Goal: Communication & Community: Answer question/provide support

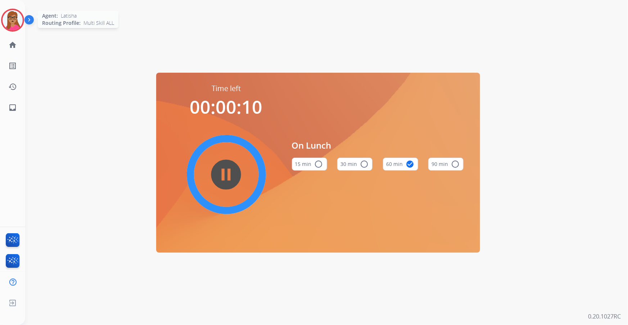
click at [11, 26] on img at bounding box center [13, 20] width 20 height 20
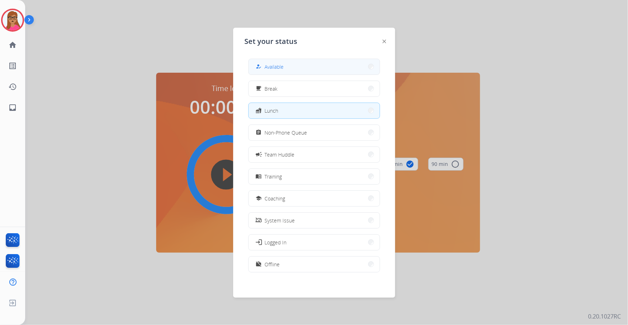
click at [300, 66] on button "how_to_reg Available" at bounding box center [314, 66] width 131 height 15
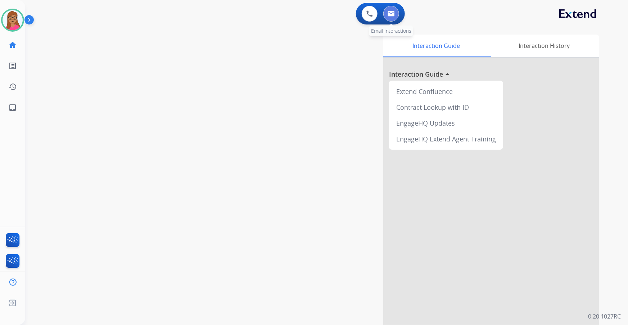
click at [387, 13] on img at bounding box center [390, 14] width 7 height 6
select select "**********"
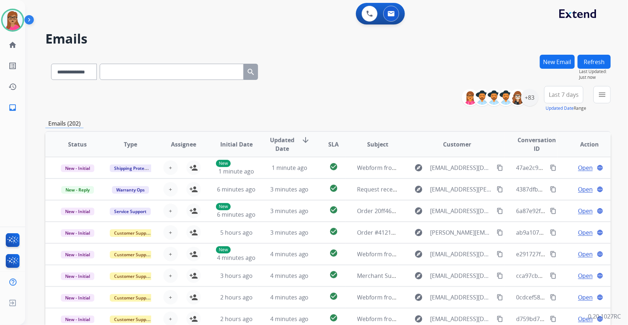
click at [568, 93] on span "Last 7 days" at bounding box center [564, 94] width 30 height 3
click at [565, 182] on div "Last 90 days" at bounding box center [561, 182] width 40 height 11
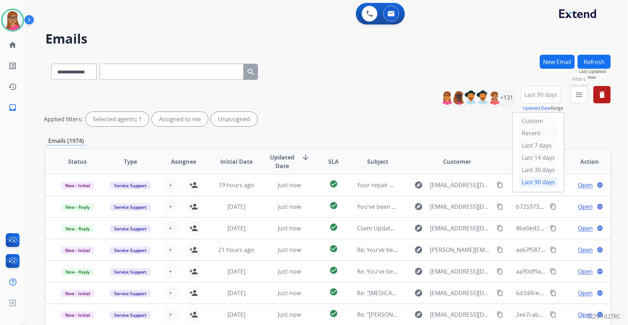
click at [577, 100] on button "menu Filters" at bounding box center [578, 94] width 17 height 17
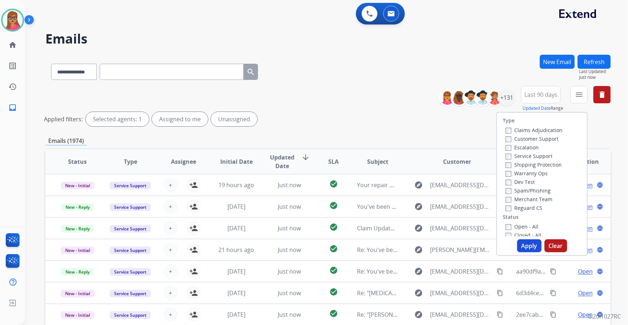
click at [524, 138] on label "Customer Support" at bounding box center [531, 138] width 53 height 7
click at [521, 164] on label "Shipping Protection" at bounding box center [533, 164] width 56 height 7
click at [516, 211] on label "Reguard CS" at bounding box center [523, 207] width 37 height 7
click at [507, 227] on label "Open - All" at bounding box center [521, 226] width 33 height 7
click at [523, 247] on button "Apply" at bounding box center [529, 245] width 24 height 13
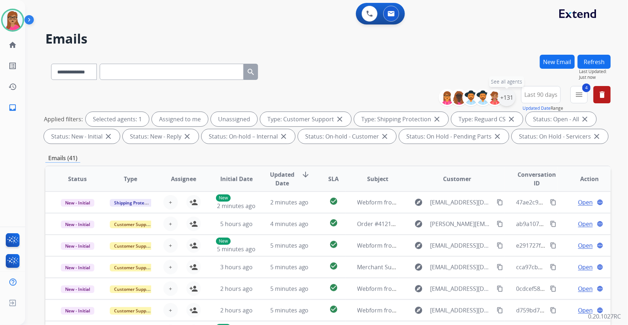
click at [505, 99] on div "+131" at bounding box center [506, 97] width 17 height 17
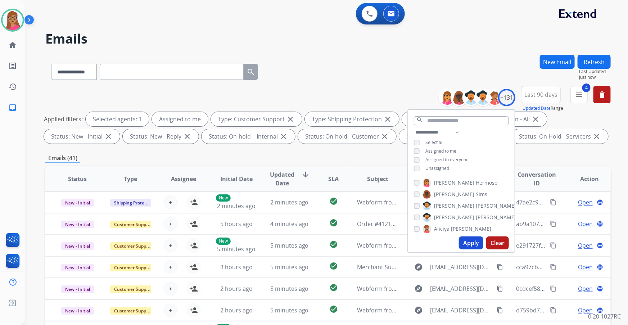
click at [468, 245] on button "Apply" at bounding box center [471, 242] width 24 height 13
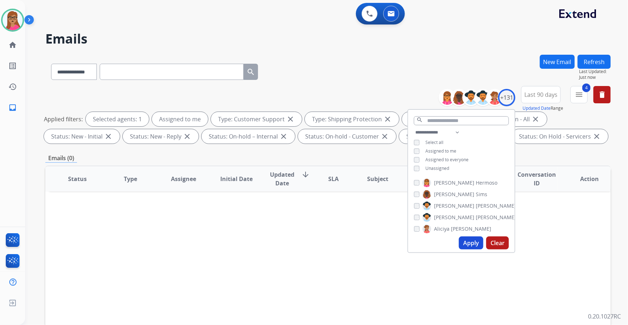
click at [324, 292] on div "Status Type Assignee Initial Date Updated Date arrow_downward SLA Subject Custo…" at bounding box center [327, 285] width 565 height 241
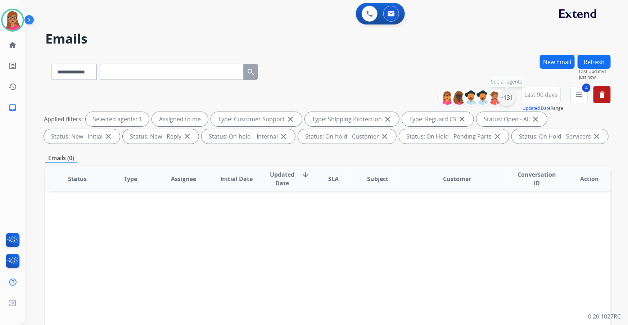
click at [505, 99] on div "+131" at bounding box center [506, 97] width 17 height 17
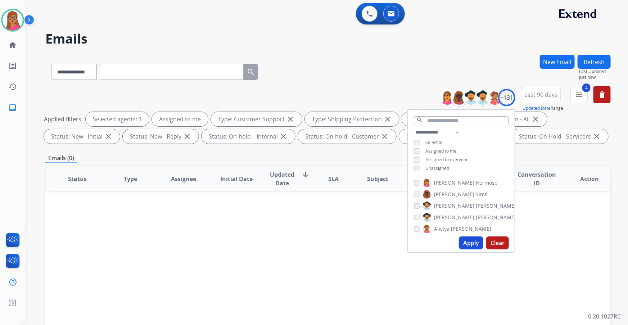
click at [411, 169] on div "**********" at bounding box center [461, 151] width 106 height 46
click at [419, 168] on div "Unassigned" at bounding box center [431, 168] width 35 height 6
click at [468, 240] on button "Apply" at bounding box center [471, 242] width 24 height 13
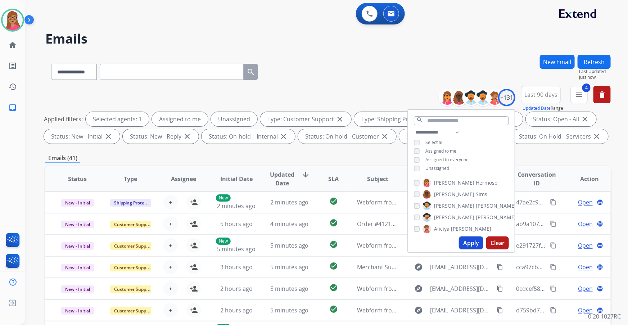
click at [544, 158] on div "Emails (41)" at bounding box center [327, 158] width 565 height 9
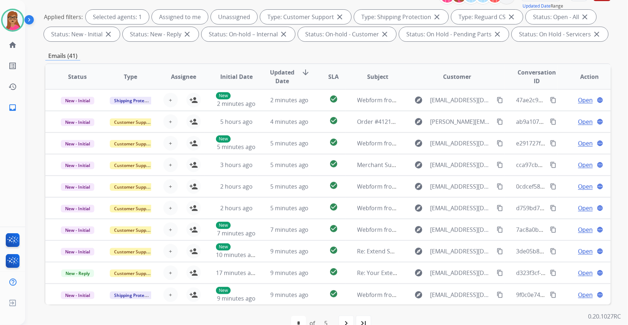
scroll to position [86, 0]
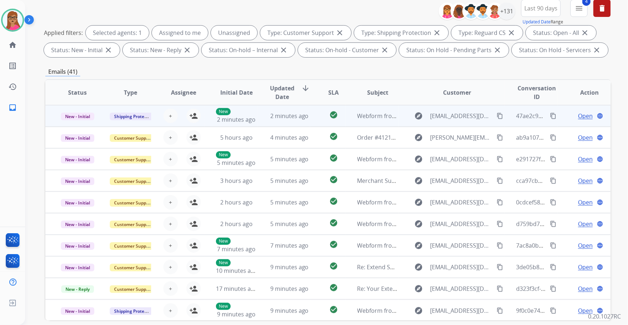
click at [79, 122] on td "New - Initial" at bounding box center [71, 116] width 53 height 22
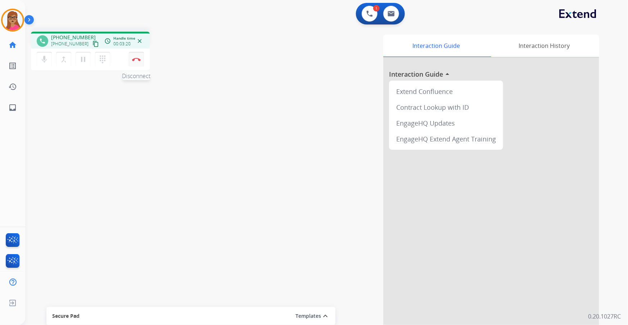
click at [135, 61] on button "Disconnect" at bounding box center [136, 59] width 15 height 15
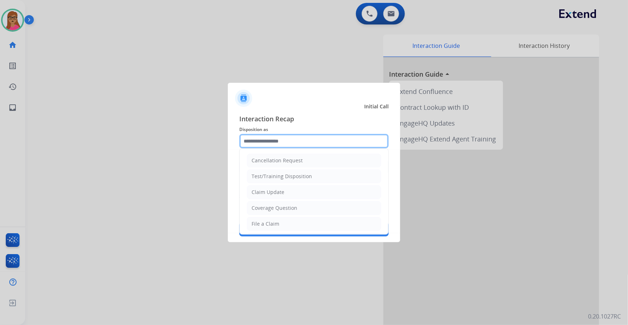
drag, startPoint x: 332, startPoint y: 141, endPoint x: 325, endPoint y: 147, distance: 9.9
click at [332, 141] on input "text" at bounding box center [313, 141] width 149 height 14
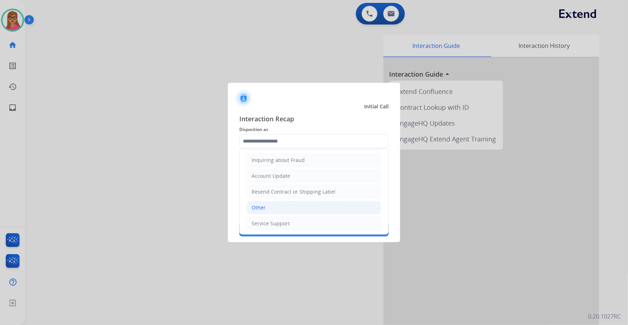
click at [271, 206] on li "Other" at bounding box center [314, 208] width 134 height 14
type input "*****"
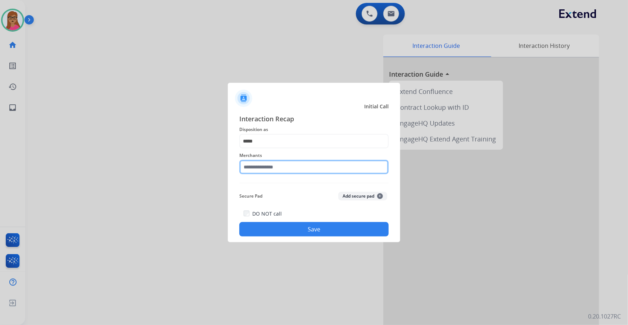
click at [282, 164] on input "text" at bounding box center [313, 167] width 149 height 14
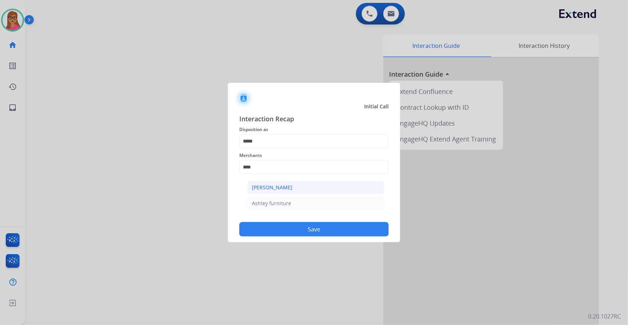
click at [288, 184] on div "[PERSON_NAME]" at bounding box center [272, 187] width 40 height 7
type input "**********"
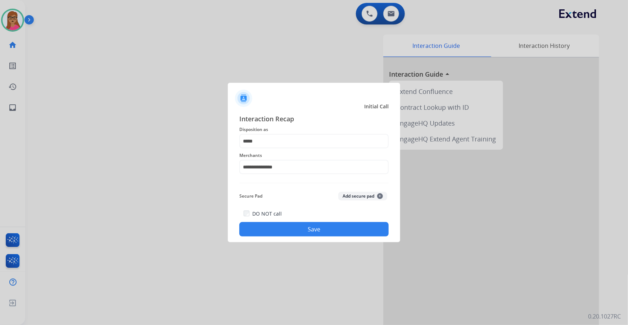
click at [293, 220] on div "DO NOT call Save" at bounding box center [313, 222] width 149 height 27
click at [292, 229] on button "Save" at bounding box center [313, 229] width 149 height 14
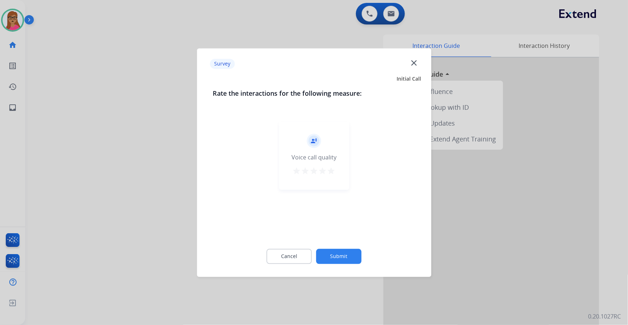
click at [134, 158] on div at bounding box center [314, 162] width 628 height 325
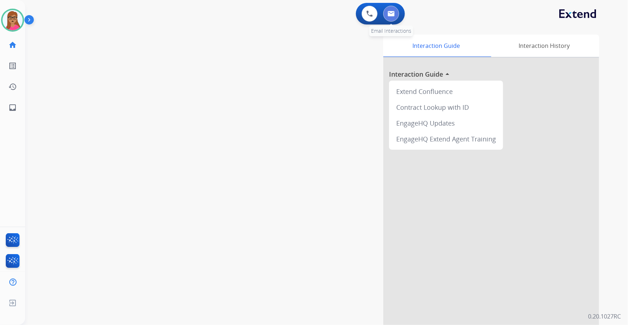
click at [396, 12] on button at bounding box center [391, 14] width 16 height 16
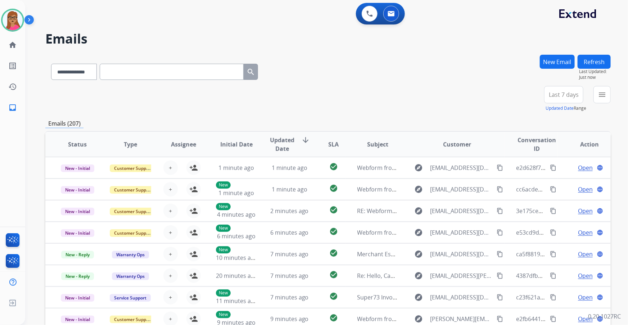
click at [565, 95] on span "Last 7 days" at bounding box center [564, 94] width 30 height 3
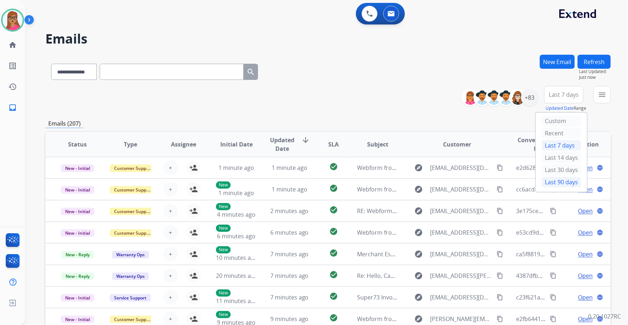
click at [556, 182] on div "Last 90 days" at bounding box center [561, 182] width 40 height 11
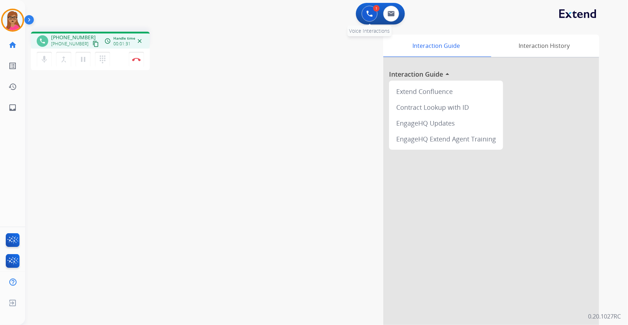
click at [374, 17] on button at bounding box center [369, 14] width 16 height 16
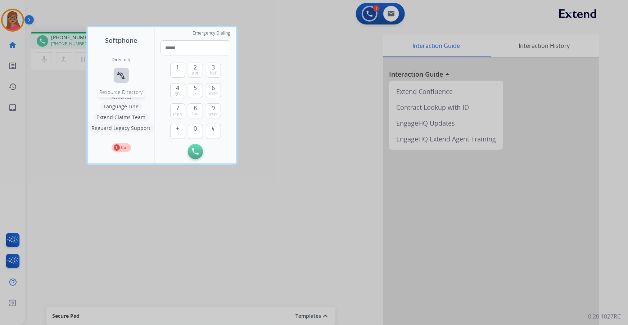
click at [122, 76] on mat-icon "connect_without_contact" at bounding box center [121, 75] width 9 height 9
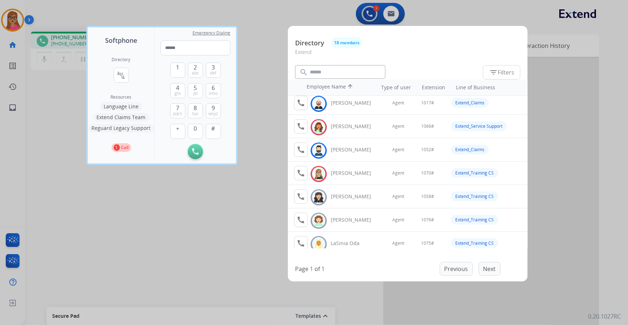
scroll to position [32, 0]
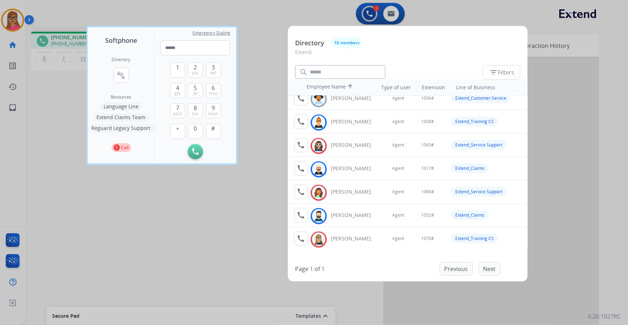
click at [267, 77] on div at bounding box center [314, 162] width 628 height 325
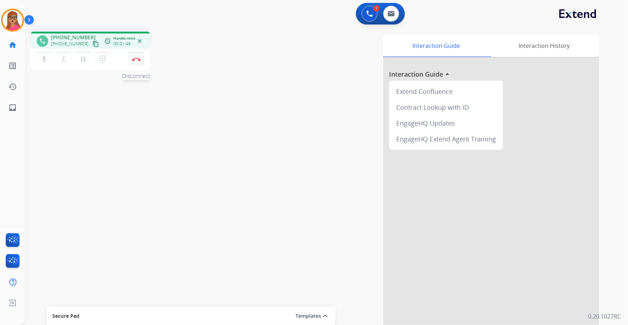
click at [140, 59] on img at bounding box center [136, 60] width 9 height 4
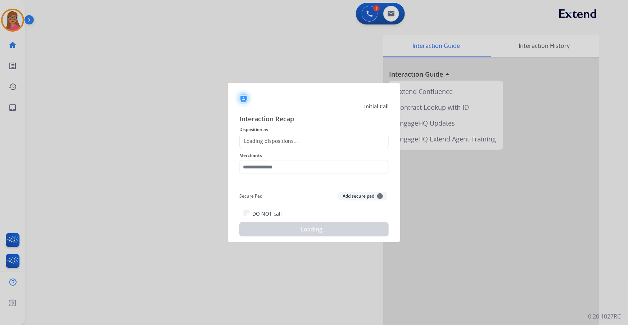
click at [282, 143] on div "Loading dispositions..." at bounding box center [269, 140] width 58 height 7
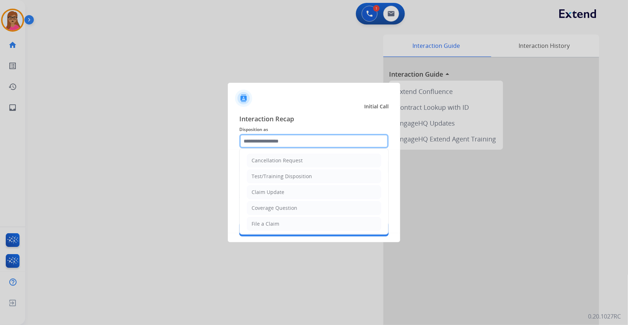
click at [276, 137] on input "text" at bounding box center [313, 141] width 149 height 14
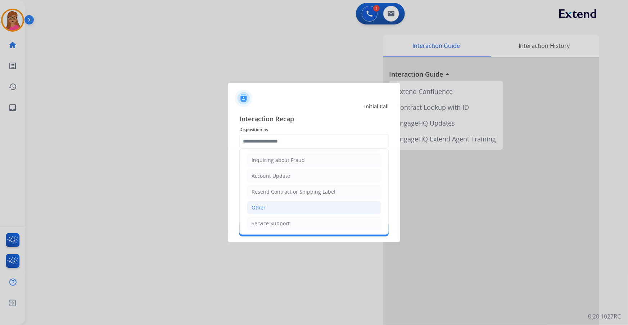
click at [257, 206] on div "Other" at bounding box center [258, 207] width 14 height 7
type input "*****"
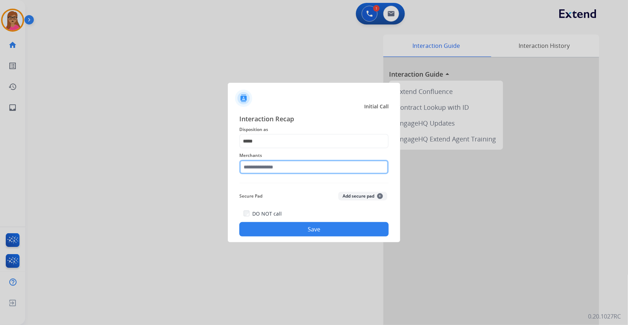
click at [260, 169] on input "text" at bounding box center [313, 167] width 149 height 14
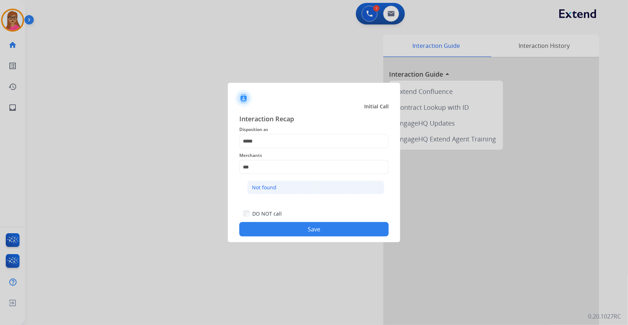
click at [273, 182] on li "Not found" at bounding box center [315, 188] width 137 height 14
type input "*********"
click at [287, 236] on div "DO NOT call Save" at bounding box center [313, 222] width 149 height 27
click at [110, 181] on div at bounding box center [314, 162] width 628 height 325
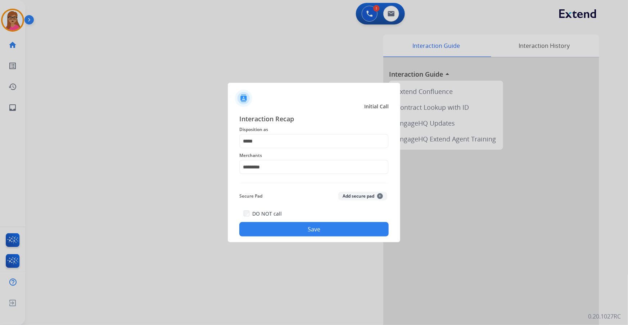
click at [300, 237] on div "Interaction Recap Disposition as ***** Merchants ********* Secure Pad Add secur…" at bounding box center [314, 175] width 172 height 134
click at [300, 236] on div "Interaction Recap Disposition as ***** Merchants ********* Secure Pad Add secur…" at bounding box center [314, 175] width 172 height 134
click at [295, 234] on button "Save" at bounding box center [313, 229] width 149 height 14
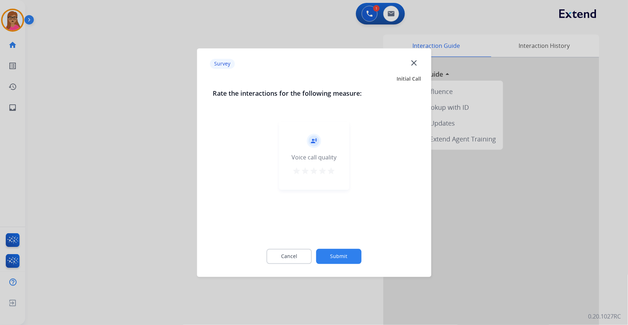
click at [51, 165] on div at bounding box center [314, 162] width 628 height 325
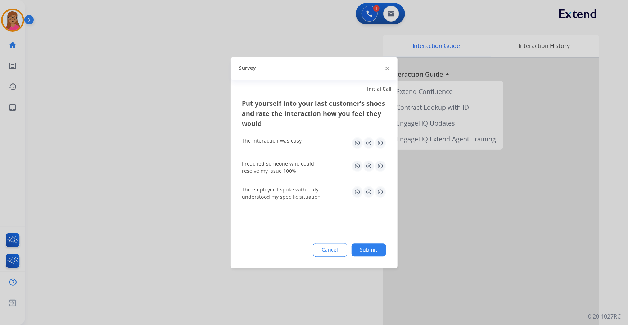
click at [51, 164] on div at bounding box center [314, 162] width 628 height 325
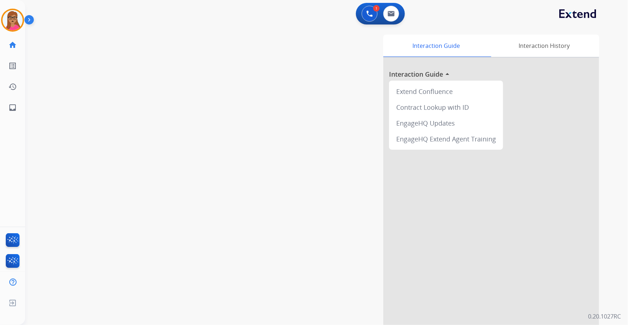
drag, startPoint x: 64, startPoint y: 161, endPoint x: 69, endPoint y: 157, distance: 6.9
click at [65, 161] on div "swap_horiz Break voice bridge close_fullscreen Connect 3-Way Call merge_type Se…" at bounding box center [317, 176] width 585 height 300
click at [16, 20] on img at bounding box center [13, 20] width 20 height 20
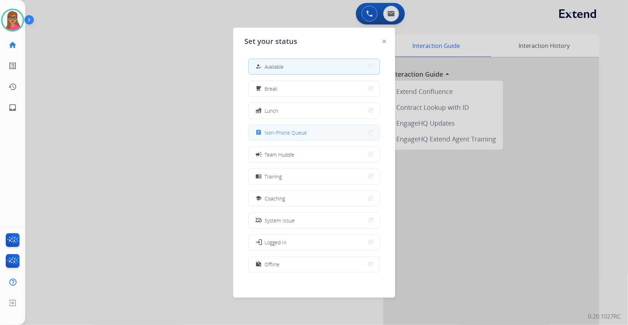
click at [309, 132] on button "assignment Non-Phone Queue" at bounding box center [314, 132] width 131 height 15
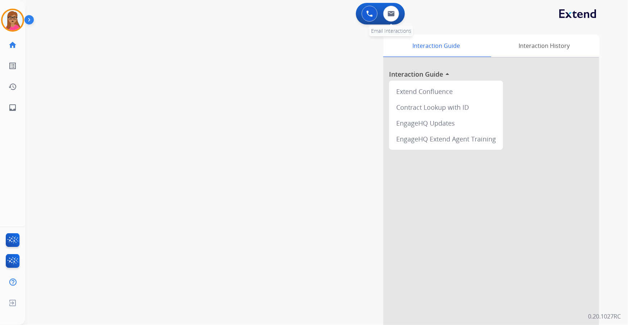
click at [400, 15] on div "0 Email Interactions" at bounding box center [391, 14] width 22 height 16
click at [393, 19] on button at bounding box center [391, 14] width 16 height 16
select select "**********"
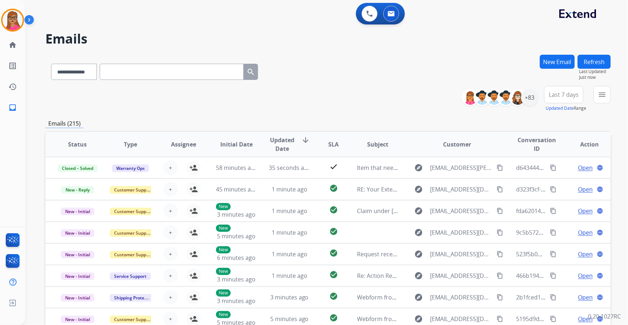
click at [567, 90] on button "Last 7 days" at bounding box center [563, 94] width 39 height 17
click at [561, 182] on div "Last 90 days" at bounding box center [561, 182] width 40 height 11
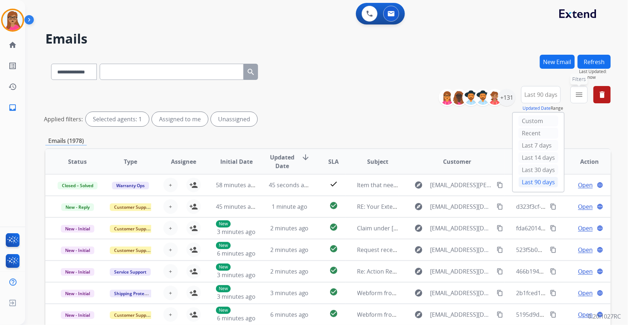
click at [582, 91] on mat-icon "menu" at bounding box center [578, 94] width 9 height 9
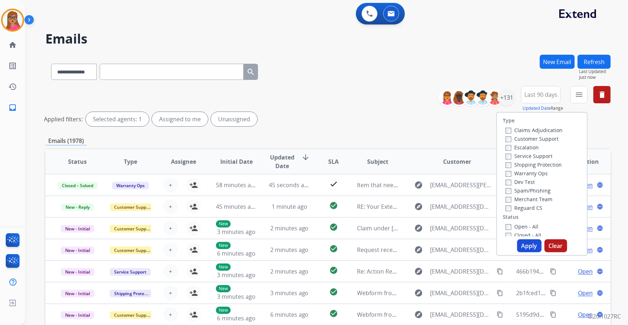
click at [523, 139] on label "Customer Support" at bounding box center [531, 138] width 53 height 7
click at [518, 162] on label "Shipping Protection" at bounding box center [533, 164] width 56 height 7
click at [510, 208] on label "Reguard CS" at bounding box center [523, 207] width 37 height 7
click at [509, 224] on label "Open - All" at bounding box center [521, 226] width 33 height 7
click at [527, 245] on button "Apply" at bounding box center [529, 245] width 24 height 13
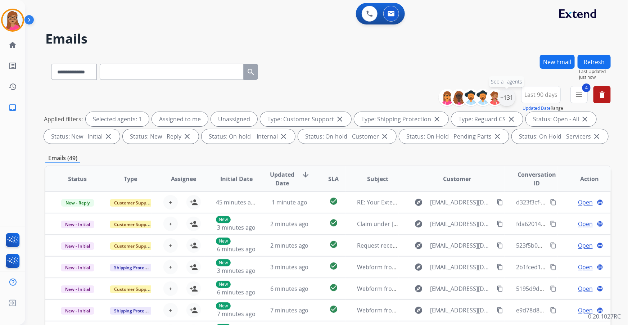
click at [507, 94] on div "+131" at bounding box center [506, 97] width 17 height 17
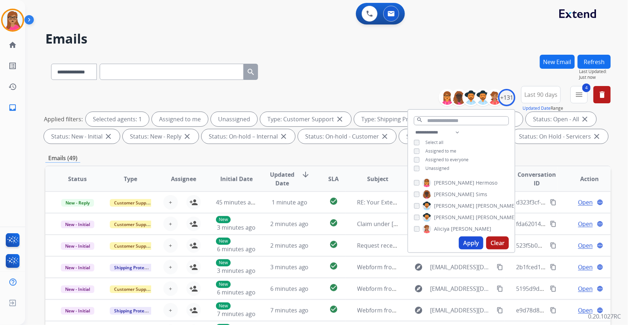
click at [362, 158] on div "Emails (49)" at bounding box center [327, 158] width 565 height 9
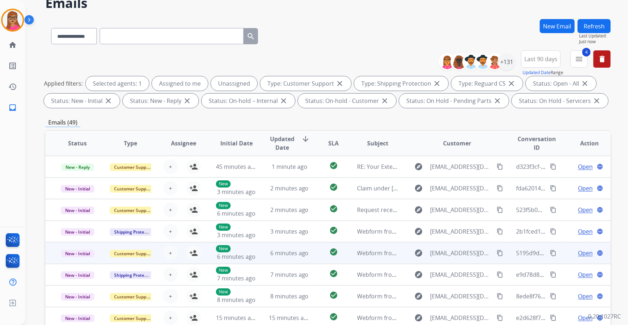
scroll to position [119, 0]
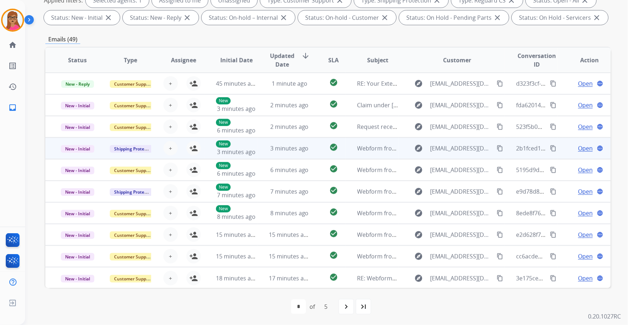
click at [81, 156] on td "New - Initial" at bounding box center [71, 148] width 53 height 22
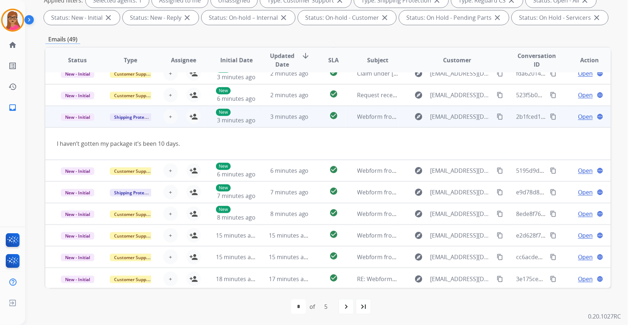
scroll to position [33, 0]
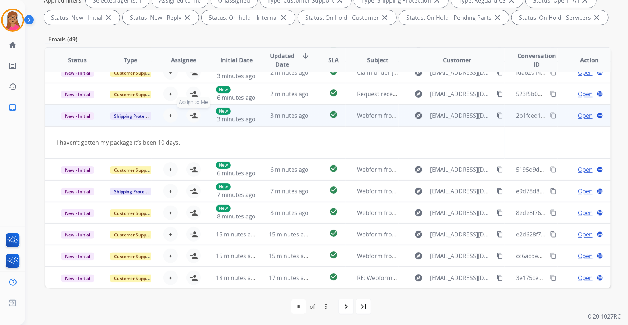
click at [193, 115] on mat-icon "person_add" at bounding box center [193, 115] width 9 height 9
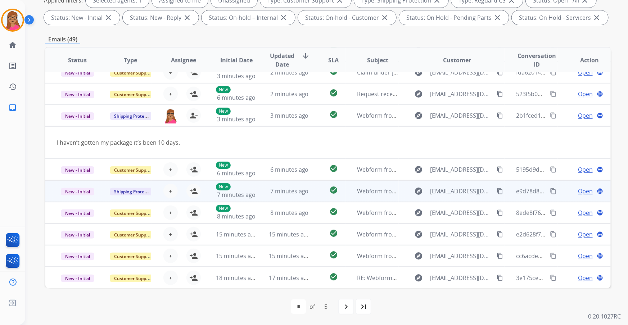
click at [78, 199] on td "New - Initial" at bounding box center [71, 191] width 53 height 22
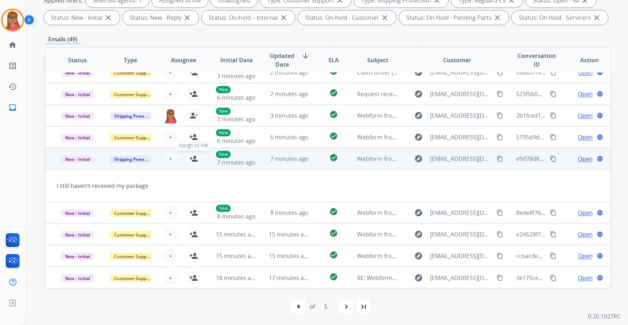
click at [189, 161] on mat-icon "person_add" at bounding box center [193, 158] width 9 height 9
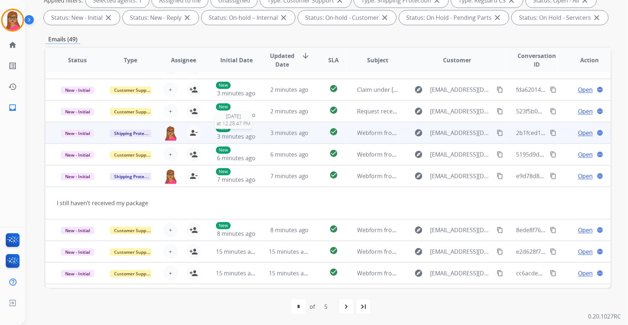
scroll to position [0, 0]
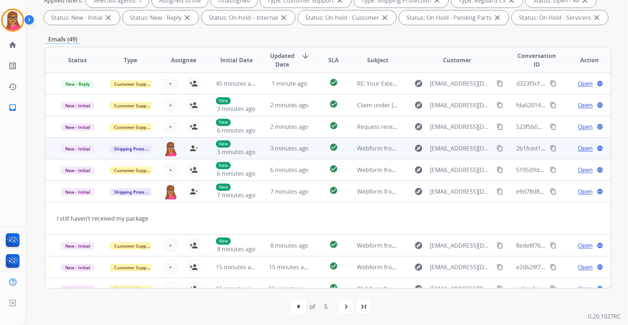
click at [585, 150] on span "Open" at bounding box center [585, 148] width 15 height 9
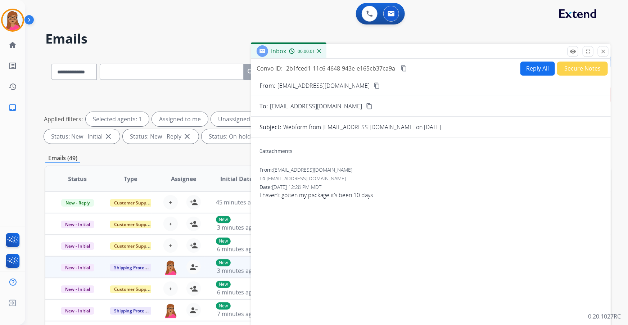
drag, startPoint x: 360, startPoint y: 85, endPoint x: 363, endPoint y: 70, distance: 14.6
click at [373, 85] on mat-icon "content_copy" at bounding box center [376, 85] width 6 height 6
click at [528, 66] on button "Reply All" at bounding box center [537, 69] width 35 height 14
select select "**********"
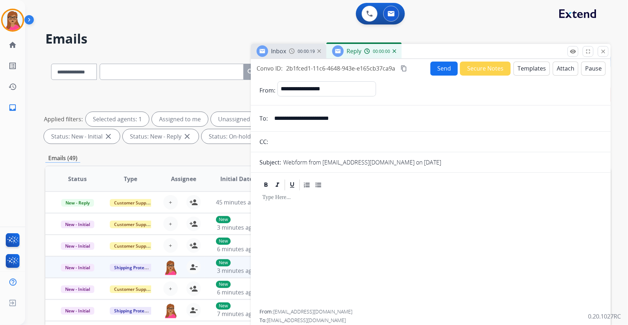
click at [513, 67] on button "Templates" at bounding box center [531, 69] width 36 height 14
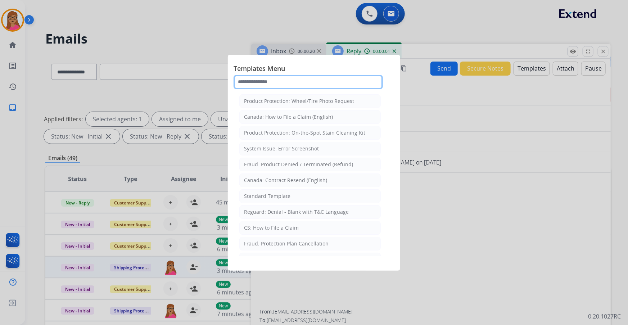
click at [308, 79] on input "text" at bounding box center [307, 82] width 149 height 14
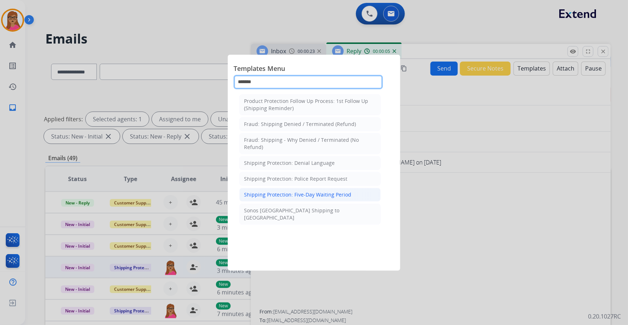
type input "*******"
click at [305, 194] on div "Shipping Protection: Five-Day Waiting Period" at bounding box center [297, 194] width 107 height 7
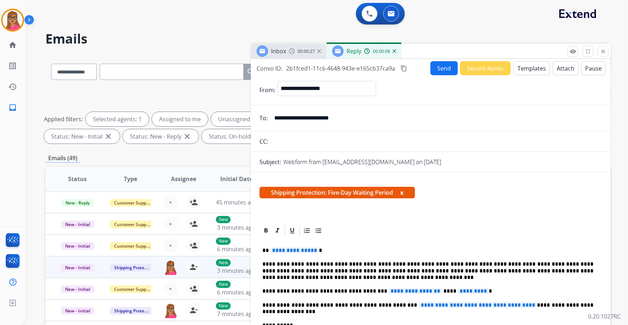
click at [302, 249] on span "**********" at bounding box center [294, 250] width 49 height 6
click at [395, 291] on span "**********" at bounding box center [414, 291] width 53 height 6
click at [457, 293] on span "*********" at bounding box center [472, 291] width 31 height 6
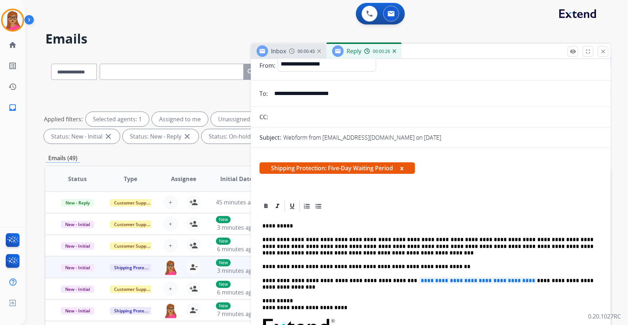
scroll to position [65, 0]
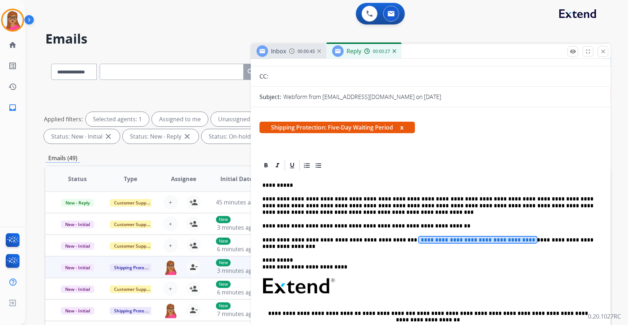
click at [420, 241] on span "**********" at bounding box center [478, 240] width 118 height 6
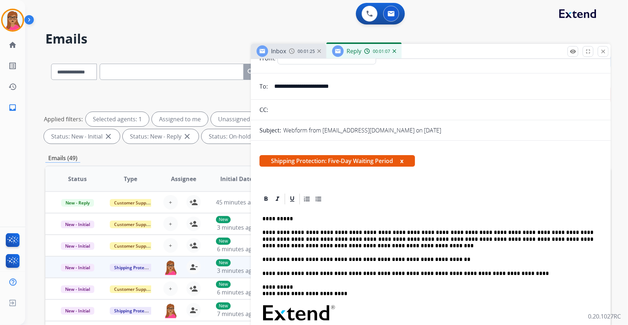
scroll to position [0, 0]
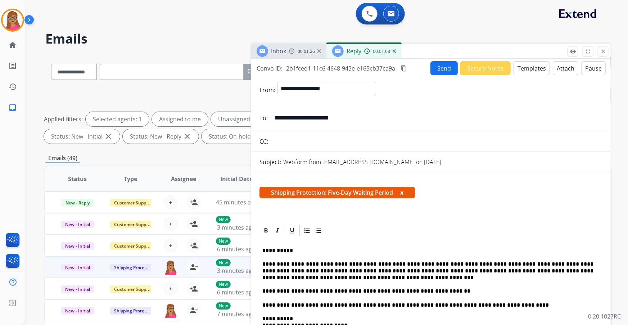
click at [403, 67] on mat-icon "content_copy" at bounding box center [403, 68] width 6 height 6
click at [435, 70] on button "Send" at bounding box center [443, 68] width 27 height 14
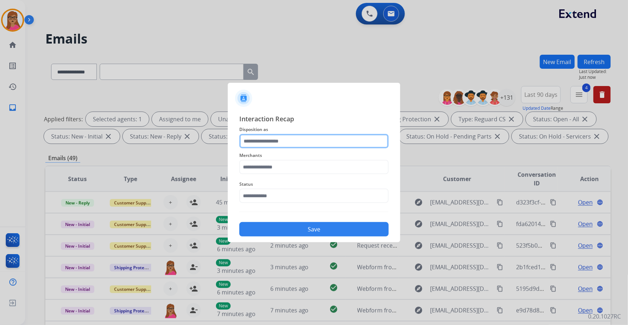
click at [277, 137] on input "text" at bounding box center [313, 141] width 149 height 14
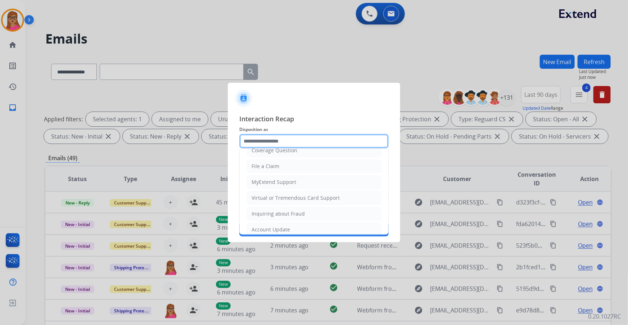
scroll to position [111, 0]
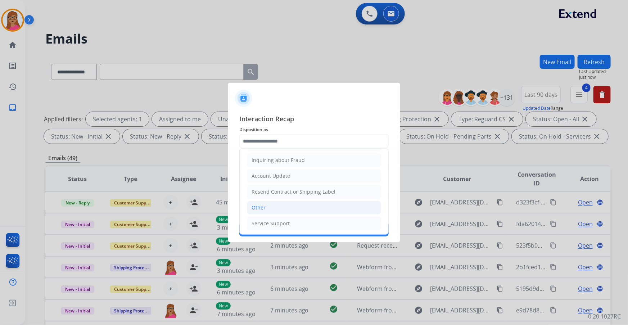
click at [263, 205] on div "Other" at bounding box center [258, 207] width 14 height 7
type input "*****"
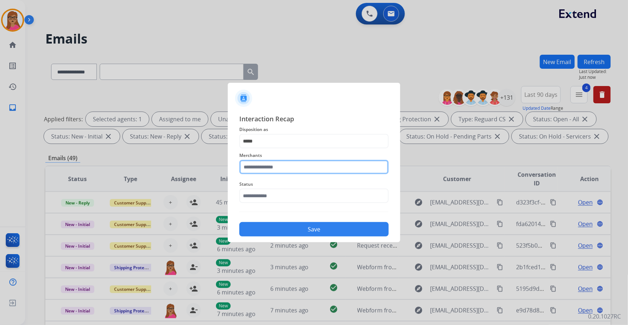
click at [276, 167] on input "text" at bounding box center [313, 167] width 149 height 14
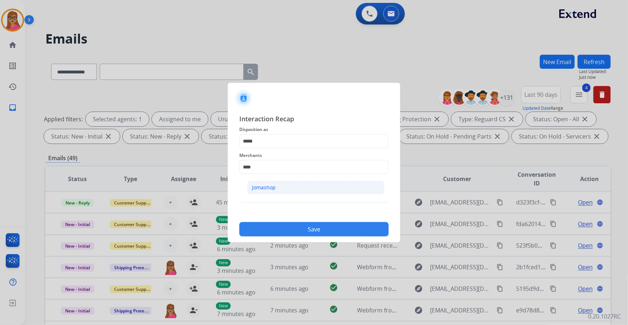
click at [265, 184] on div "Jomashop" at bounding box center [264, 187] width 24 height 7
type input "********"
click at [266, 193] on input "text" at bounding box center [313, 195] width 149 height 14
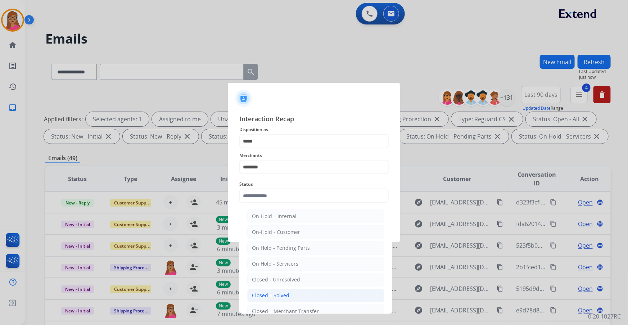
click at [269, 296] on div "Closed – Solved" at bounding box center [270, 295] width 37 height 7
type input "**********"
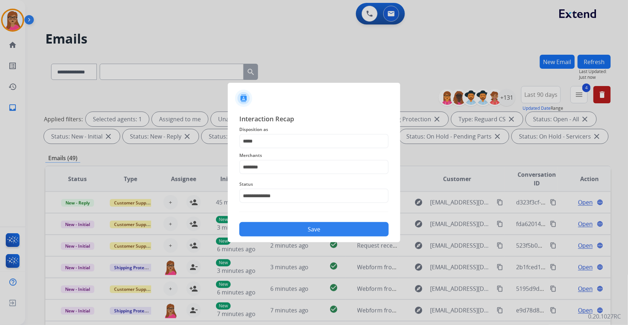
click at [288, 230] on button "Save" at bounding box center [313, 229] width 149 height 14
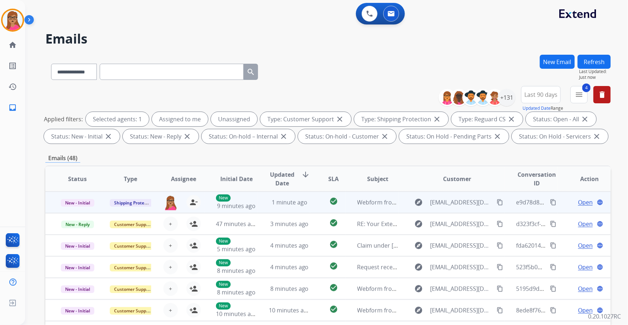
click at [580, 201] on span "Open" at bounding box center [585, 202] width 15 height 9
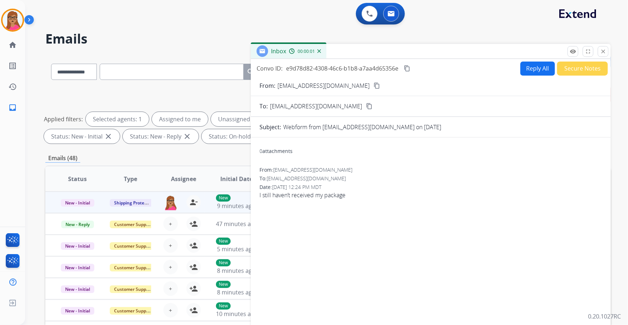
click at [373, 86] on mat-icon "content_copy" at bounding box center [376, 85] width 6 height 6
click at [532, 67] on button "Reply All" at bounding box center [537, 69] width 35 height 14
select select "**********"
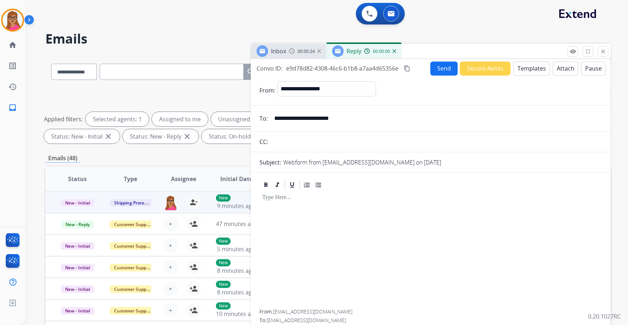
click at [529, 69] on button "Templates" at bounding box center [531, 69] width 36 height 14
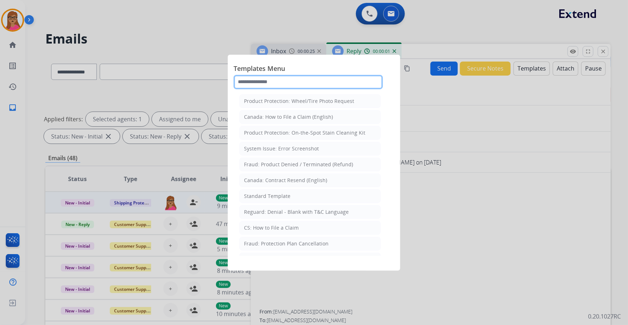
click at [293, 82] on input "text" at bounding box center [307, 82] width 149 height 14
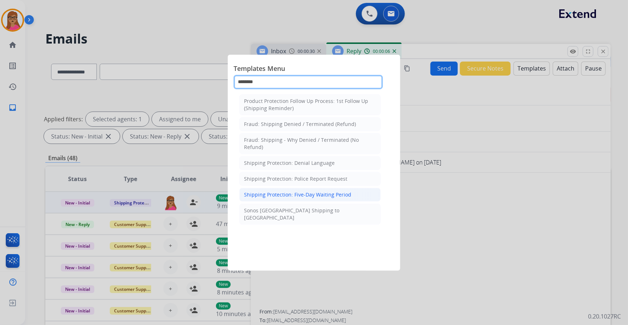
type input "********"
click at [292, 195] on div "Shipping Protection: Five-Day Waiting Period" at bounding box center [297, 194] width 107 height 7
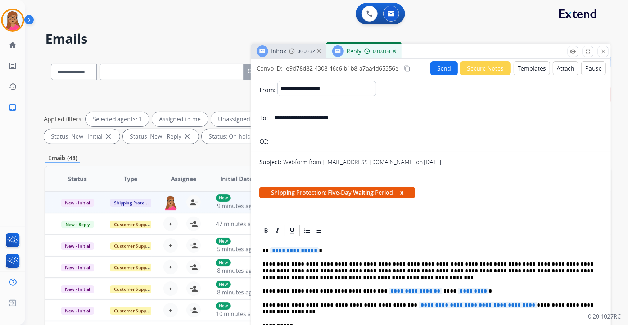
drag, startPoint x: 301, startPoint y: 254, endPoint x: 297, endPoint y: 256, distance: 3.9
click at [299, 252] on span "**********" at bounding box center [294, 250] width 49 height 6
click at [388, 288] on span "**********" at bounding box center [414, 291] width 53 height 6
click at [457, 290] on span "*********" at bounding box center [472, 291] width 31 height 6
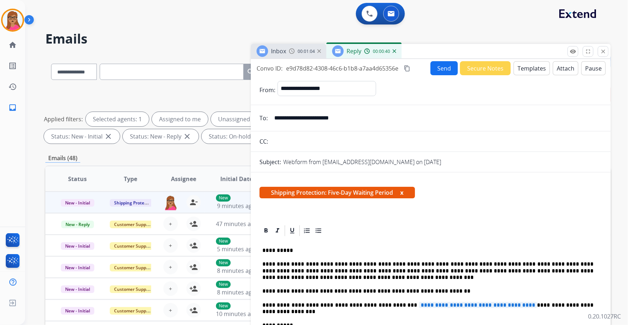
click at [429, 306] on span "**********" at bounding box center [478, 305] width 118 height 6
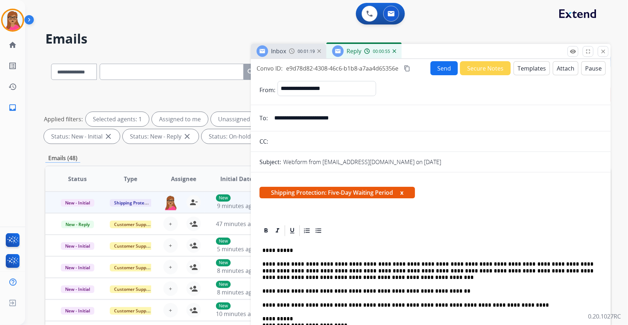
click at [409, 69] on mat-icon "content_copy" at bounding box center [407, 68] width 6 height 6
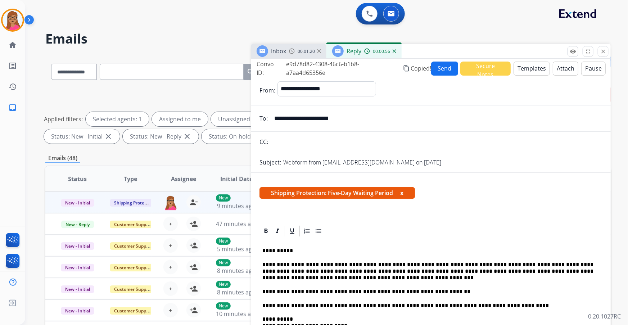
click at [443, 68] on button "Send" at bounding box center [444, 69] width 27 height 14
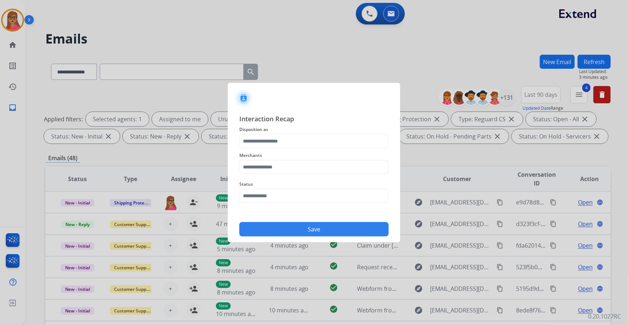
click at [279, 133] on span "Disposition as" at bounding box center [313, 129] width 149 height 9
click at [278, 147] on input "text" at bounding box center [313, 141] width 149 height 14
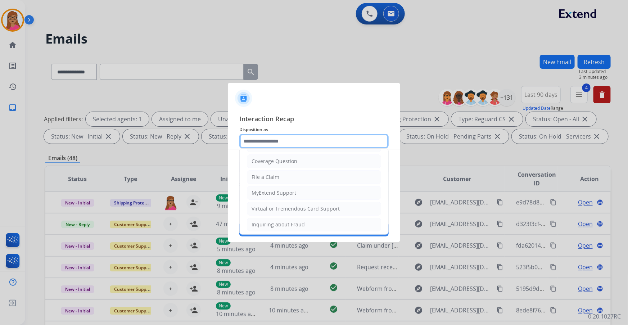
scroll to position [98, 0]
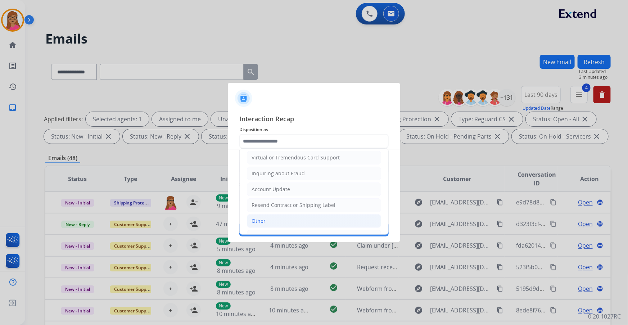
click at [265, 216] on li "Other" at bounding box center [314, 221] width 134 height 14
type input "*****"
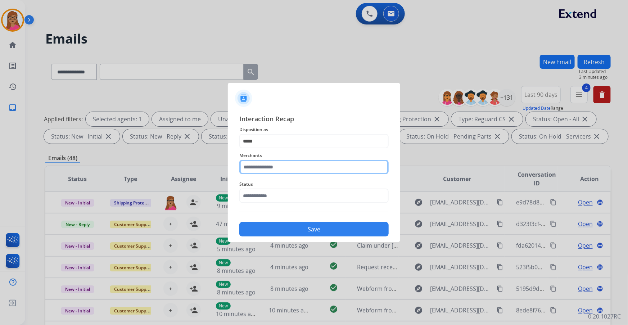
click at [273, 163] on input "text" at bounding box center [313, 167] width 149 height 14
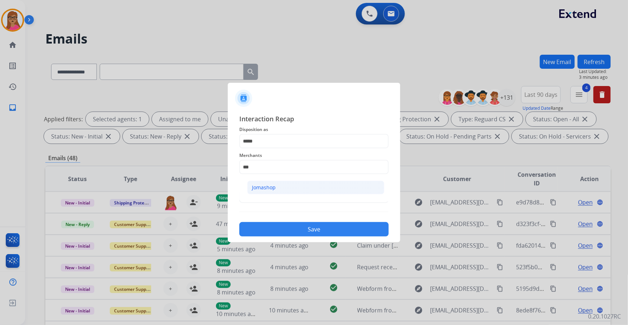
click at [268, 186] on div "Jomashop" at bounding box center [264, 187] width 24 height 7
type input "********"
click at [260, 195] on input "text" at bounding box center [313, 195] width 149 height 14
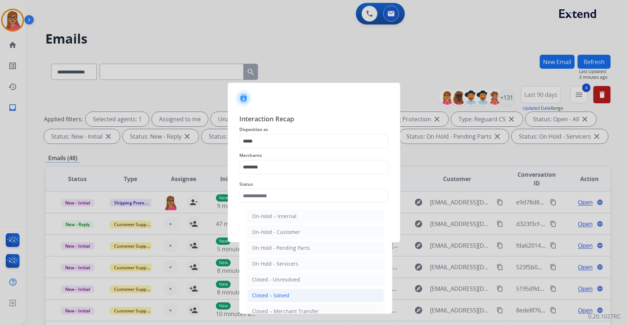
drag, startPoint x: 272, startPoint y: 291, endPoint x: 274, endPoint y: 279, distance: 12.8
click at [271, 292] on div "Closed – Solved" at bounding box center [270, 295] width 37 height 7
type input "**********"
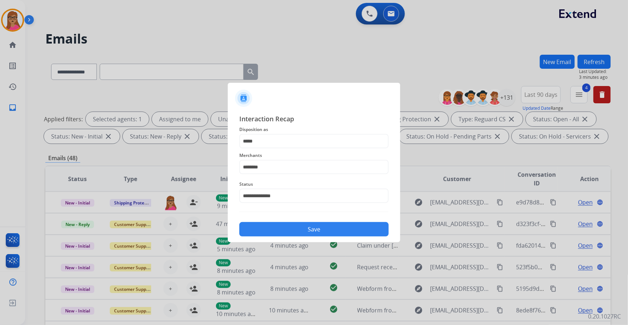
click at [309, 229] on button "Save" at bounding box center [313, 229] width 149 height 14
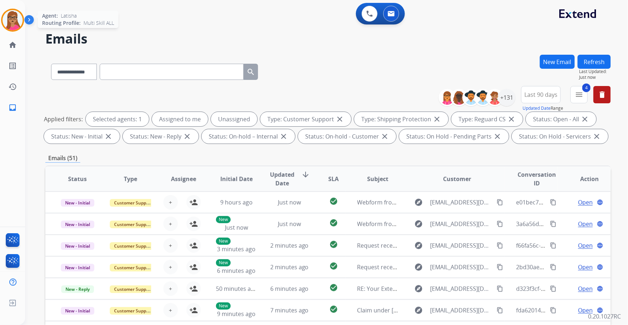
click at [6, 22] on img at bounding box center [13, 20] width 20 height 20
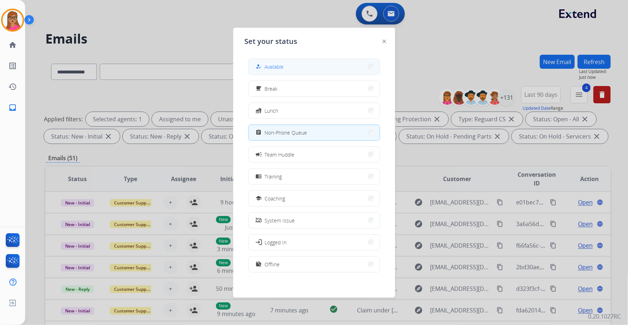
click at [306, 64] on button "how_to_reg Available" at bounding box center [314, 66] width 131 height 15
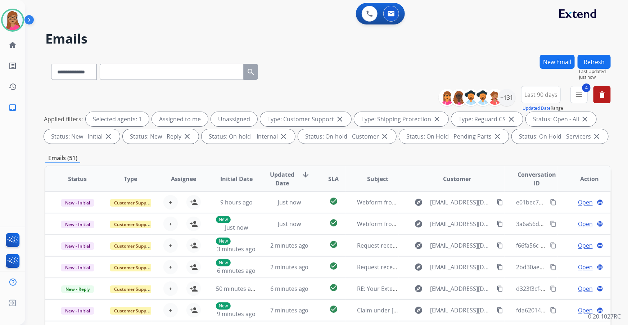
click at [252, 21] on div "0 Voice Interactions 0 Email Interactions" at bounding box center [322, 14] width 577 height 23
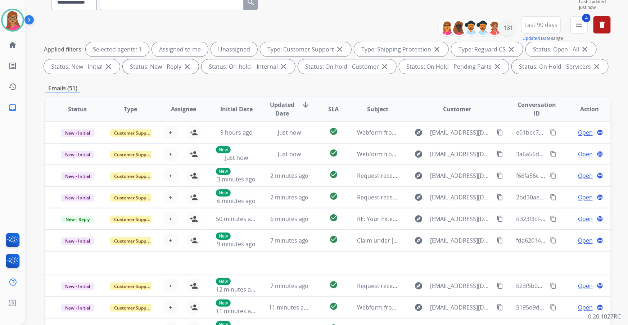
scroll to position [32, 0]
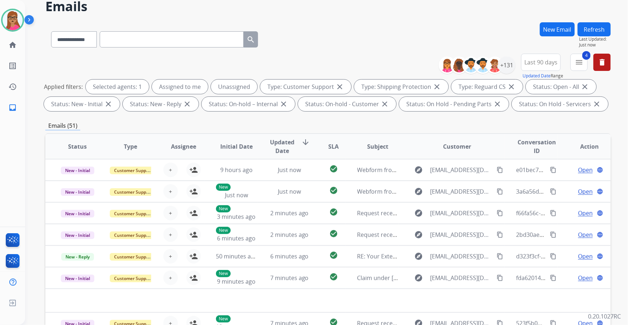
click at [543, 54] on button "Last 90 days" at bounding box center [541, 62] width 40 height 17
click at [532, 89] on div "Custom" at bounding box center [538, 88] width 40 height 11
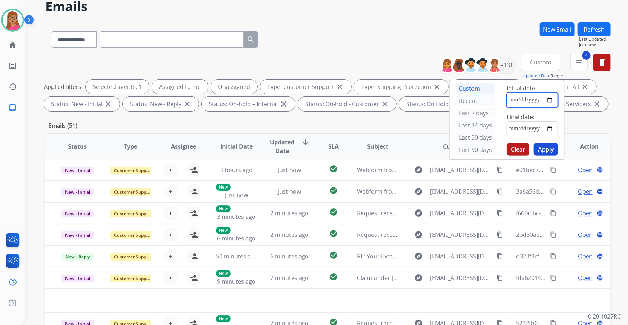
click at [550, 98] on input "date" at bounding box center [531, 99] width 51 height 15
type input "**********"
click at [549, 127] on input "date" at bounding box center [531, 128] width 51 height 15
type input "**********"
click at [547, 147] on button "Apply" at bounding box center [545, 149] width 24 height 13
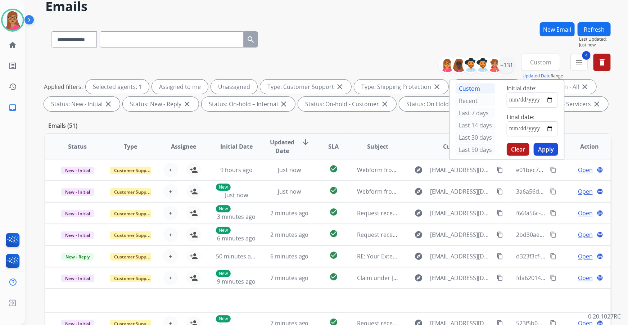
scroll to position [0, 0]
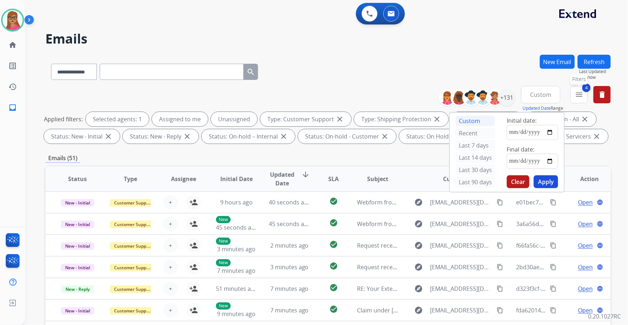
click at [577, 90] on button "4 menu Filters" at bounding box center [578, 94] width 17 height 17
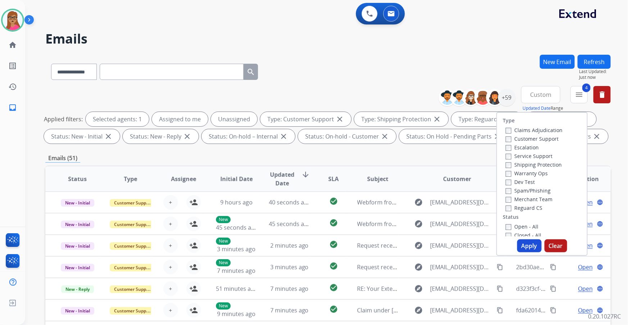
click at [524, 243] on button "Apply" at bounding box center [529, 245] width 24 height 13
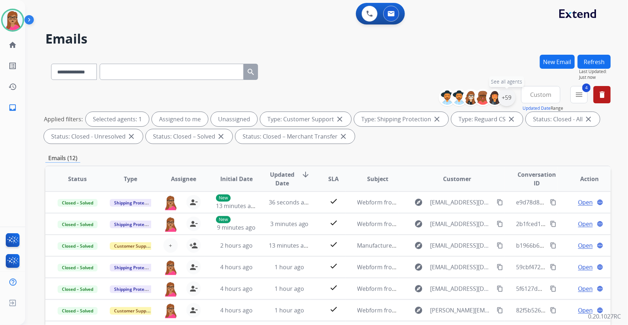
click at [512, 100] on div "+59" at bounding box center [506, 97] width 17 height 17
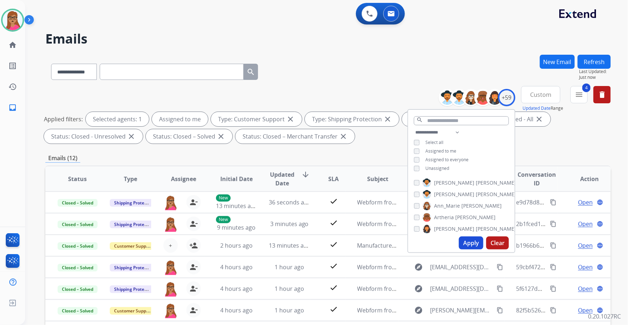
click at [469, 245] on button "Apply" at bounding box center [471, 242] width 24 height 13
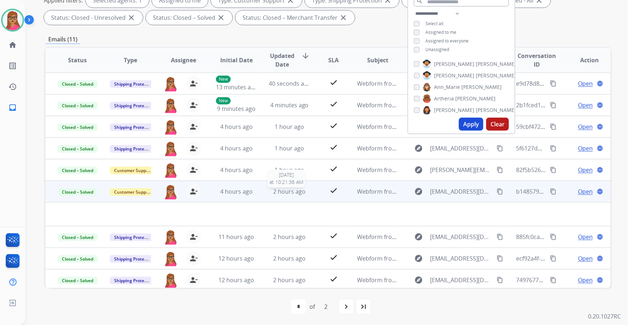
scroll to position [24, 0]
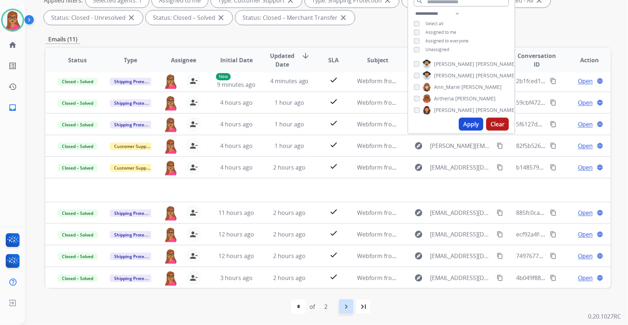
click at [348, 306] on mat-icon "navigate_next" at bounding box center [346, 306] width 9 height 9
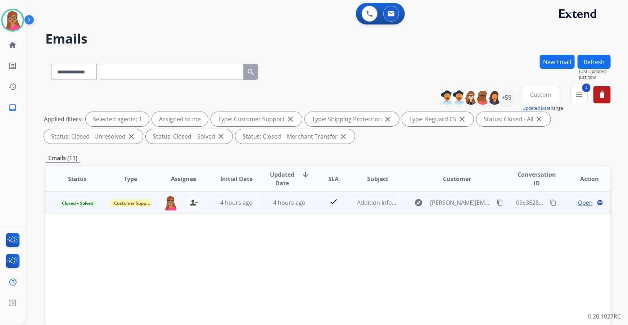
scroll to position [0, 0]
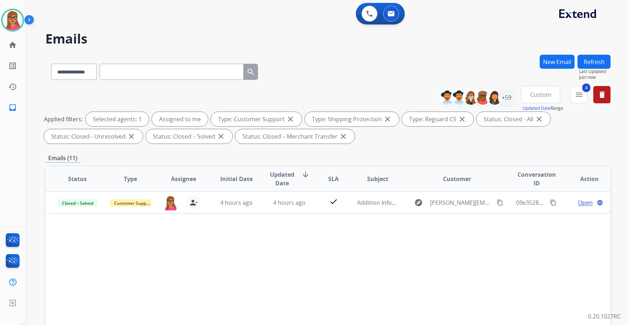
click at [538, 99] on button "Custom" at bounding box center [540, 94] width 39 height 17
click at [525, 180] on div "Last 90 days" at bounding box center [538, 182] width 40 height 11
select select "*"
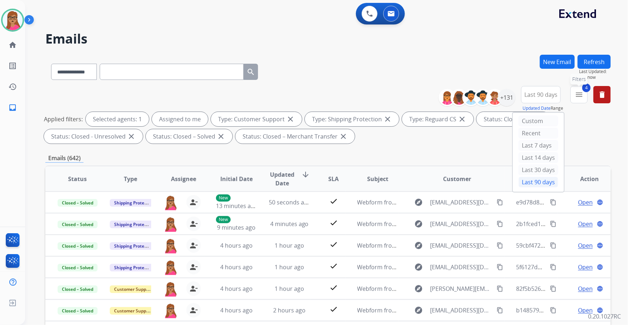
click at [584, 95] on button "4 menu Filters" at bounding box center [578, 94] width 17 height 17
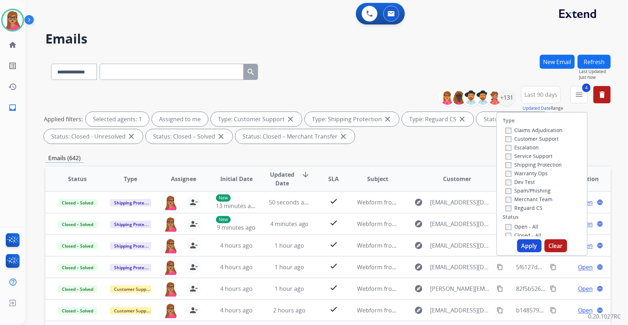
click at [525, 244] on button "Apply" at bounding box center [529, 245] width 24 height 13
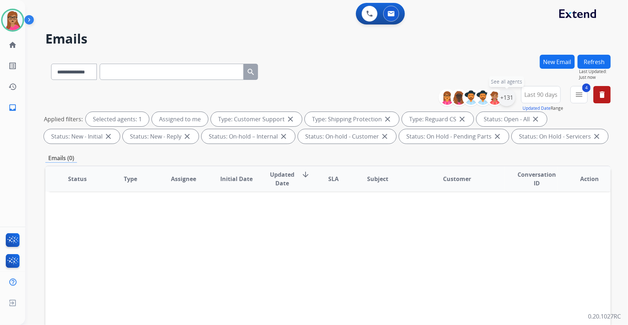
click at [508, 95] on div "+131" at bounding box center [506, 97] width 17 height 17
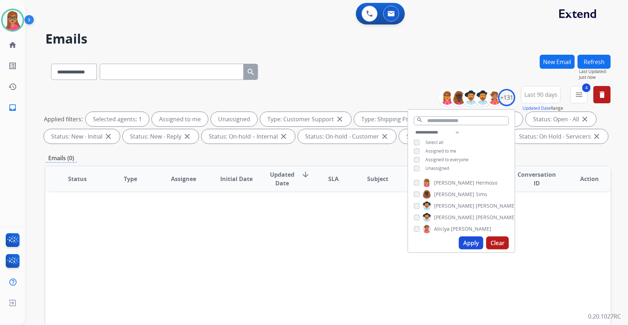
click at [473, 242] on button "Apply" at bounding box center [471, 242] width 24 height 13
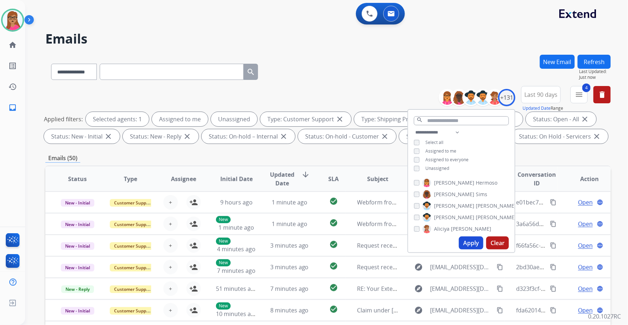
click at [352, 160] on div "Emails (50)" at bounding box center [327, 158] width 565 height 9
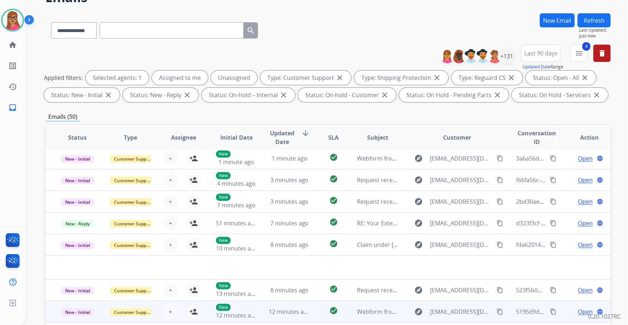
scroll to position [119, 0]
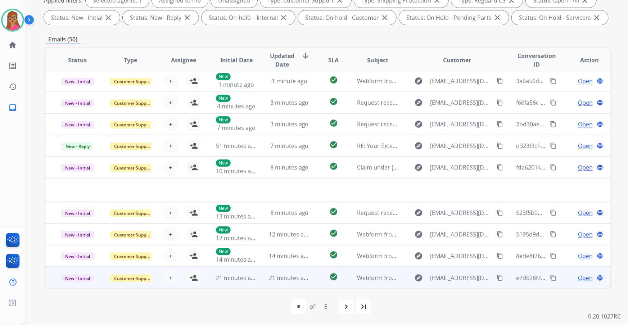
click at [76, 282] on td "New - Initial" at bounding box center [71, 278] width 53 height 22
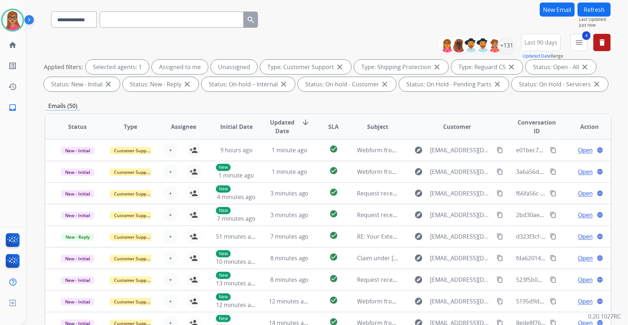
scroll to position [0, 0]
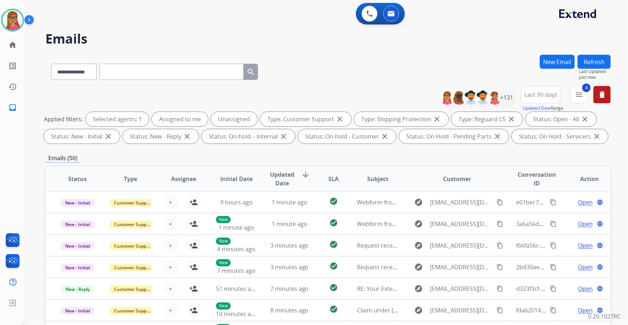
click at [595, 62] on button "Refresh" at bounding box center [593, 62] width 33 height 14
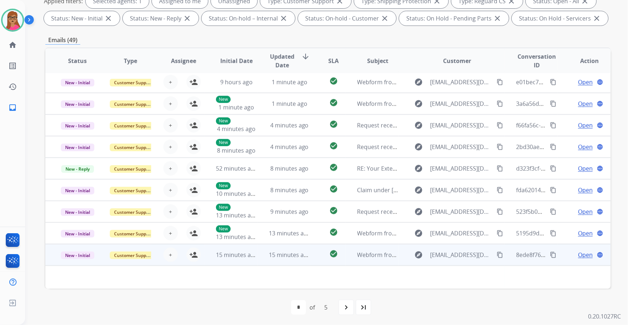
scroll to position [119, 0]
click at [91, 261] on td "New - Initial" at bounding box center [71, 254] width 53 height 22
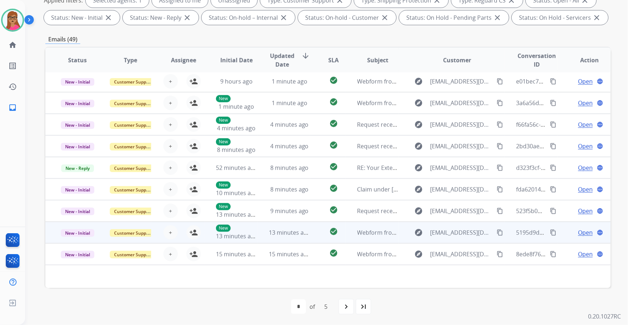
scroll to position [0, 0]
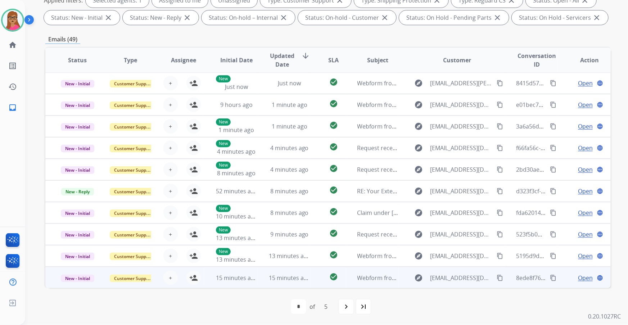
click at [85, 285] on td "New - Initial" at bounding box center [71, 278] width 53 height 22
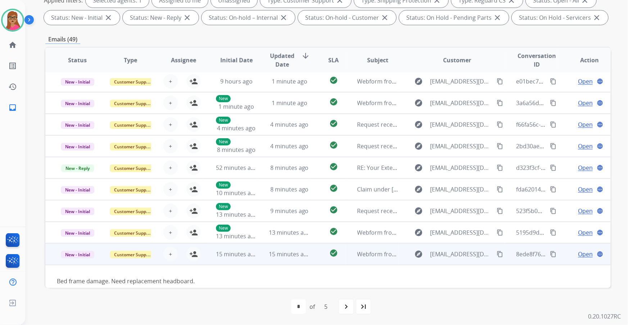
scroll to position [32, 0]
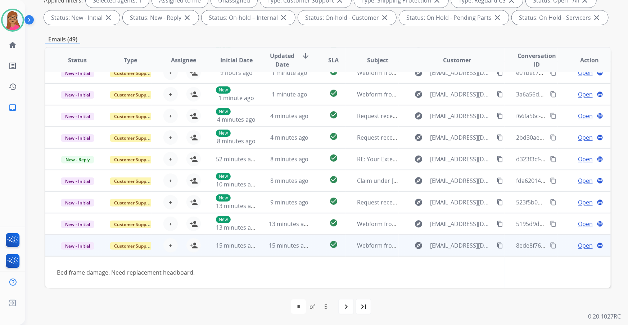
click at [95, 253] on td "New - Initial" at bounding box center [71, 246] width 53 height 22
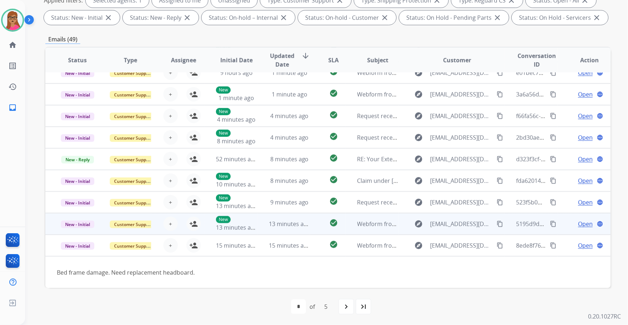
scroll to position [0, 0]
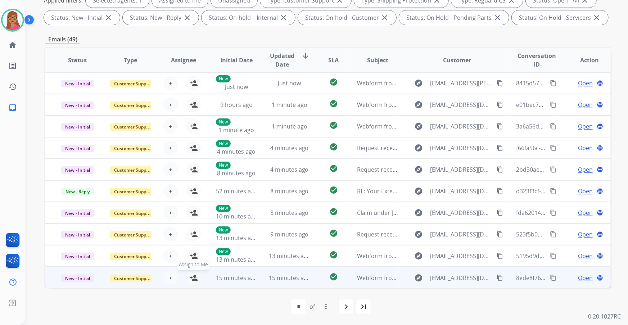
click at [193, 276] on mat-icon "person_add" at bounding box center [193, 277] width 9 height 9
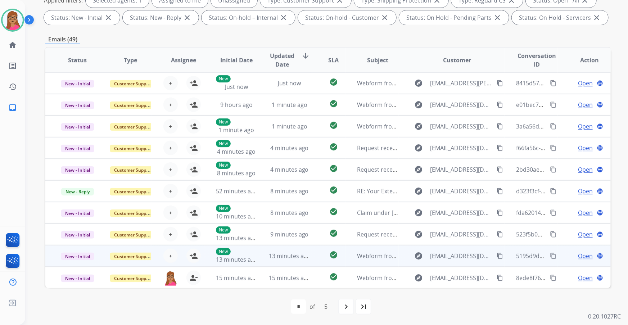
click at [81, 262] on td "New - Initial" at bounding box center [71, 256] width 53 height 22
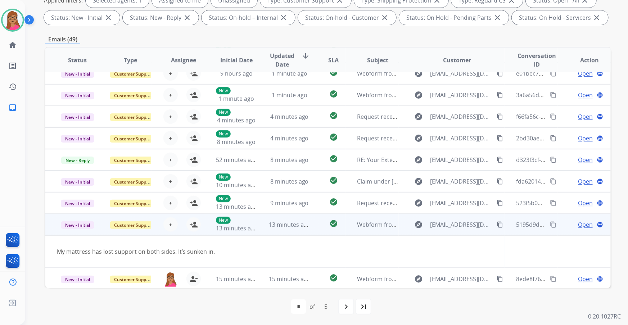
scroll to position [33, 0]
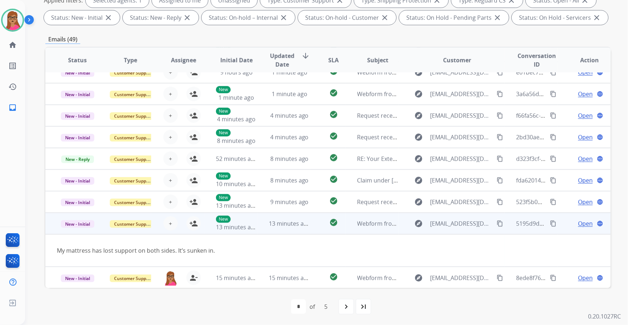
click at [83, 232] on td "New - Initial" at bounding box center [71, 224] width 53 height 22
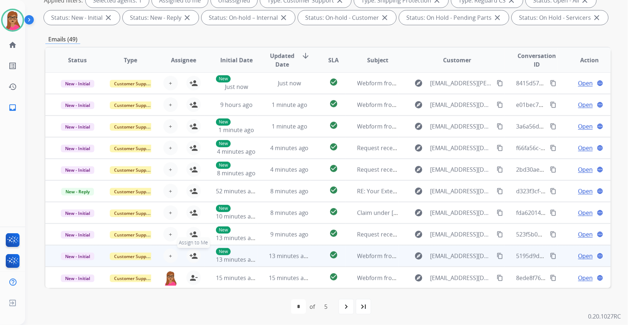
click at [191, 255] on mat-icon "person_add" at bounding box center [193, 255] width 9 height 9
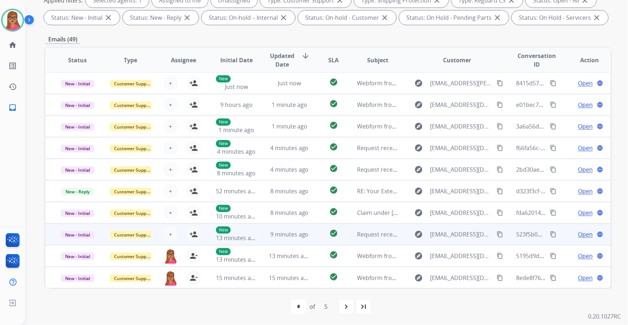
click at [124, 241] on td "Customer Support" at bounding box center [124, 234] width 53 height 22
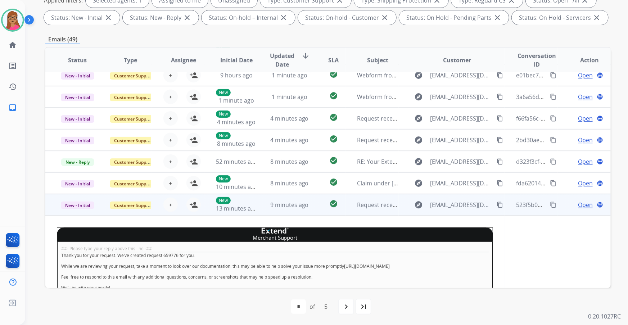
scroll to position [28, 0]
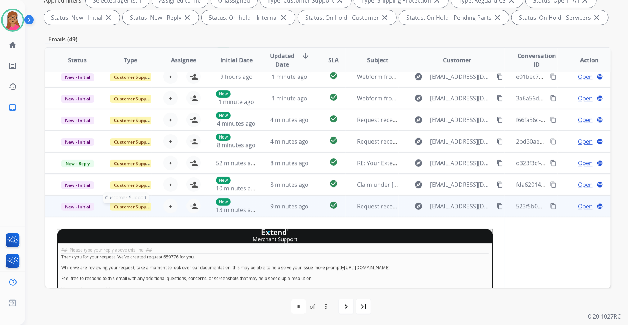
click at [141, 208] on span "Customer Support" at bounding box center [133, 207] width 47 height 8
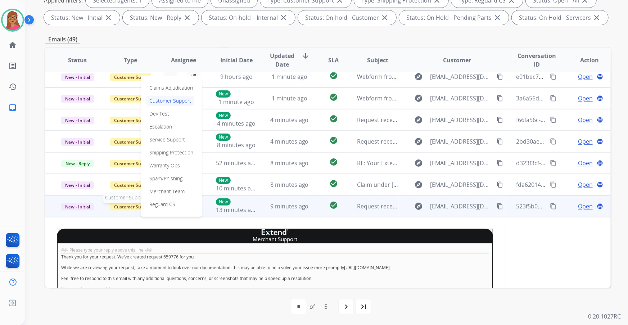
click at [131, 209] on span "Customer Support" at bounding box center [133, 207] width 47 height 8
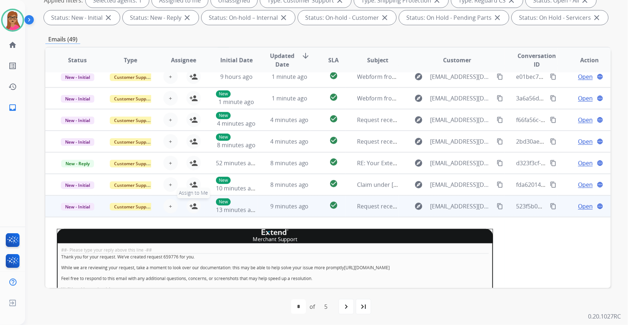
click at [189, 205] on mat-icon "person_add" at bounding box center [193, 206] width 9 height 9
click at [128, 215] on td "Customer Support" at bounding box center [124, 206] width 53 height 22
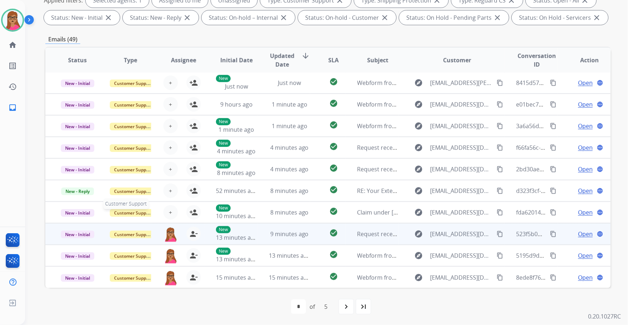
scroll to position [0, 0]
click at [123, 241] on td "Customer Support" at bounding box center [124, 234] width 53 height 22
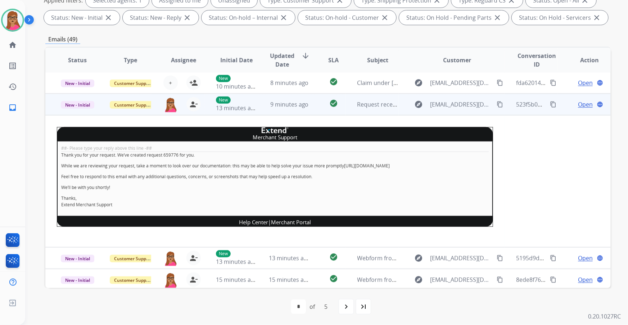
scroll to position [132, 0]
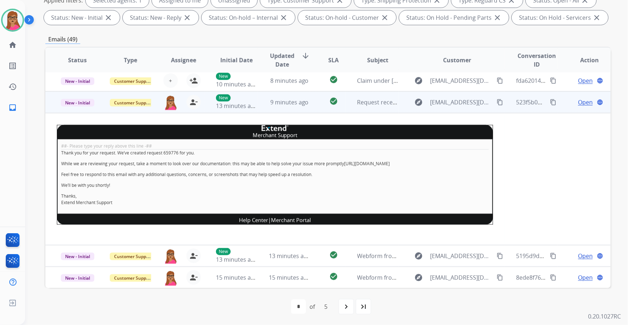
click at [128, 109] on td "Customer Support" at bounding box center [124, 102] width 53 height 22
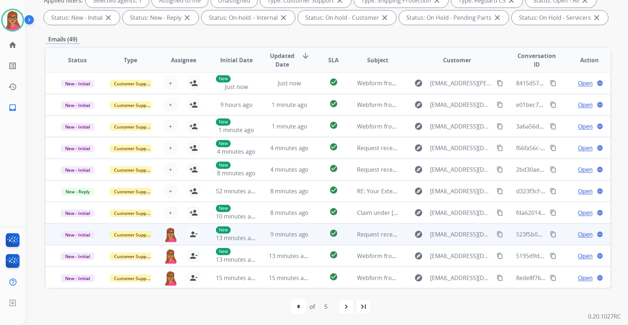
click at [131, 240] on td "Customer Support" at bounding box center [124, 234] width 53 height 22
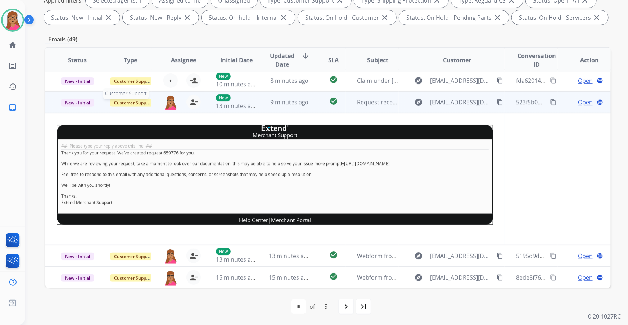
click at [136, 105] on span "Customer Support" at bounding box center [133, 103] width 47 height 8
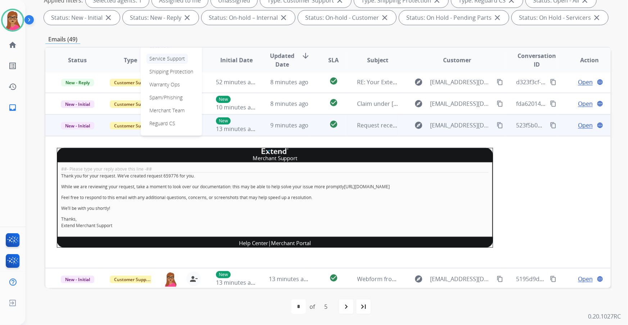
scroll to position [67, 0]
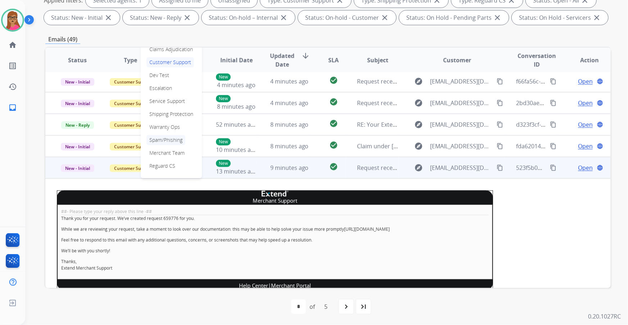
click at [163, 140] on p "Spam/Phishing" at bounding box center [165, 140] width 39 height 10
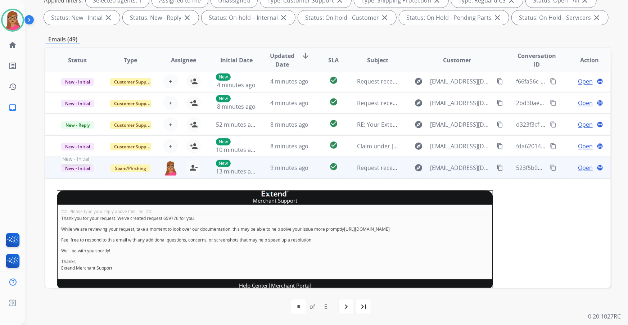
click at [81, 168] on span "New - Initial" at bounding box center [77, 168] width 33 height 8
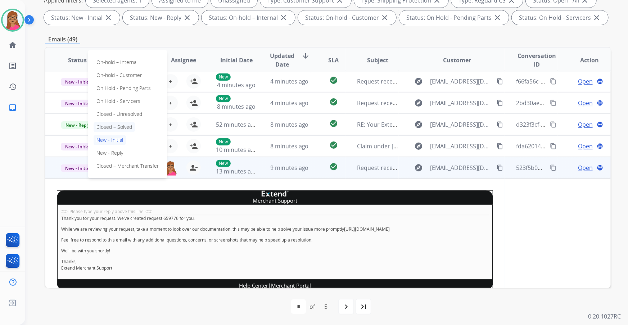
click at [122, 125] on p "Closed – Solved" at bounding box center [114, 127] width 41 height 10
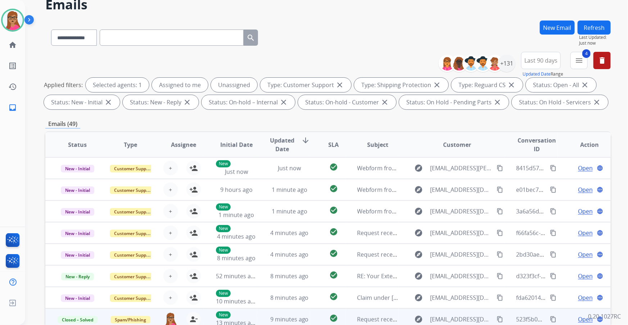
scroll to position [0, 0]
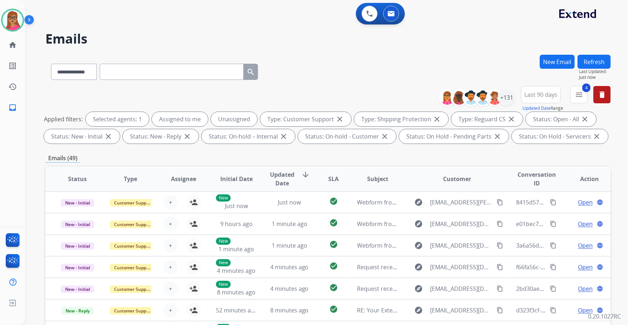
click at [601, 58] on button "Refresh" at bounding box center [593, 62] width 33 height 14
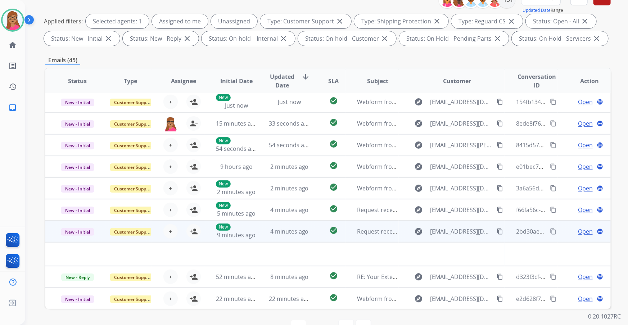
scroll to position [119, 0]
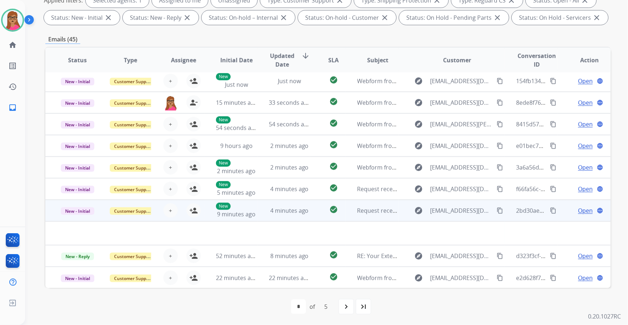
click at [77, 220] on td "New - Initial" at bounding box center [71, 211] width 53 height 22
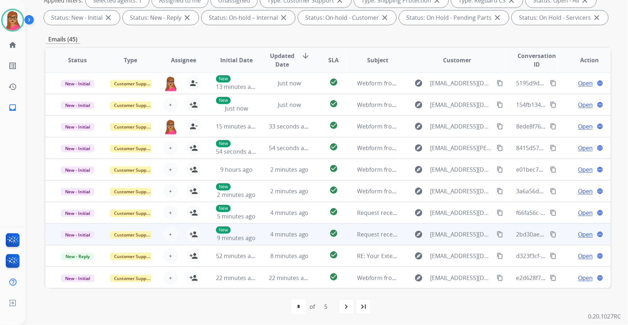
click at [77, 223] on td "New - Initial" at bounding box center [71, 234] width 53 height 22
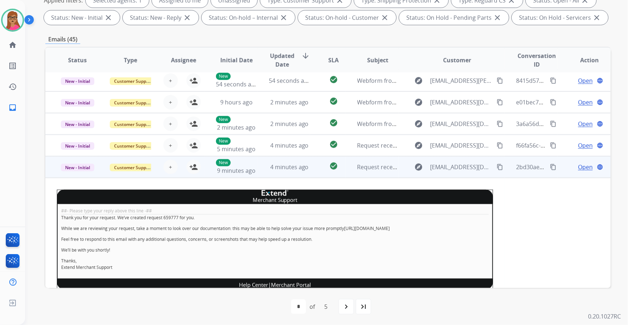
scroll to position [34, 0]
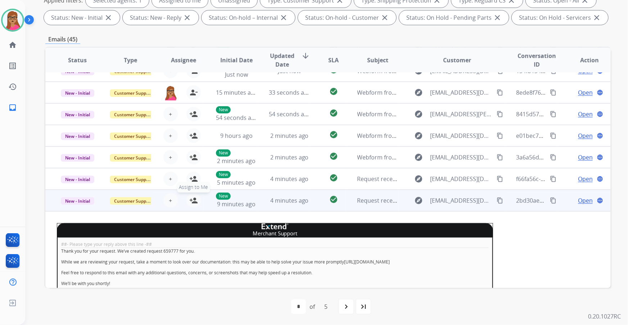
click at [191, 201] on mat-icon "person_add" at bounding box center [193, 200] width 9 height 9
click at [131, 200] on span "Customer Support" at bounding box center [133, 201] width 47 height 8
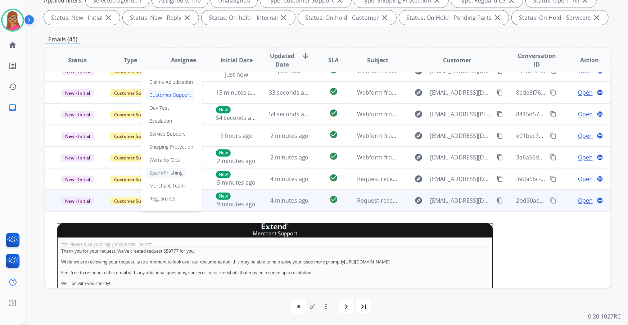
click at [164, 172] on p "Spam/Phishing" at bounding box center [165, 173] width 39 height 10
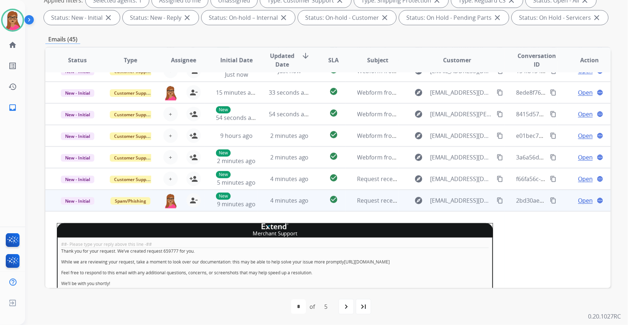
click at [76, 207] on td "New - Initial" at bounding box center [71, 201] width 53 height 22
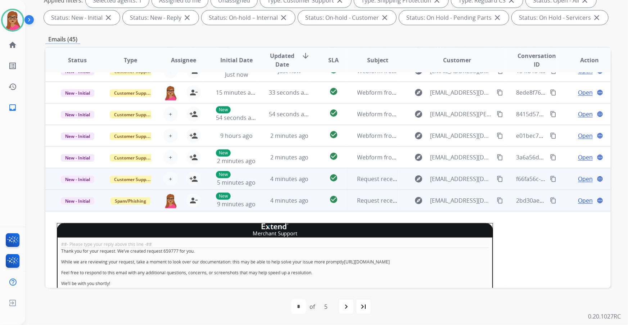
scroll to position [0, 0]
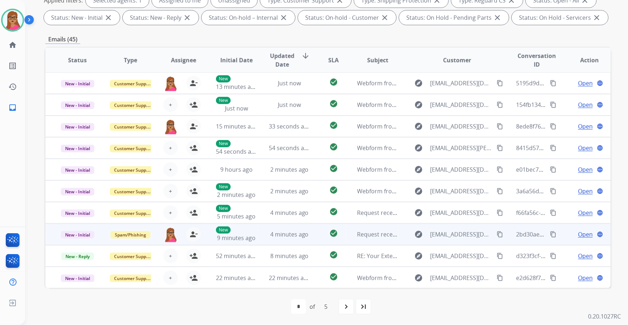
click at [79, 238] on td "New - Initial" at bounding box center [71, 234] width 53 height 22
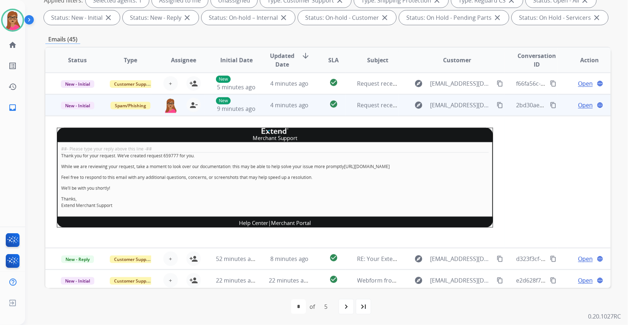
scroll to position [132, 0]
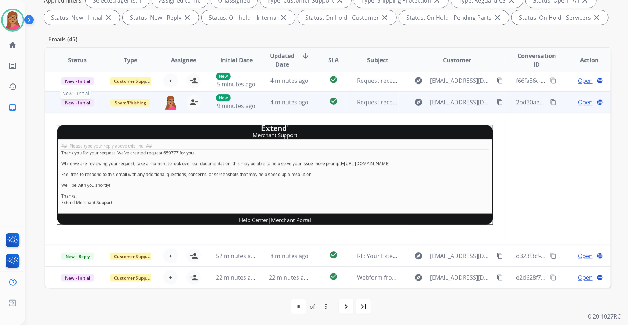
click at [79, 103] on span "New - Initial" at bounding box center [77, 103] width 33 height 8
click at [125, 63] on p "Closed – Solved" at bounding box center [114, 61] width 41 height 10
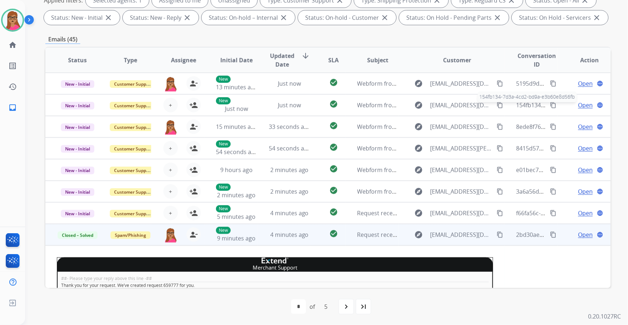
scroll to position [0, 0]
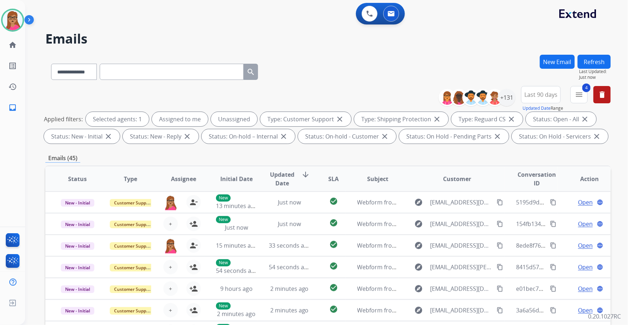
click at [593, 58] on button "Refresh" at bounding box center [593, 62] width 33 height 14
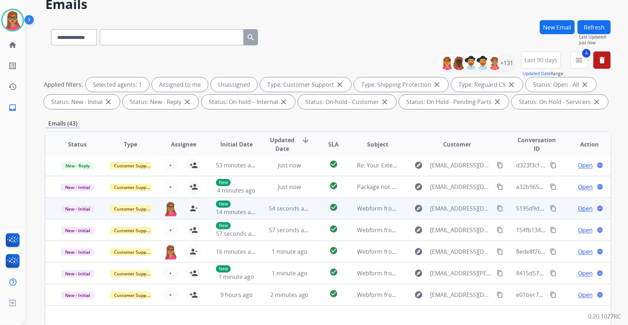
scroll to position [98, 0]
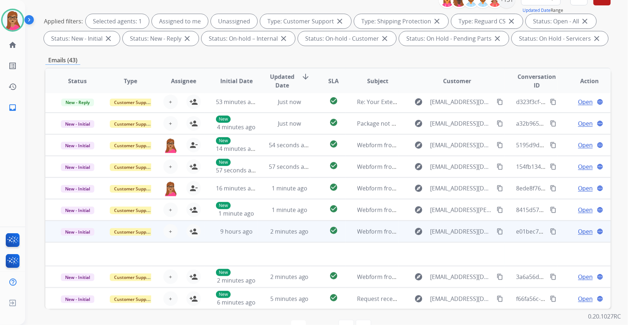
click at [83, 237] on td "New - Initial" at bounding box center [71, 231] width 53 height 22
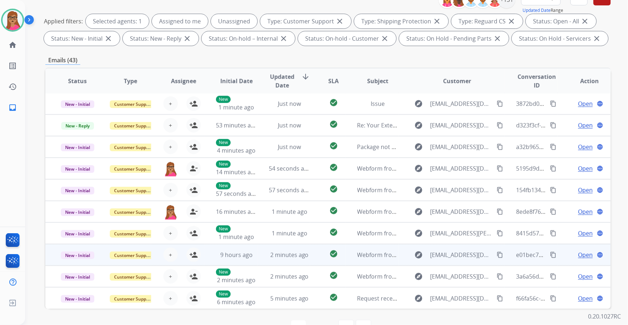
scroll to position [0, 0]
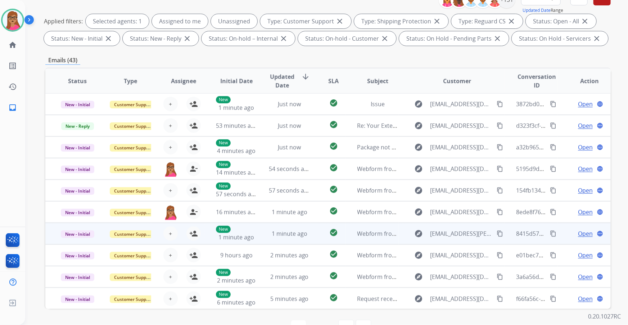
click at [78, 241] on td "New - Initial" at bounding box center [71, 234] width 53 height 22
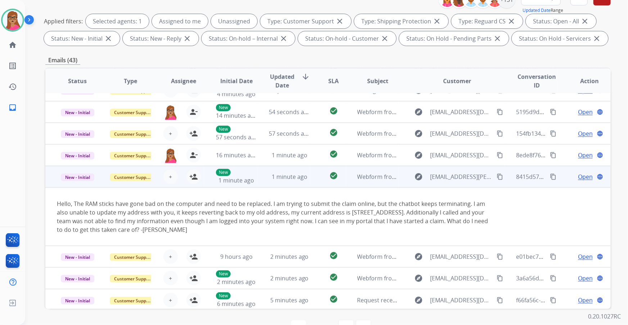
scroll to position [59, 0]
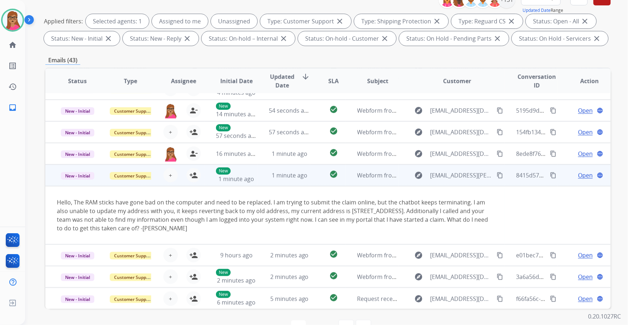
click at [77, 182] on td "New - Initial" at bounding box center [71, 175] width 53 height 22
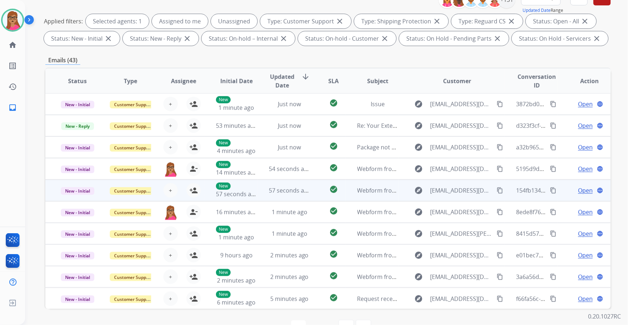
click at [79, 198] on td "New - Initial" at bounding box center [71, 190] width 53 height 22
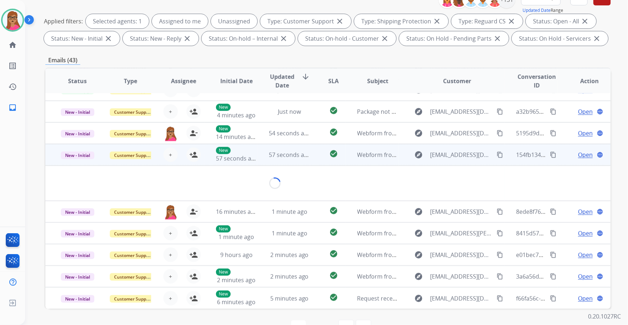
scroll to position [33, 0]
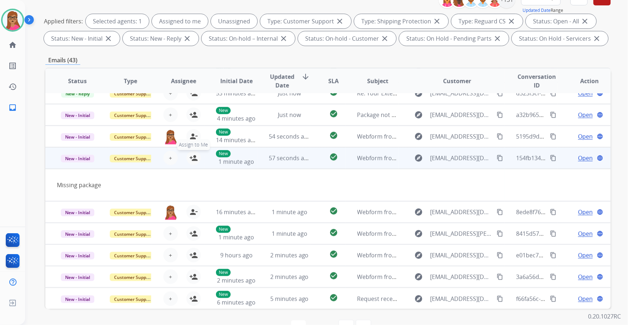
click at [191, 160] on mat-icon "person_add" at bounding box center [193, 158] width 9 height 9
click at [94, 166] on td "New - Initial" at bounding box center [71, 158] width 53 height 22
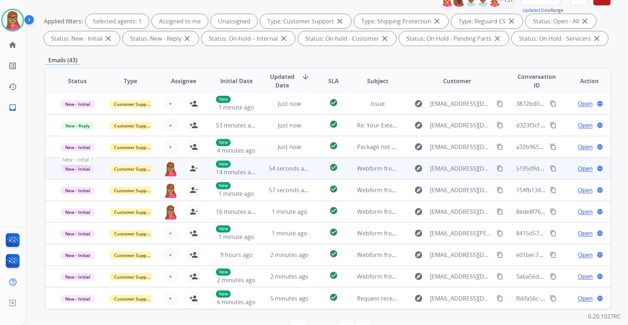
scroll to position [0, 0]
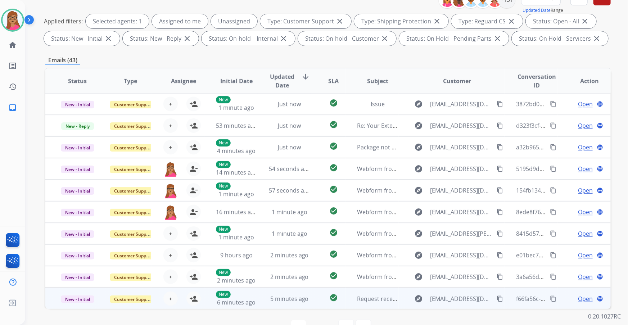
click at [77, 306] on td "New - Initial" at bounding box center [71, 298] width 53 height 22
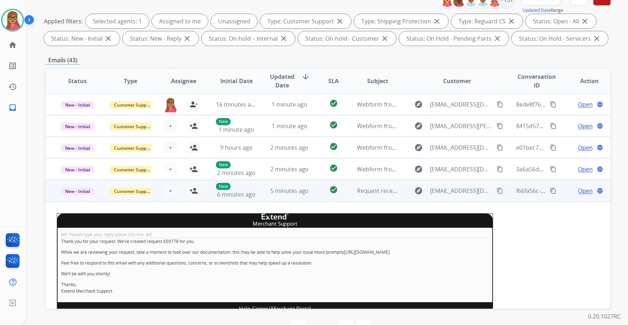
scroll to position [132, 0]
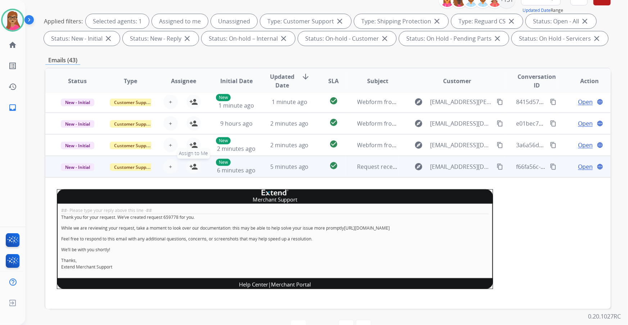
click at [189, 169] on mat-icon "person_add" at bounding box center [193, 166] width 9 height 9
click at [92, 176] on td "New - Initial" at bounding box center [71, 167] width 53 height 22
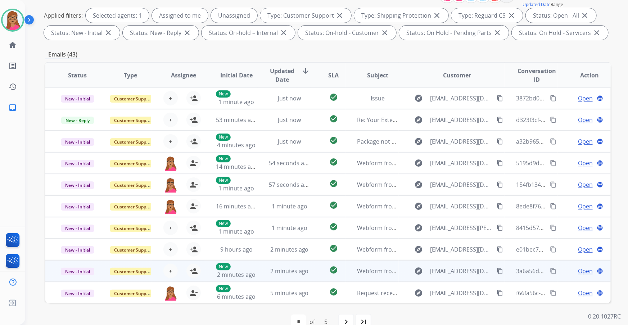
scroll to position [119, 0]
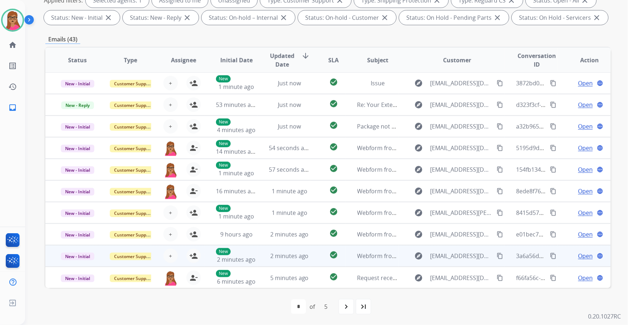
click at [83, 262] on td "New - Initial" at bounding box center [71, 256] width 53 height 22
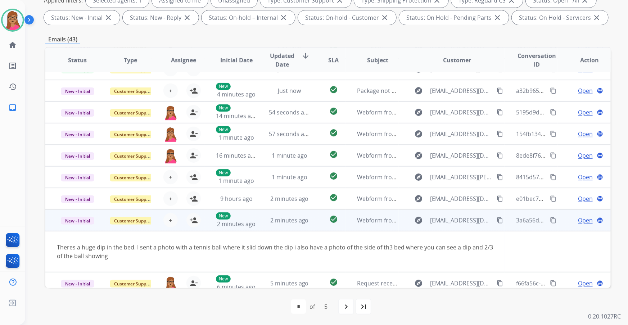
scroll to position [41, 0]
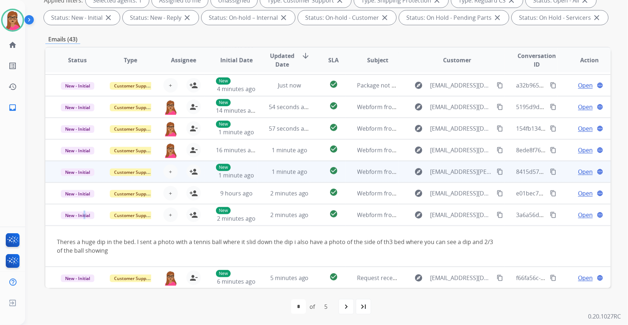
click at [83, 220] on td "New - Initial" at bounding box center [71, 215] width 53 height 22
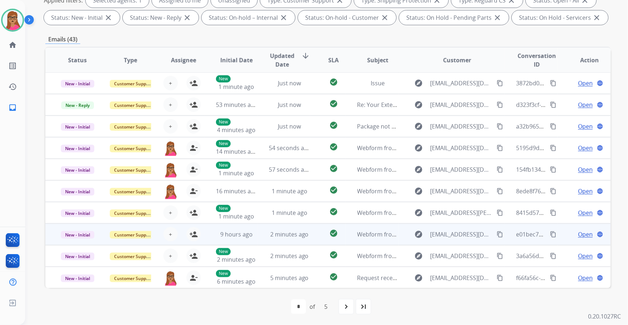
click at [79, 241] on td "New - Initial" at bounding box center [71, 234] width 53 height 22
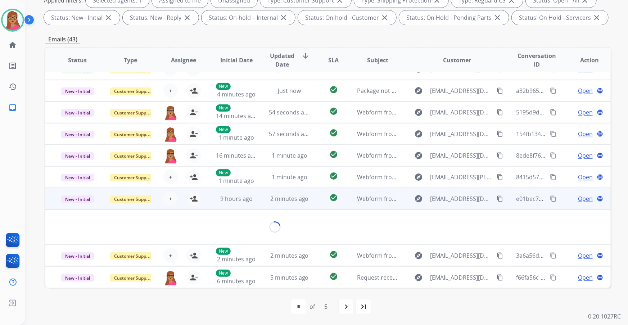
scroll to position [50, 0]
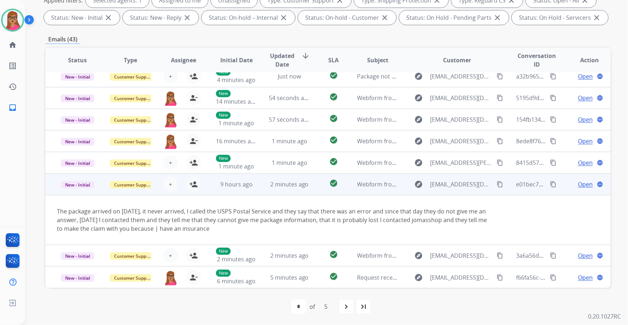
click at [86, 191] on td "New - Initial" at bounding box center [71, 184] width 53 height 22
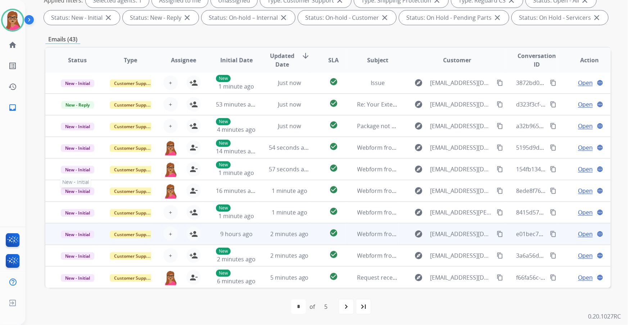
scroll to position [0, 0]
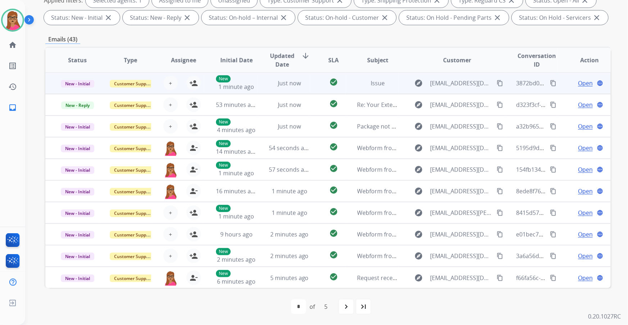
click at [85, 88] on td "New - Initial" at bounding box center [71, 83] width 53 height 22
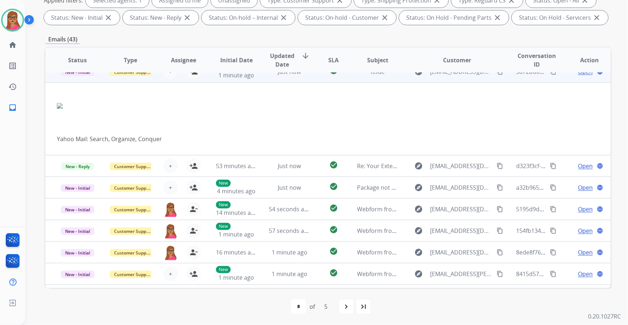
scroll to position [0, 0]
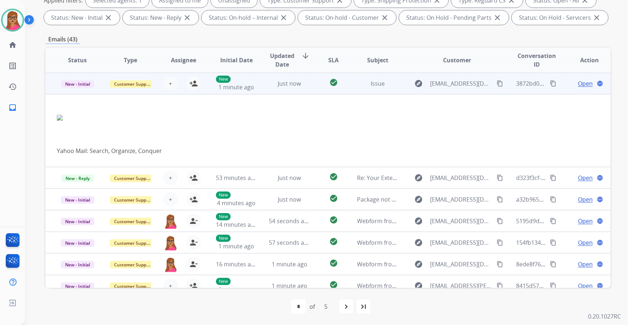
click at [71, 91] on td "New - Initial" at bounding box center [71, 84] width 53 height 22
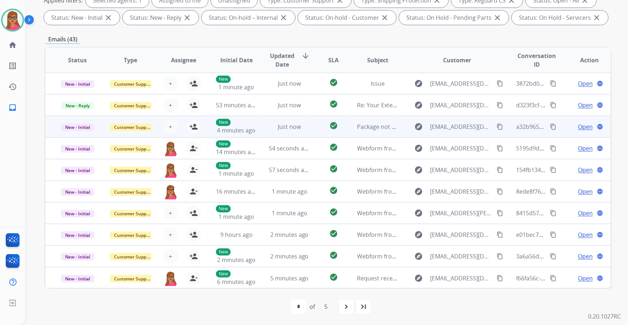
click at [72, 133] on td "New - Initial" at bounding box center [71, 127] width 53 height 22
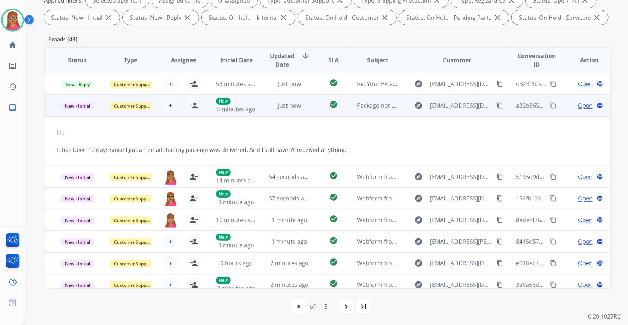
scroll to position [10, 0]
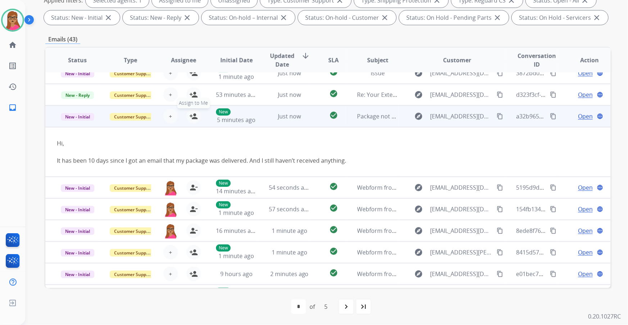
click at [190, 115] on mat-icon "person_add" at bounding box center [193, 116] width 9 height 9
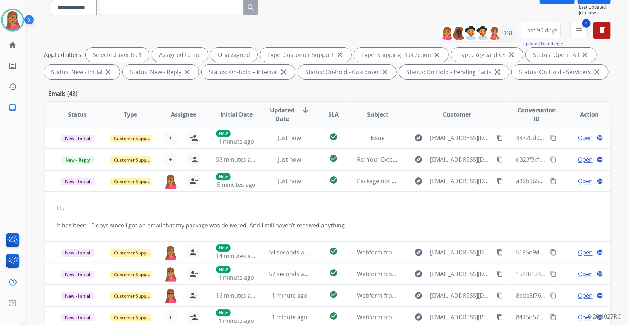
scroll to position [0, 0]
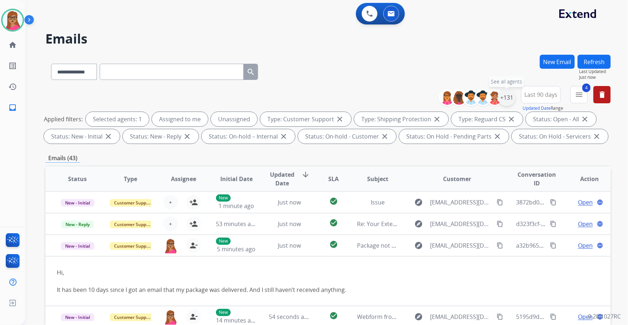
click at [504, 98] on div "+131" at bounding box center [506, 97] width 17 height 17
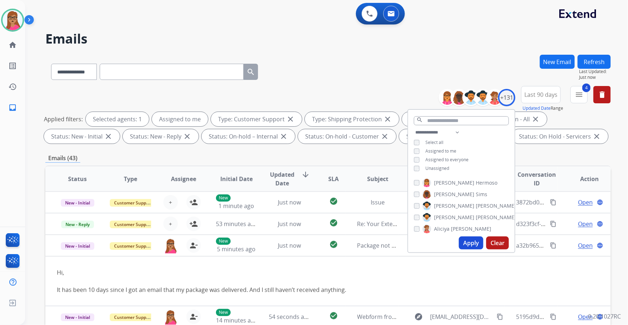
click at [472, 243] on button "Apply" at bounding box center [471, 242] width 24 height 13
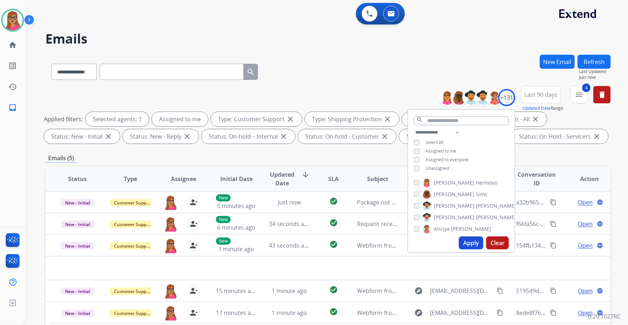
click at [364, 156] on div "Emails (5)" at bounding box center [327, 158] width 565 height 9
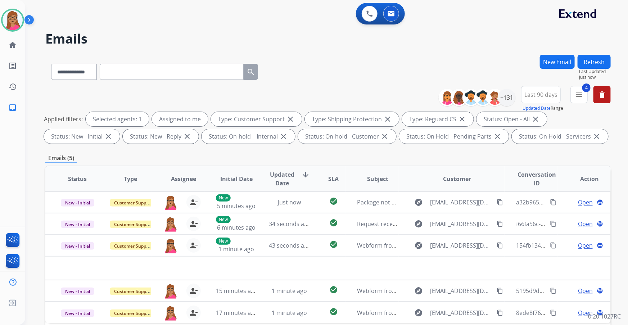
click at [600, 56] on button "Refresh" at bounding box center [593, 62] width 33 height 14
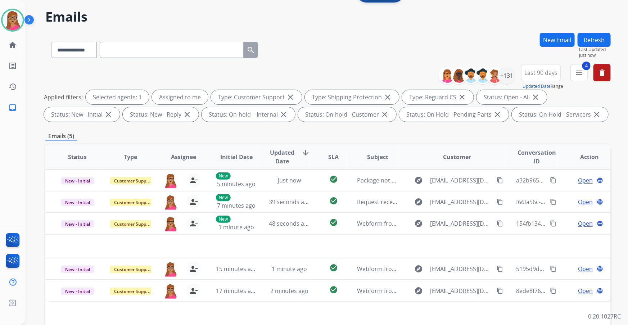
scroll to position [21, 0]
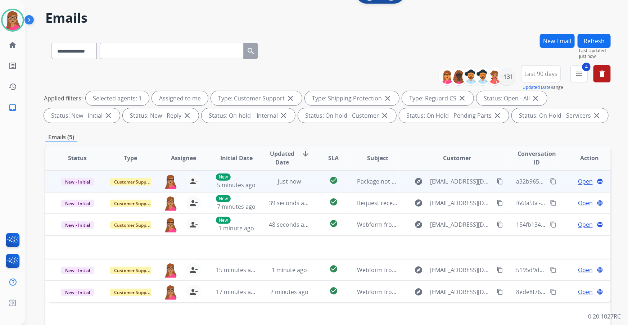
click at [579, 180] on span "Open" at bounding box center [585, 181] width 15 height 9
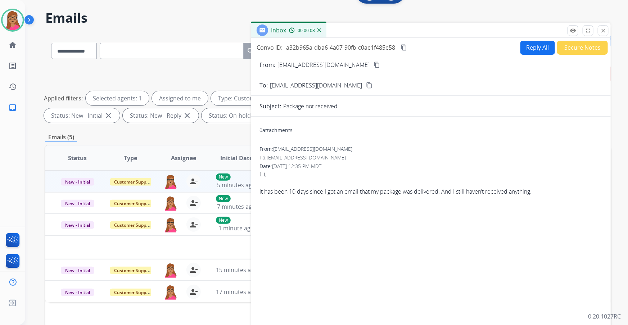
click at [373, 65] on mat-icon "content_copy" at bounding box center [376, 65] width 6 height 6
click at [582, 45] on button "Secure Notes" at bounding box center [582, 48] width 51 height 14
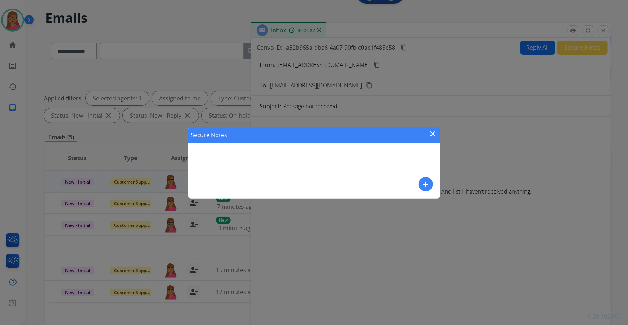
click at [424, 183] on mat-icon "add" at bounding box center [425, 184] width 9 height 9
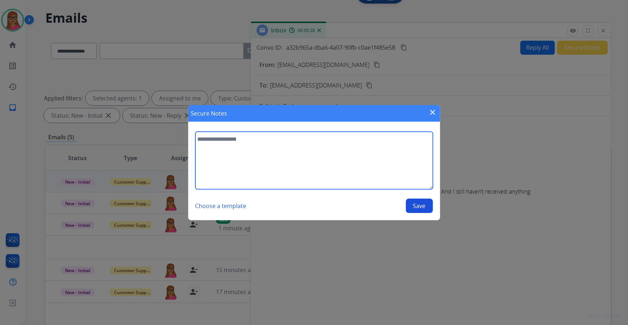
click at [248, 161] on textarea at bounding box center [313, 161] width 237 height 58
type textarea "**********"
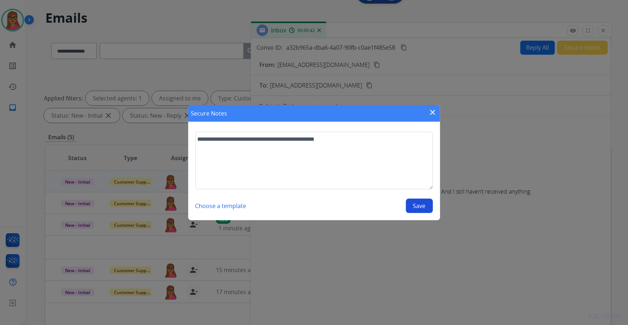
click at [420, 207] on button "Save" at bounding box center [419, 206] width 27 height 14
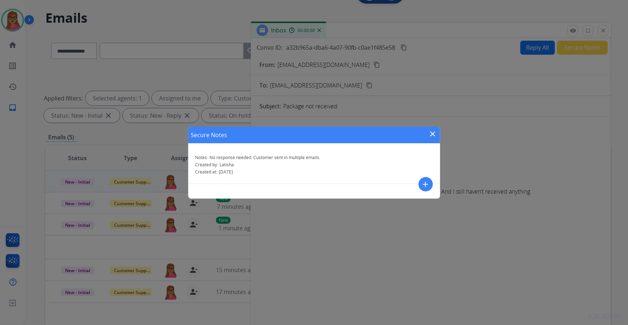
drag, startPoint x: 431, startPoint y: 133, endPoint x: 499, endPoint y: 89, distance: 81.5
click at [431, 133] on mat-icon "close" at bounding box center [432, 133] width 9 height 9
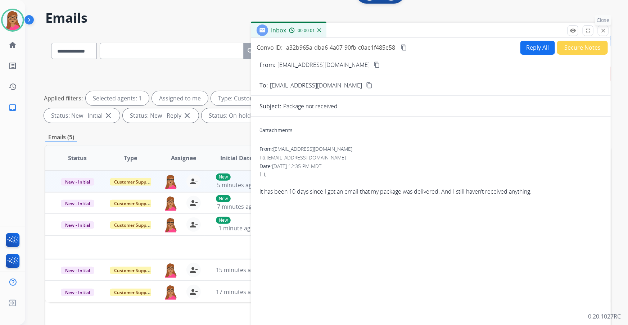
click at [603, 30] on mat-icon "close" at bounding box center [603, 30] width 6 height 6
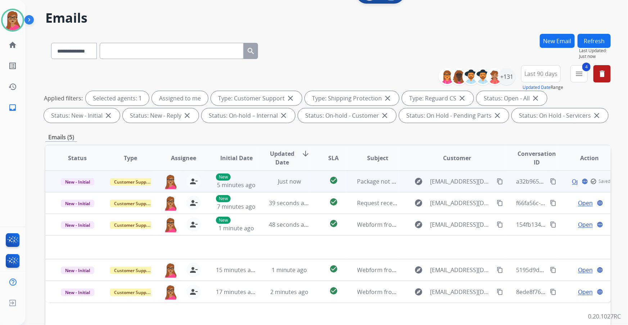
click at [130, 186] on td "Customer Support" at bounding box center [124, 181] width 53 height 22
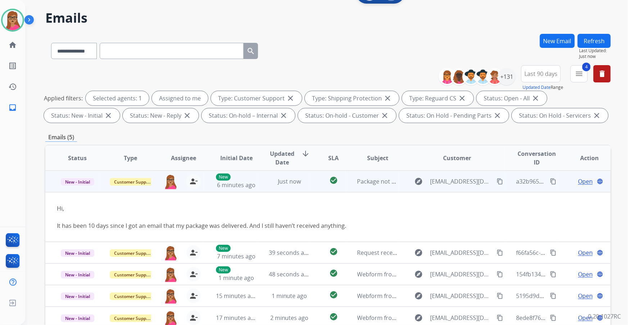
click at [82, 186] on td "New - Initial" at bounding box center [71, 181] width 53 height 22
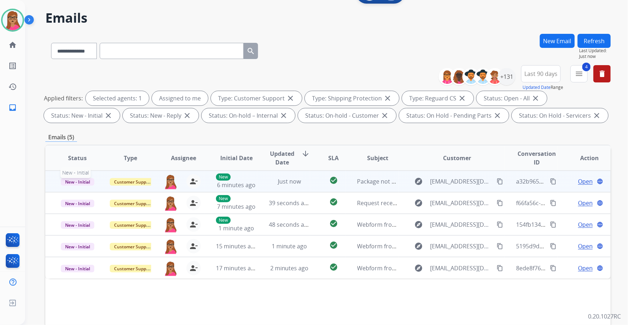
click at [78, 184] on span "New - Initial" at bounding box center [77, 182] width 33 height 8
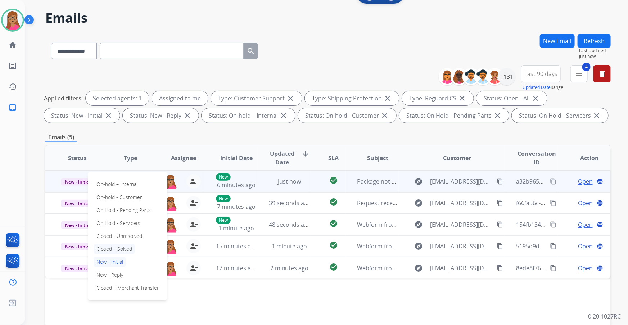
click at [122, 249] on p "Closed – Solved" at bounding box center [114, 249] width 41 height 10
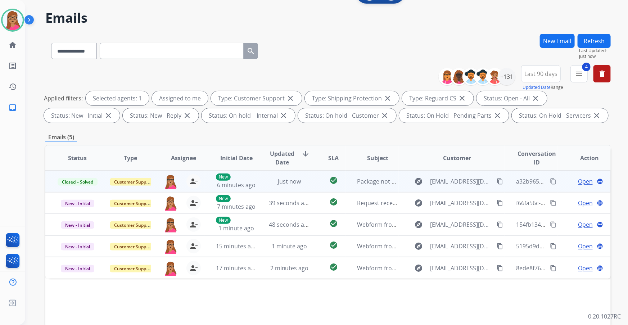
click at [590, 38] on button "Refresh" at bounding box center [593, 41] width 33 height 14
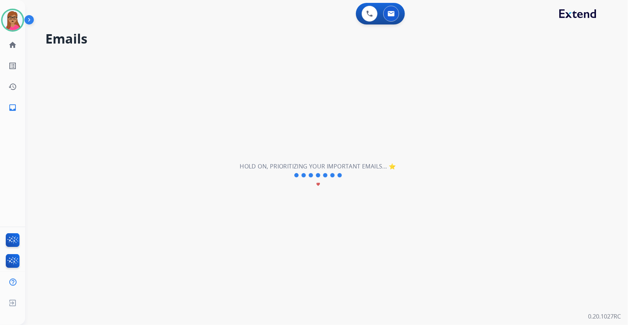
scroll to position [0, 0]
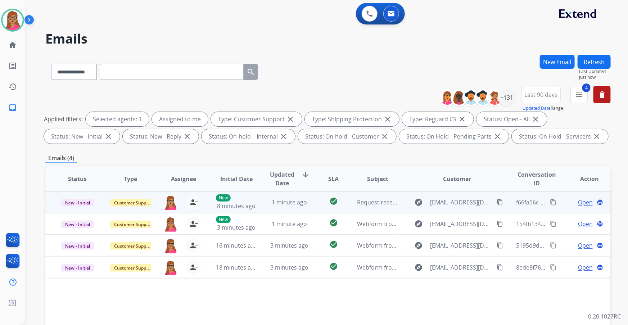
click at [582, 201] on span "Open" at bounding box center [585, 202] width 15 height 9
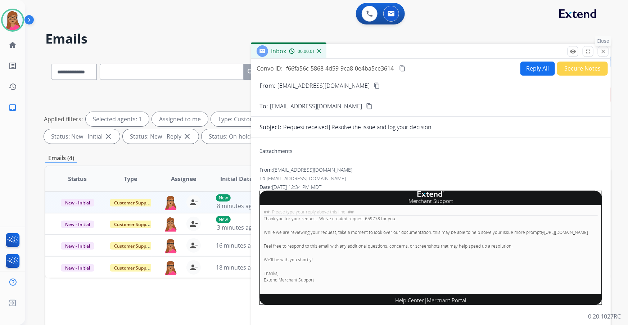
click at [602, 51] on mat-icon "close" at bounding box center [603, 51] width 6 height 6
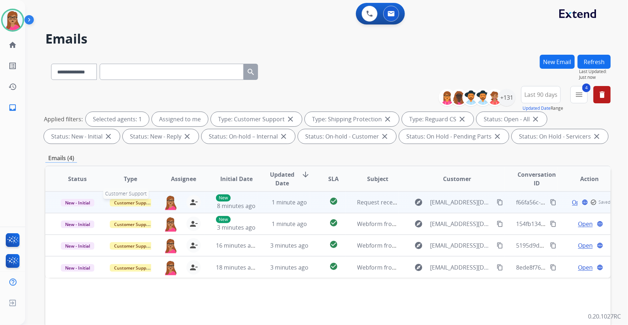
click at [127, 202] on span "Customer Support" at bounding box center [133, 203] width 47 height 8
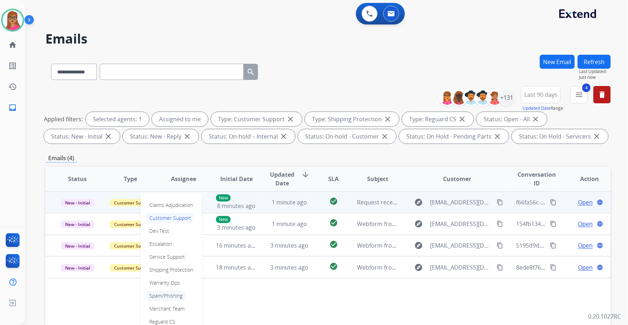
click at [169, 295] on p "Spam/Phishing" at bounding box center [165, 296] width 39 height 10
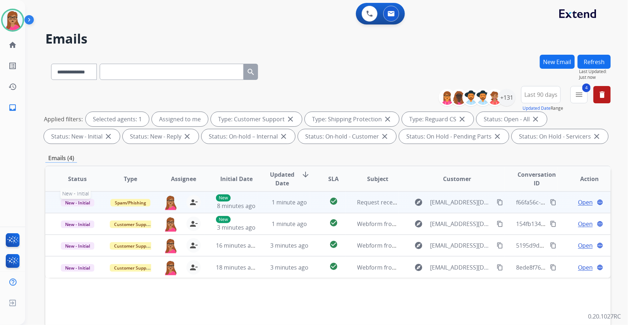
click at [77, 202] on span "New - Initial" at bounding box center [77, 203] width 33 height 8
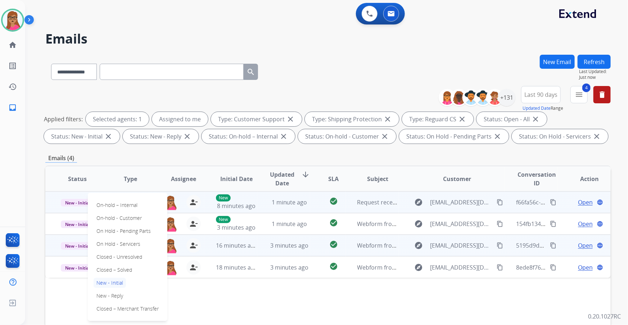
drag, startPoint x: 122, startPoint y: 270, endPoint x: 146, endPoint y: 252, distance: 29.1
click at [122, 270] on p "Closed – Solved" at bounding box center [114, 270] width 41 height 10
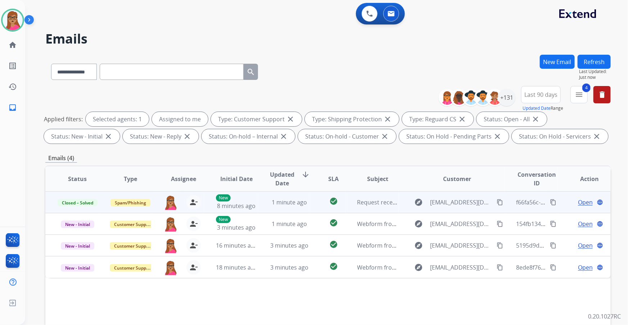
click at [597, 63] on button "Refresh" at bounding box center [593, 62] width 33 height 14
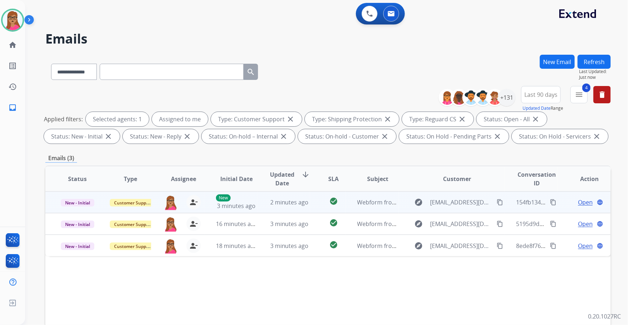
click at [578, 205] on span "Open" at bounding box center [585, 202] width 15 height 9
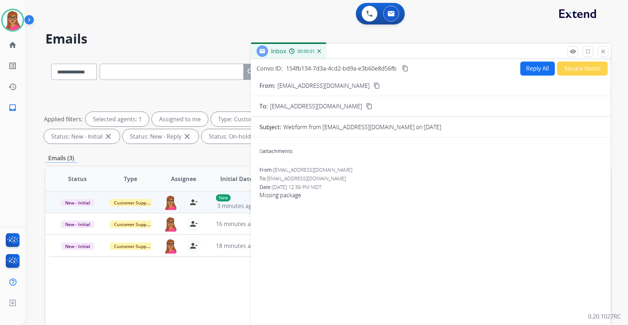
click at [380, 83] on mat-icon "content_copy" at bounding box center [376, 85] width 6 height 6
click at [532, 63] on button "Reply All" at bounding box center [537, 69] width 35 height 14
select select "**********"
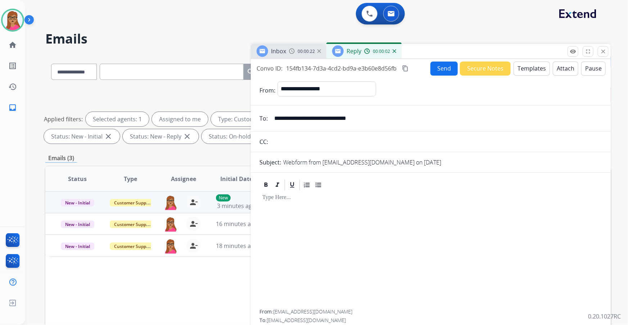
click at [533, 68] on button "Templates" at bounding box center [531, 69] width 36 height 14
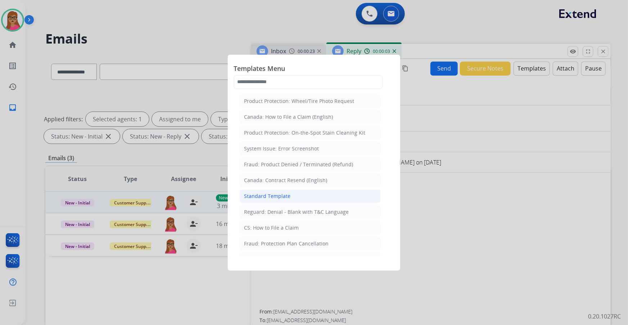
click at [285, 193] on div "Standard Template" at bounding box center [267, 195] width 46 height 7
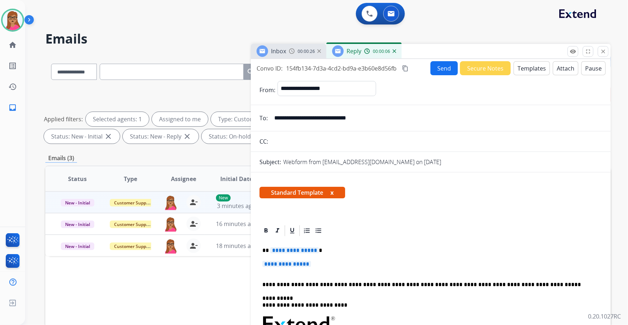
click at [288, 250] on span "**********" at bounding box center [294, 250] width 49 height 6
click at [289, 262] on span "**********" at bounding box center [286, 264] width 49 height 6
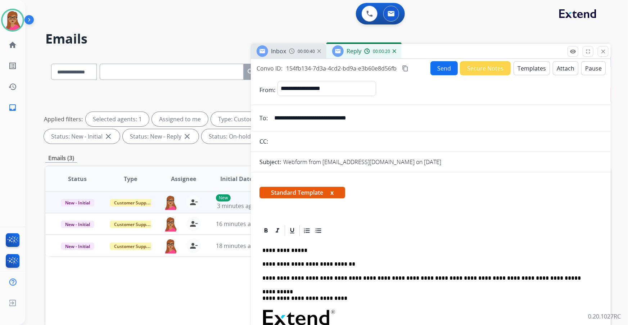
click at [268, 46] on div "Inbox" at bounding box center [270, 51] width 29 height 12
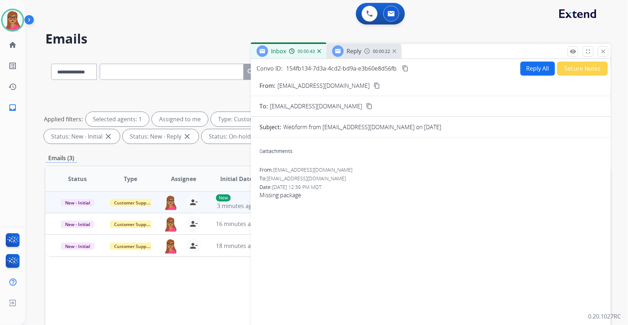
click at [348, 50] on span "Reply" at bounding box center [353, 51] width 15 height 8
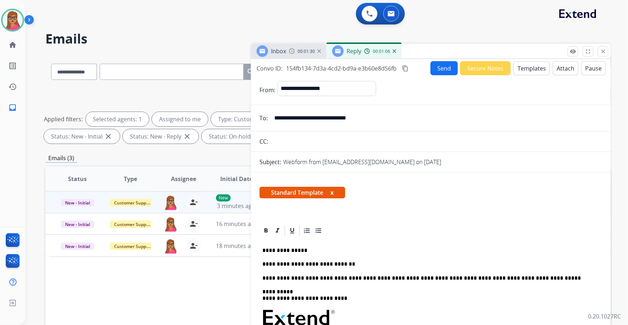
click at [332, 191] on button "x" at bounding box center [331, 192] width 3 height 9
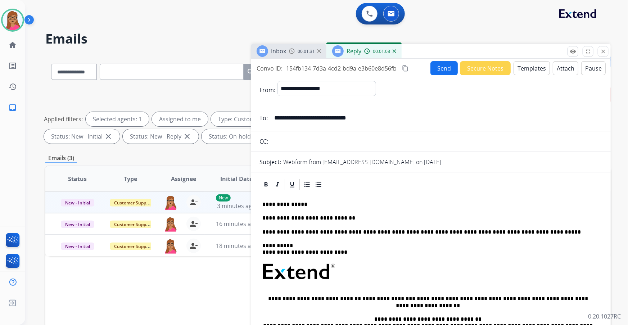
click at [394, 51] on img at bounding box center [394, 51] width 4 height 4
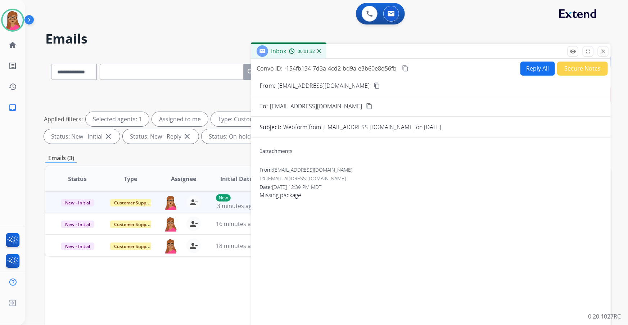
click at [527, 66] on button "Reply All" at bounding box center [537, 69] width 35 height 14
select select "**********"
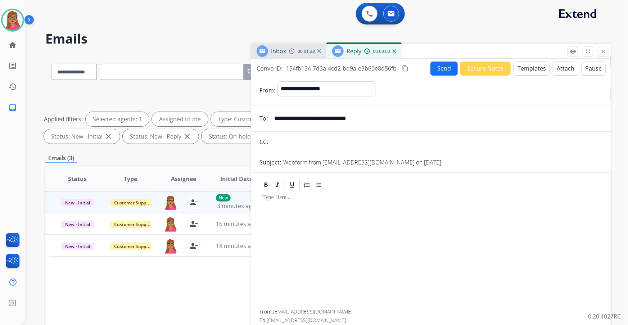
click at [527, 69] on button "Templates" at bounding box center [531, 69] width 36 height 14
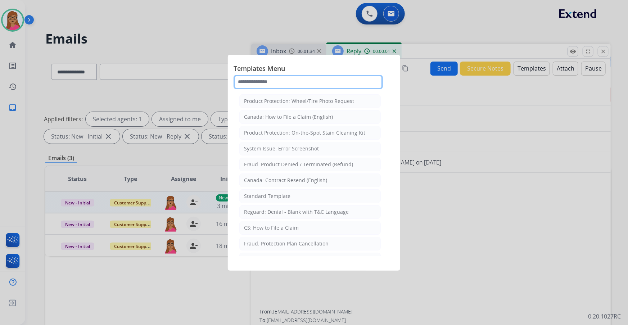
click at [333, 83] on input "text" at bounding box center [307, 82] width 149 height 14
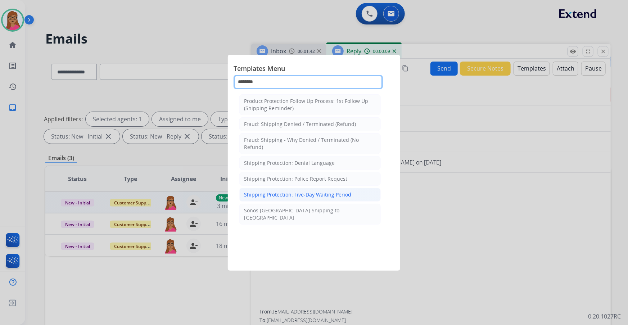
type input "********"
click at [306, 192] on div "Shipping Protection: Five-Day Waiting Period" at bounding box center [297, 194] width 107 height 7
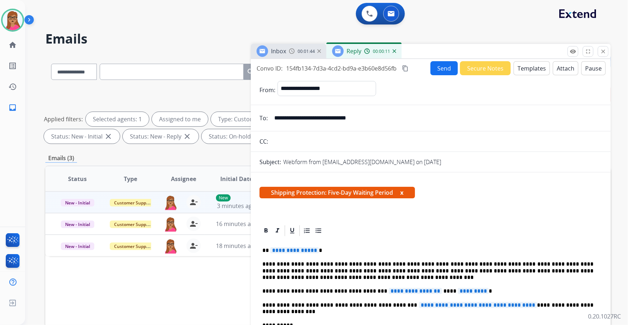
click at [299, 250] on span "**********" at bounding box center [294, 250] width 49 height 6
click at [392, 289] on span "**********" at bounding box center [414, 291] width 53 height 6
click at [363, 291] on p "**********" at bounding box center [427, 291] width 331 height 6
click at [472, 291] on span "*********" at bounding box center [487, 291] width 31 height 6
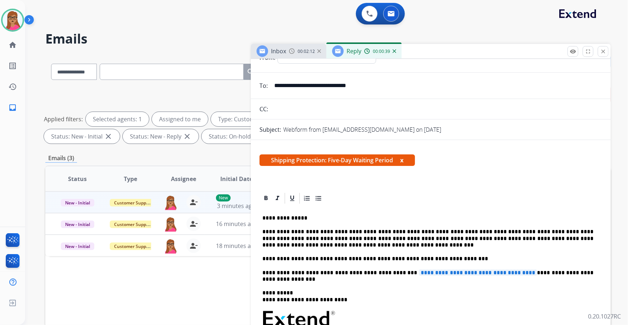
click at [435, 274] on span "**********" at bounding box center [478, 272] width 118 height 6
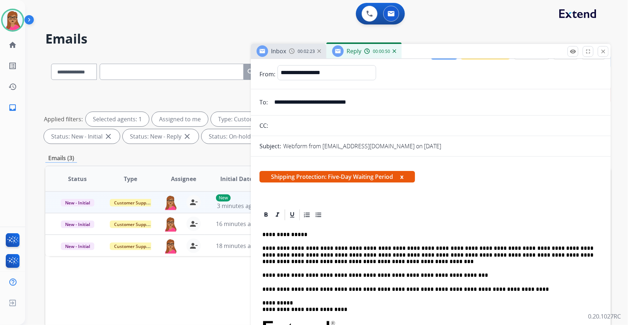
scroll to position [0, 0]
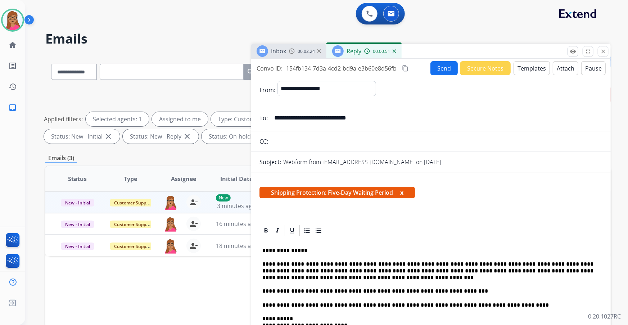
click at [408, 69] on mat-icon "content_copy" at bounding box center [405, 68] width 6 height 6
click at [437, 71] on button "Send" at bounding box center [443, 68] width 27 height 14
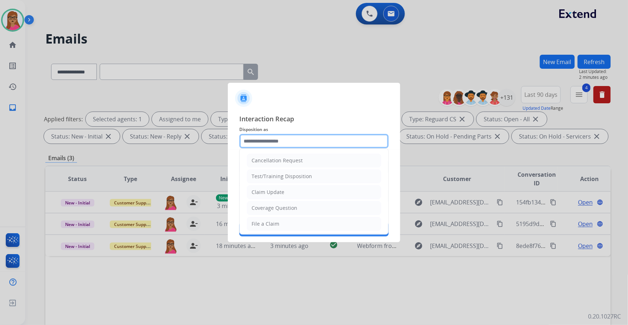
click at [312, 139] on input "text" at bounding box center [313, 141] width 149 height 14
drag, startPoint x: 262, startPoint y: 206, endPoint x: 268, endPoint y: 176, distance: 30.8
click at [262, 205] on div "Other" at bounding box center [258, 207] width 14 height 7
type input "*****"
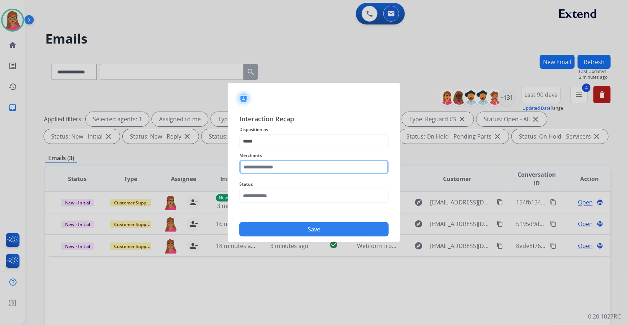
click at [278, 164] on input "text" at bounding box center [313, 167] width 149 height 14
click at [267, 187] on div "Jomashop" at bounding box center [264, 187] width 24 height 7
type input "********"
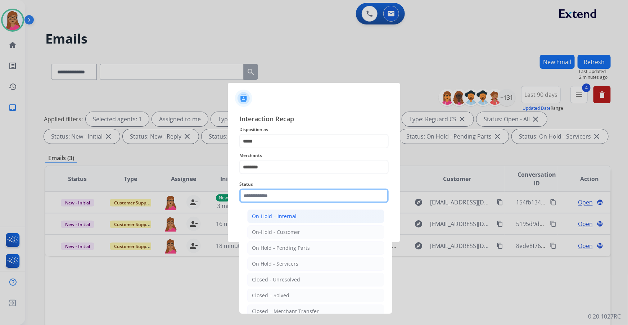
drag, startPoint x: 262, startPoint y: 194, endPoint x: 265, endPoint y: 212, distance: 17.9
click at [262, 194] on input "text" at bounding box center [313, 195] width 149 height 14
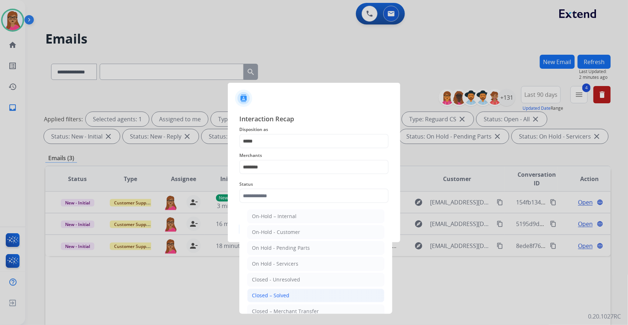
click at [283, 295] on div "Closed – Solved" at bounding box center [270, 295] width 37 height 7
type input "**********"
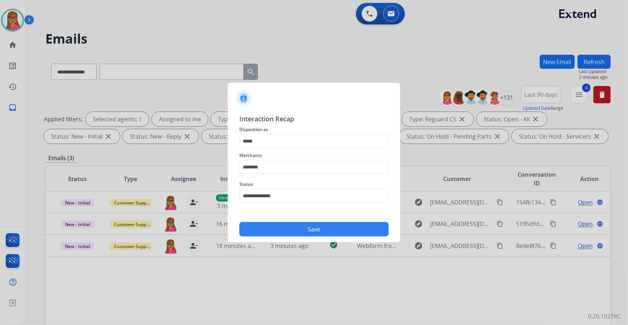
click at [298, 230] on button "Save" at bounding box center [313, 229] width 149 height 14
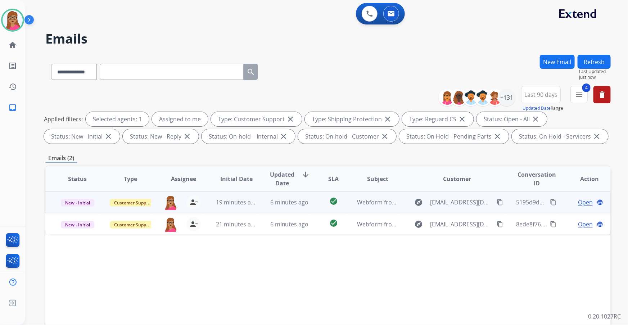
click at [578, 200] on span "Open" at bounding box center [585, 202] width 15 height 9
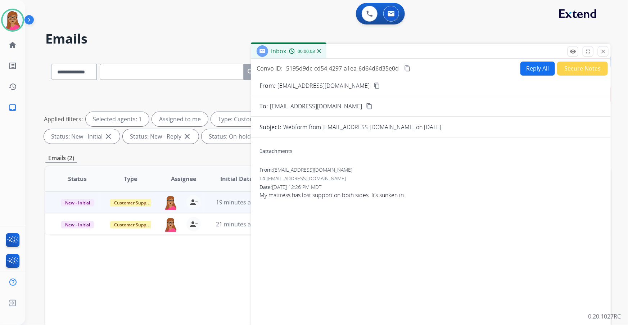
click at [373, 82] on mat-icon "content_copy" at bounding box center [376, 85] width 6 height 6
click at [532, 68] on button "Reply All" at bounding box center [537, 69] width 35 height 14
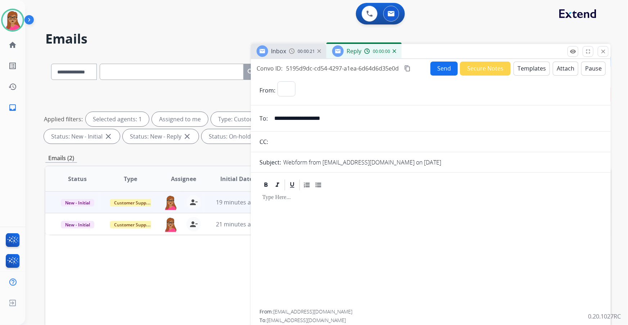
select select "**********"
click at [540, 70] on button "Templates" at bounding box center [531, 69] width 36 height 14
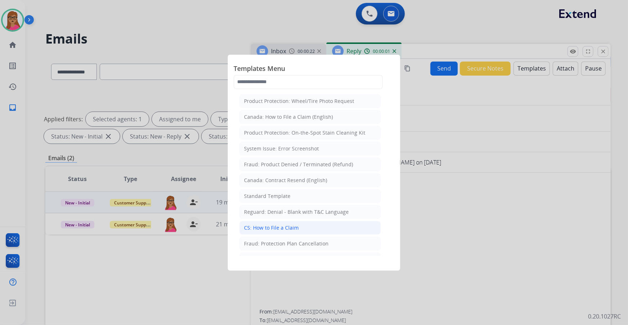
click at [290, 230] on div "CS: How to File a Claim" at bounding box center [271, 227] width 55 height 7
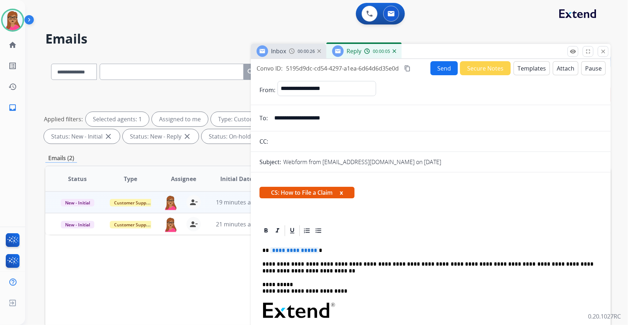
click at [293, 247] on span "**********" at bounding box center [294, 250] width 49 height 6
click at [406, 67] on mat-icon "content_copy" at bounding box center [407, 68] width 6 height 6
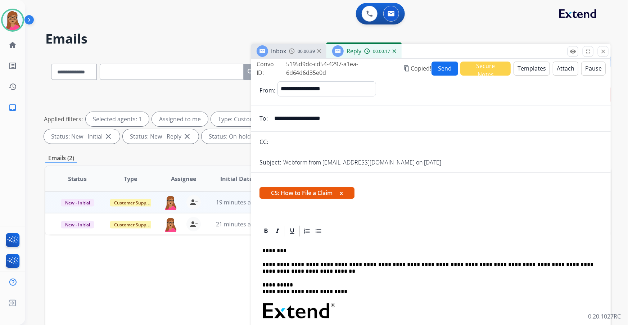
click at [441, 68] on button "Send" at bounding box center [444, 69] width 27 height 14
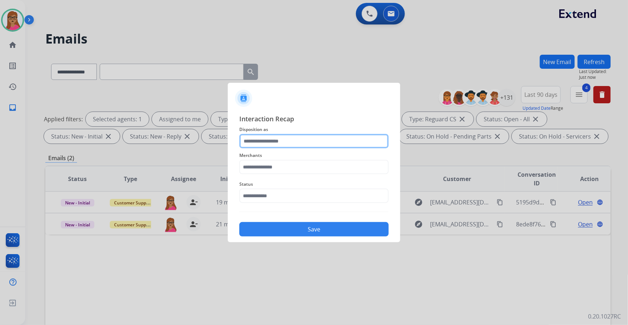
click at [291, 138] on input "text" at bounding box center [313, 141] width 149 height 14
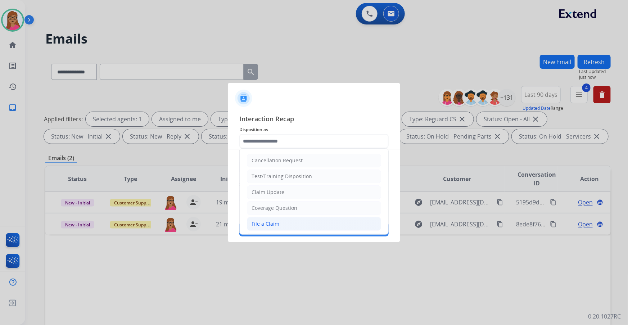
click at [278, 219] on li "File a Claim" at bounding box center [314, 224] width 134 height 14
type input "**********"
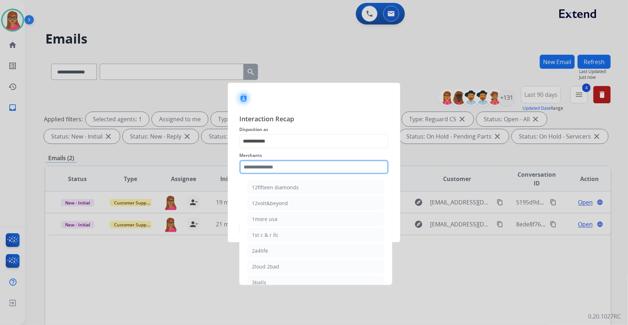
click at [290, 167] on input "text" at bounding box center [313, 167] width 149 height 14
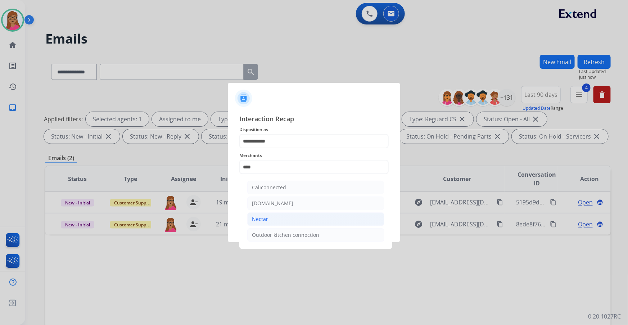
click at [260, 217] on div "Nectar" at bounding box center [260, 218] width 16 height 7
type input "******"
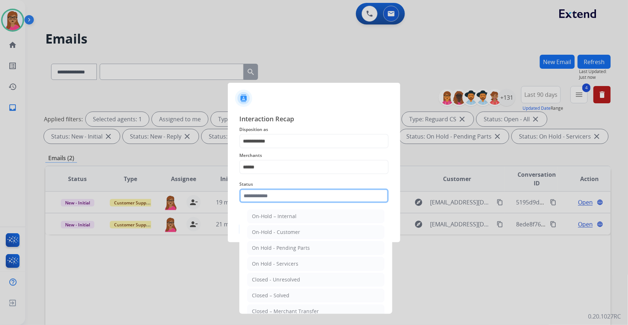
click at [274, 194] on input "text" at bounding box center [313, 195] width 149 height 14
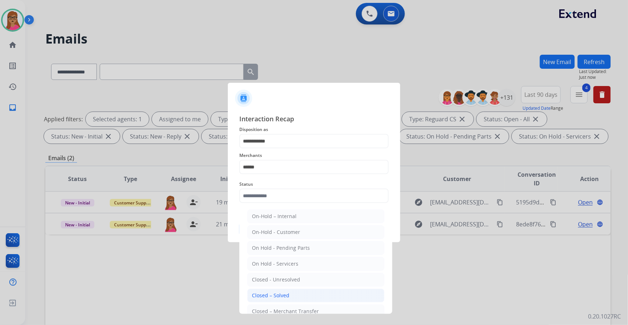
click at [290, 295] on li "Closed – Solved" at bounding box center [315, 295] width 137 height 14
type input "**********"
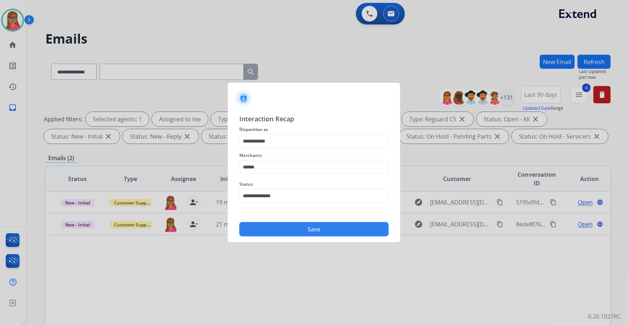
click at [303, 234] on button "Save" at bounding box center [313, 229] width 149 height 14
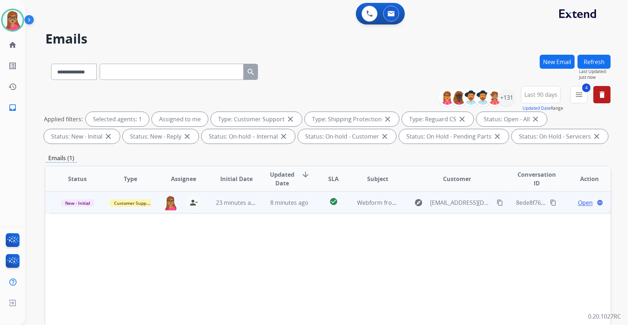
click at [578, 202] on span "Open" at bounding box center [585, 202] width 15 height 9
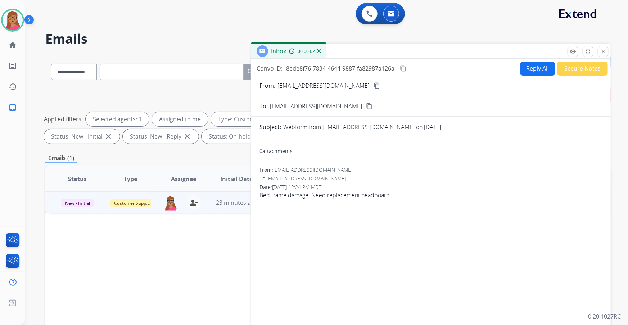
drag, startPoint x: 343, startPoint y: 82, endPoint x: 334, endPoint y: 8, distance: 74.9
click at [372, 81] on button "content_copy" at bounding box center [376, 85] width 9 height 9
click at [530, 65] on button "Reply All" at bounding box center [537, 69] width 35 height 14
select select "**********"
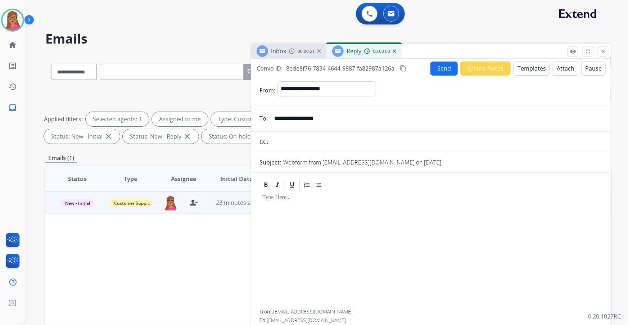
click at [523, 69] on button "Templates" at bounding box center [531, 69] width 36 height 14
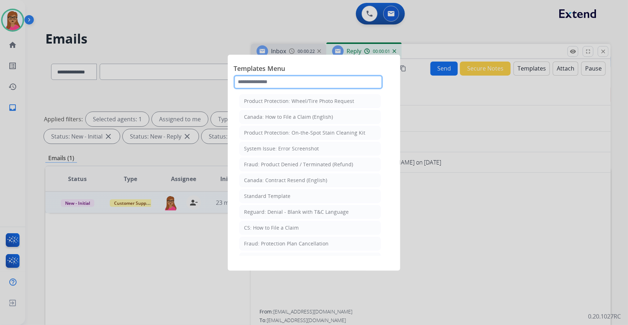
click at [276, 78] on input "text" at bounding box center [307, 82] width 149 height 14
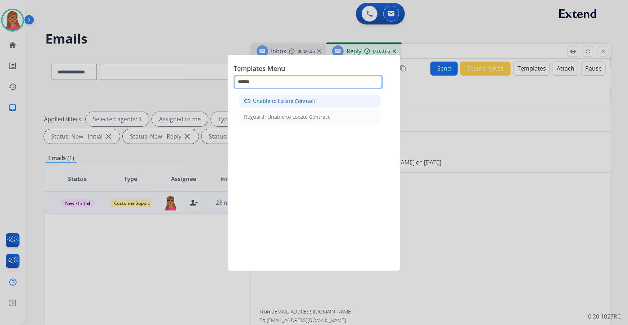
type input "******"
click at [307, 100] on div "CS: Unable to Locate Contract" at bounding box center [279, 100] width 71 height 7
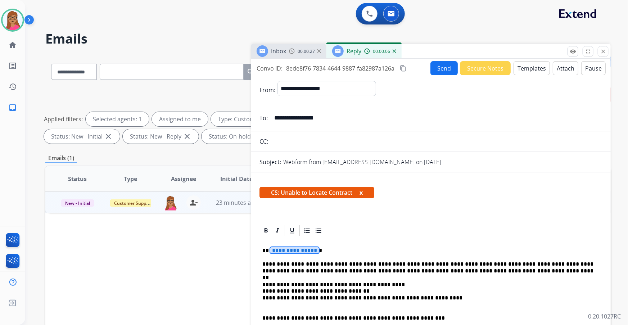
click at [300, 251] on span "**********" at bounding box center [294, 250] width 49 height 6
click at [434, 67] on button "Send" at bounding box center [443, 68] width 27 height 14
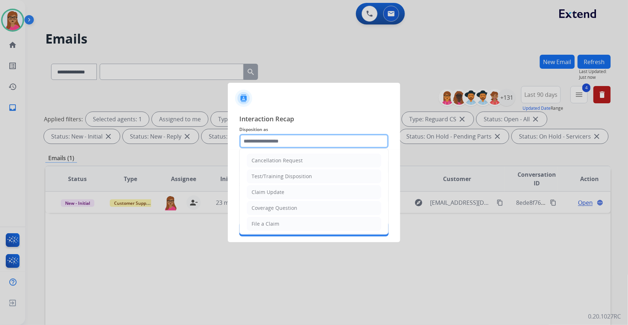
click at [257, 138] on input "text" at bounding box center [313, 141] width 149 height 14
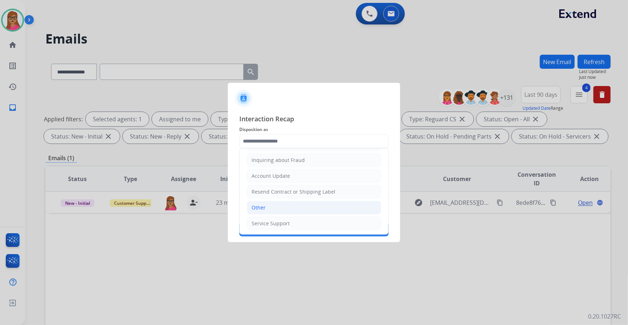
click at [258, 205] on div "Other" at bounding box center [258, 207] width 14 height 7
type input "*****"
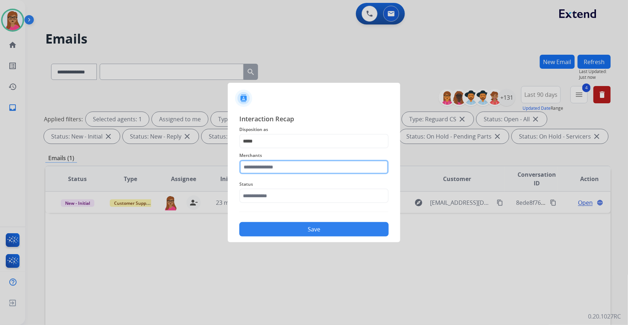
click at [273, 167] on input "text" at bounding box center [313, 167] width 149 height 14
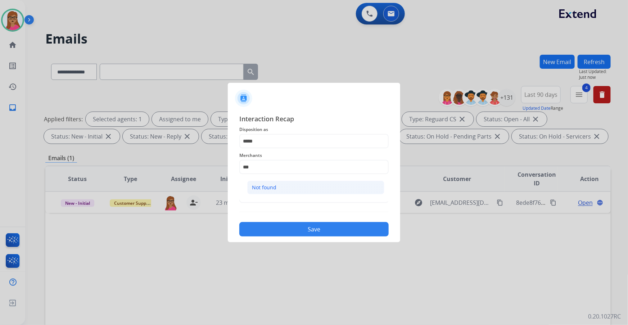
click at [277, 194] on li "Not found" at bounding box center [315, 188] width 137 height 14
type input "*********"
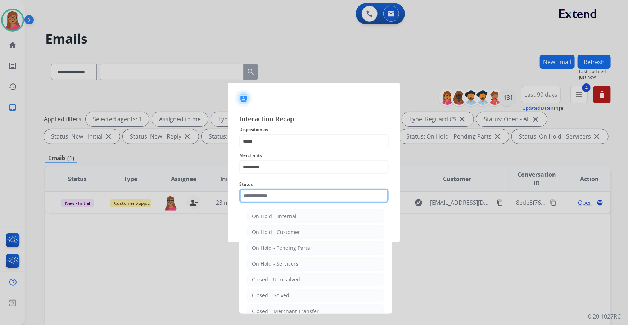
click at [260, 192] on input "text" at bounding box center [313, 195] width 149 height 14
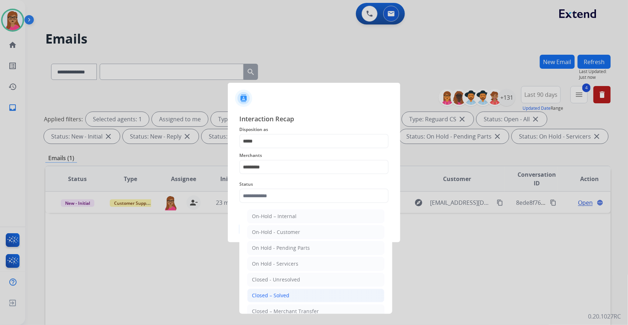
click at [276, 292] on div "Closed – Solved" at bounding box center [270, 295] width 37 height 7
type input "**********"
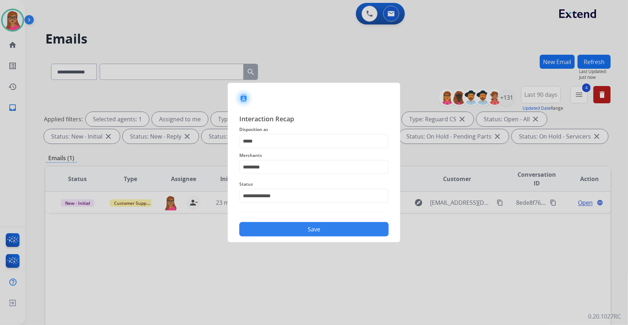
click at [311, 232] on button "Save" at bounding box center [313, 229] width 149 height 14
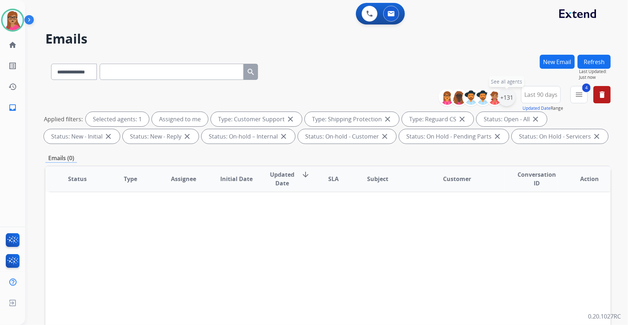
click at [506, 95] on div "+131" at bounding box center [506, 97] width 17 height 17
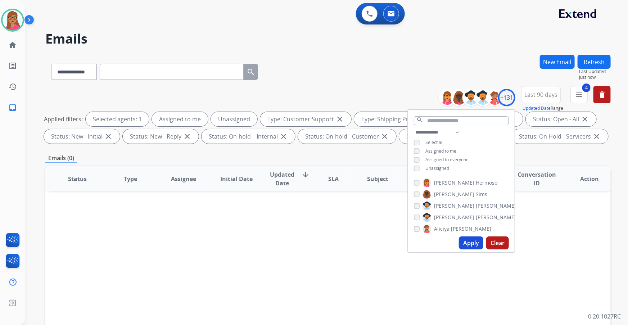
click at [466, 245] on button "Apply" at bounding box center [471, 242] width 24 height 13
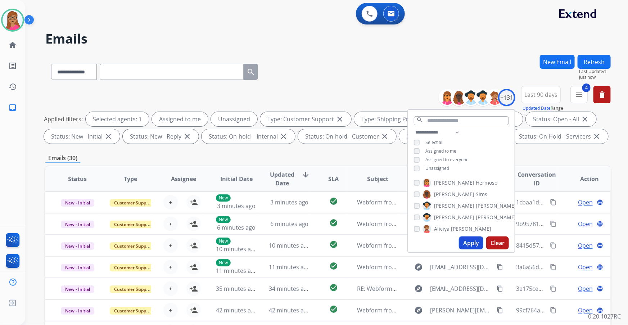
click at [425, 68] on div "**********" at bounding box center [327, 70] width 565 height 31
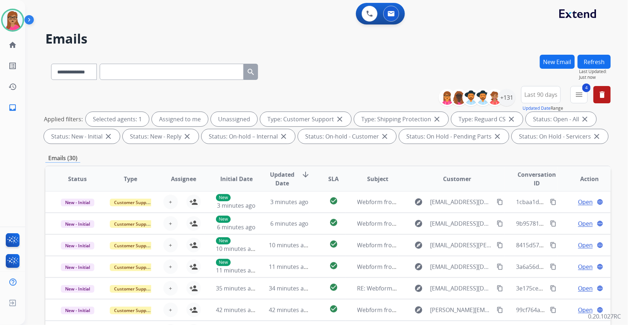
scroll to position [32, 0]
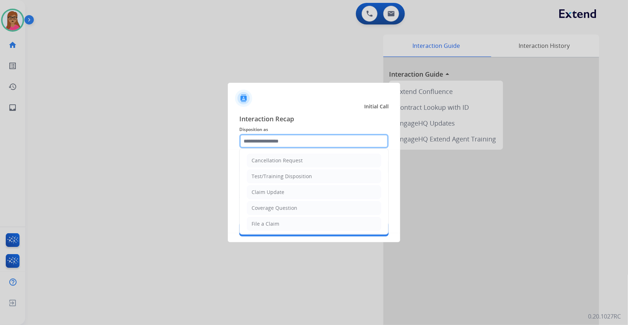
click at [268, 141] on input "text" at bounding box center [313, 141] width 149 height 14
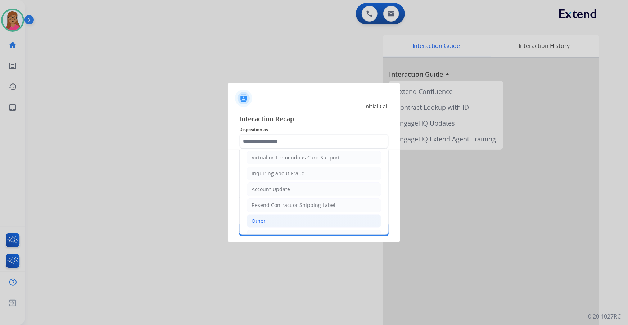
click at [260, 218] on div "Other" at bounding box center [258, 220] width 14 height 7
type input "*****"
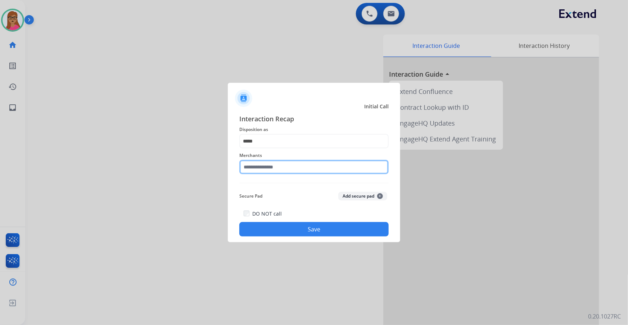
click at [292, 165] on input "text" at bounding box center [313, 167] width 149 height 14
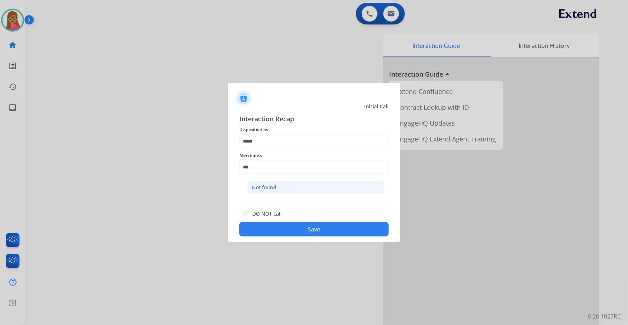
click at [272, 184] on div "Not found" at bounding box center [264, 187] width 24 height 7
type input "*********"
click at [291, 228] on button "Save" at bounding box center [313, 229] width 149 height 14
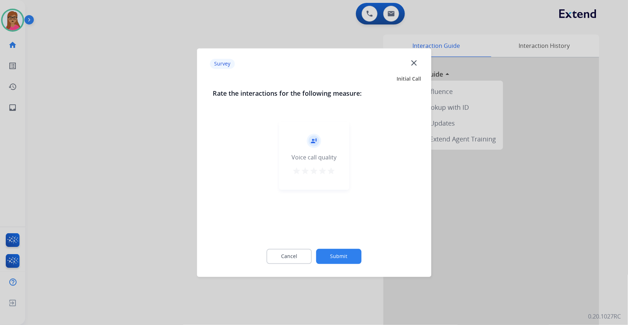
click at [109, 167] on div at bounding box center [314, 162] width 628 height 325
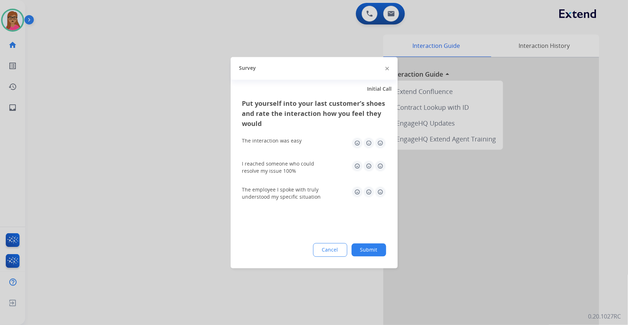
click at [109, 167] on div at bounding box center [314, 162] width 628 height 325
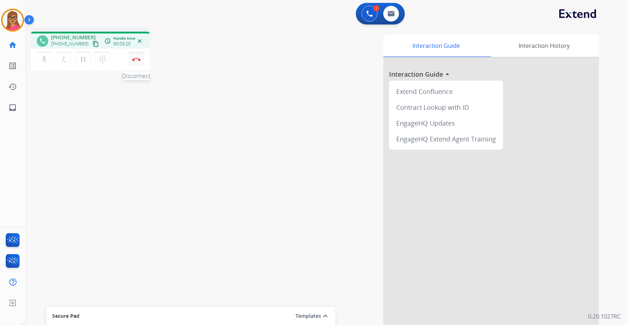
click at [139, 59] on img at bounding box center [136, 60] width 9 height 4
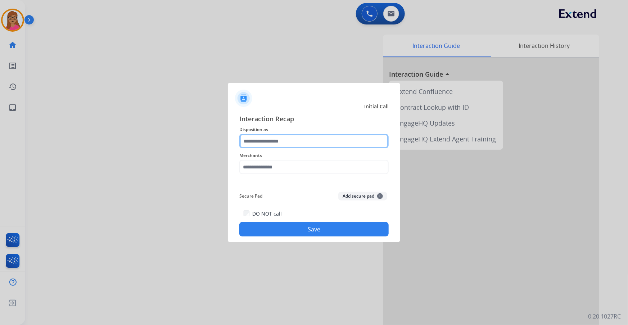
click at [287, 139] on input "text" at bounding box center [313, 141] width 149 height 14
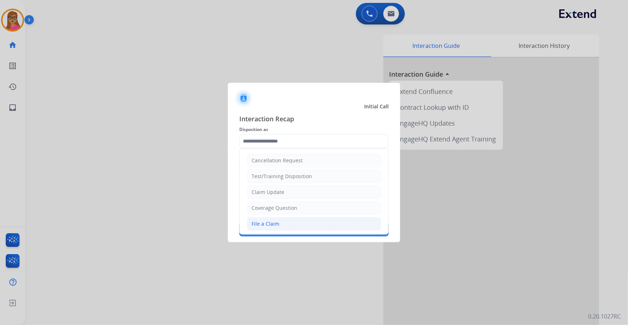
click at [268, 220] on div "File a Claim" at bounding box center [265, 223] width 28 height 7
type input "**********"
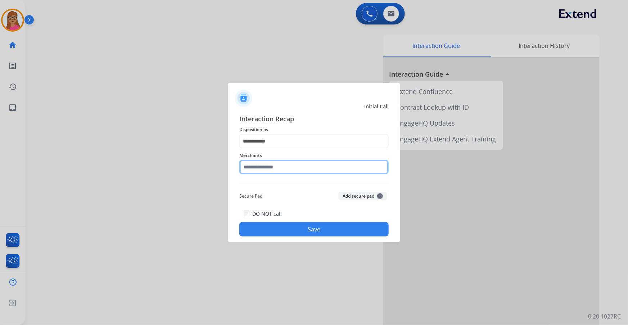
click at [292, 160] on input "text" at bounding box center [313, 167] width 149 height 14
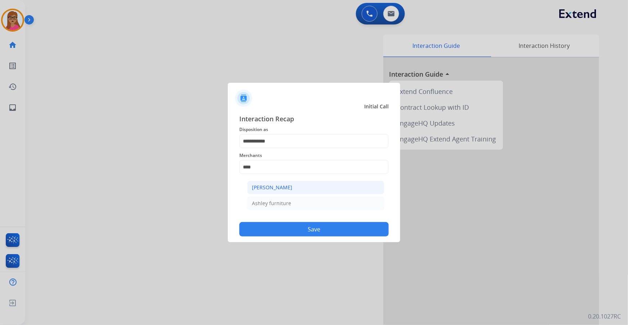
click at [291, 185] on div "[PERSON_NAME]" at bounding box center [272, 187] width 40 height 7
type input "**********"
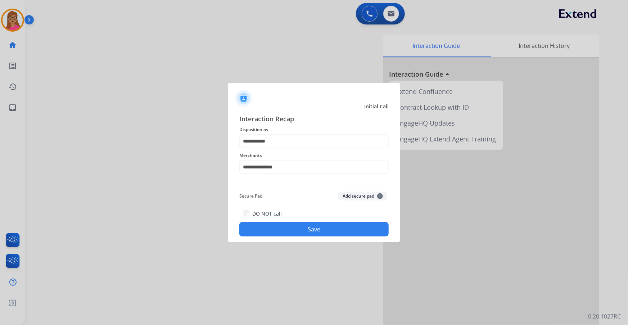
click at [305, 234] on button "Save" at bounding box center [313, 229] width 149 height 14
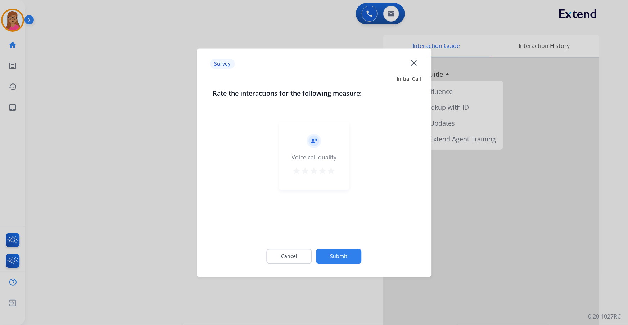
click at [112, 119] on div at bounding box center [314, 162] width 628 height 325
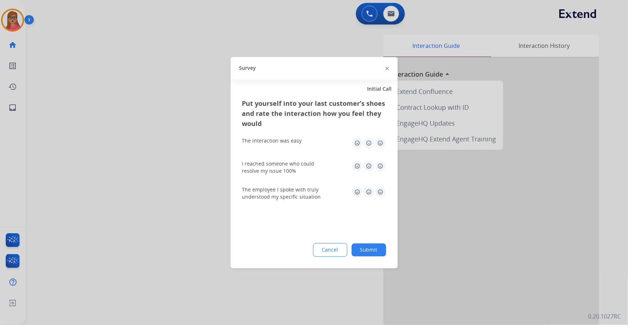
drag, startPoint x: 112, startPoint y: 119, endPoint x: 67, endPoint y: 81, distance: 59.5
click at [111, 119] on div at bounding box center [314, 162] width 628 height 325
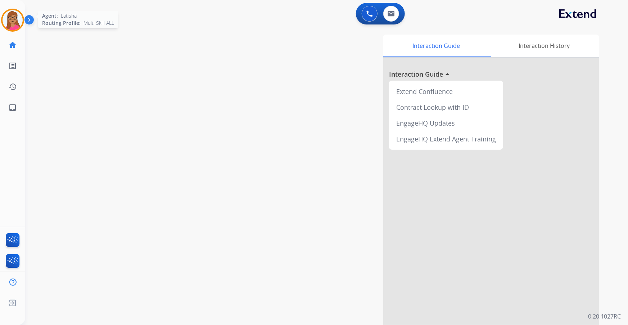
click at [12, 14] on img at bounding box center [13, 20] width 20 height 20
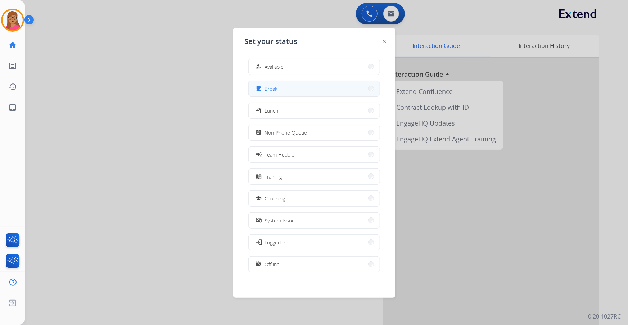
click at [270, 87] on span "Break" at bounding box center [271, 89] width 13 height 8
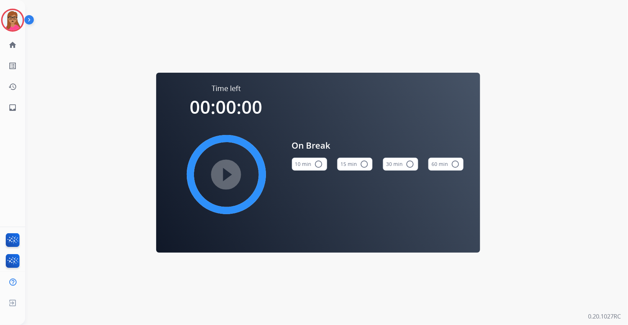
click at [360, 163] on mat-icon "radio_button_unchecked" at bounding box center [364, 164] width 9 height 9
click at [224, 174] on mat-icon "play_circle_filled" at bounding box center [226, 174] width 9 height 9
click at [15, 18] on img at bounding box center [13, 20] width 20 height 20
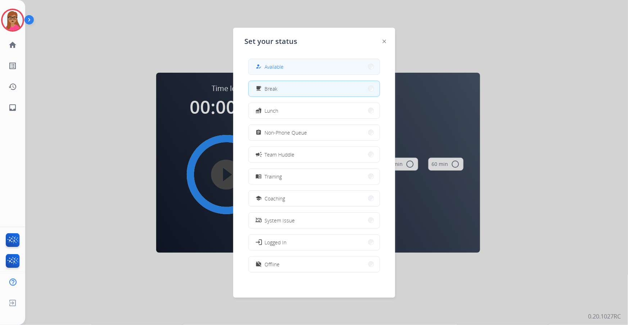
click at [306, 69] on button "how_to_reg Available" at bounding box center [314, 66] width 131 height 15
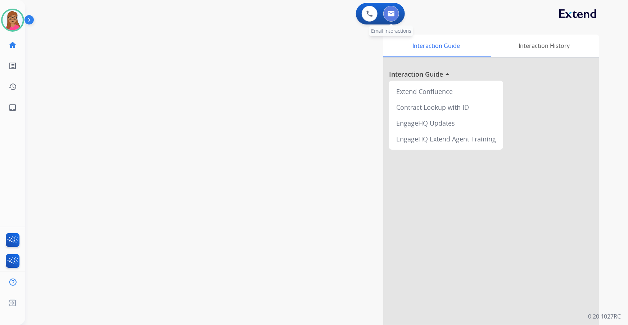
click at [390, 19] on button at bounding box center [391, 14] width 16 height 16
select select "**********"
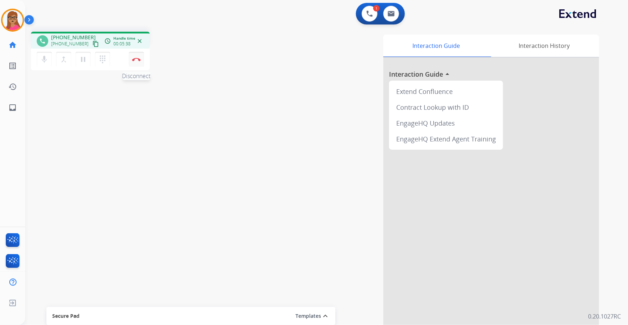
click at [139, 60] on img at bounding box center [136, 60] width 9 height 4
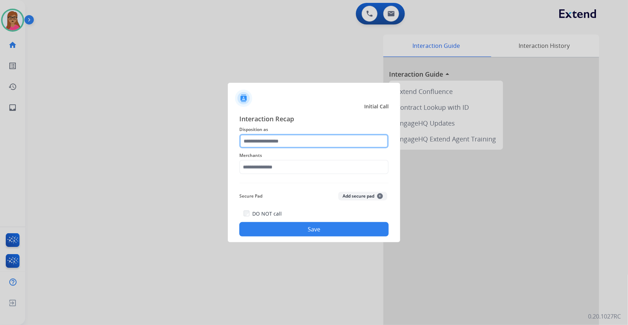
click at [296, 140] on input "text" at bounding box center [313, 141] width 149 height 14
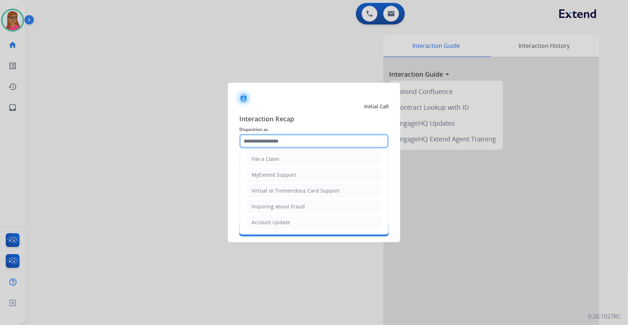
scroll to position [111, 0]
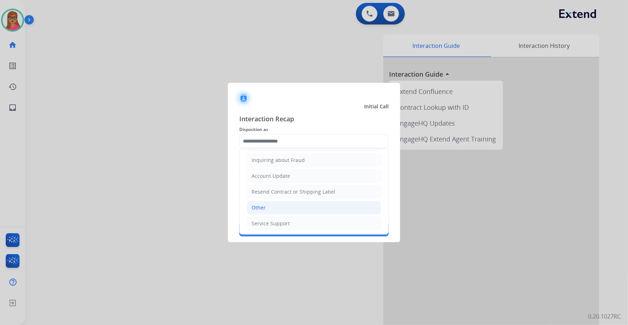
click at [261, 205] on div "Other" at bounding box center [258, 207] width 14 height 7
type input "*****"
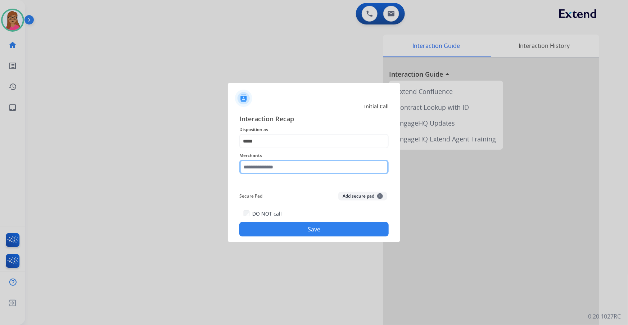
click at [270, 167] on input "text" at bounding box center [313, 167] width 149 height 14
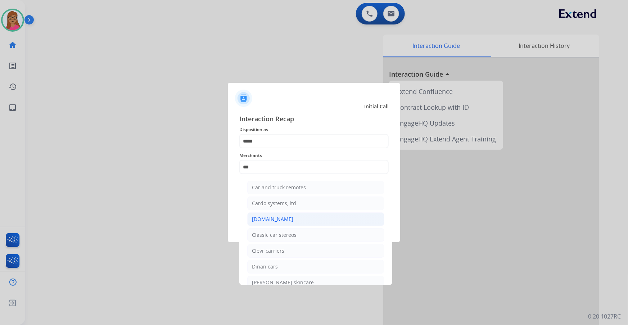
click at [275, 214] on li "[DOMAIN_NAME]" at bounding box center [315, 219] width 137 height 14
type input "**********"
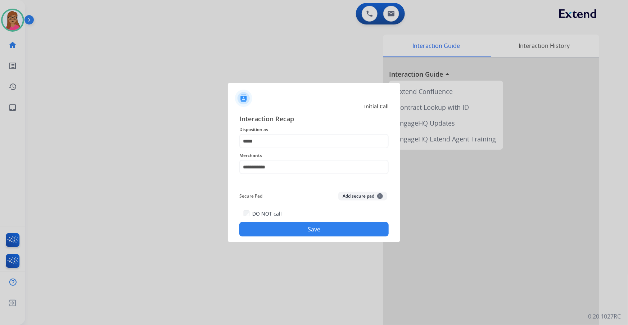
click at [305, 232] on button "Save" at bounding box center [313, 229] width 149 height 14
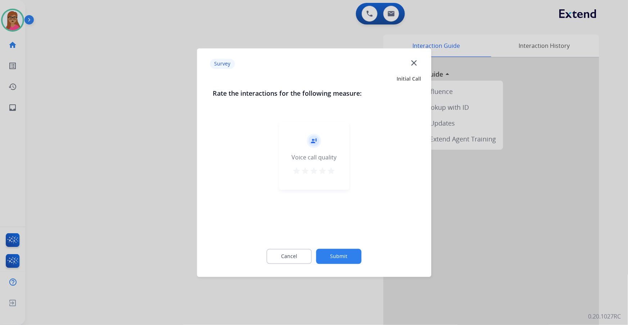
click at [253, 10] on div at bounding box center [314, 162] width 628 height 325
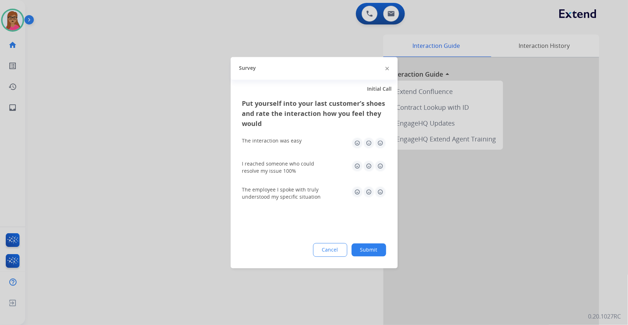
click at [253, 10] on div at bounding box center [314, 162] width 628 height 325
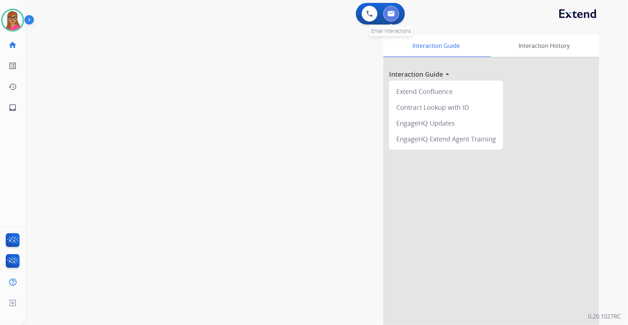
click at [390, 15] on img at bounding box center [390, 14] width 7 height 6
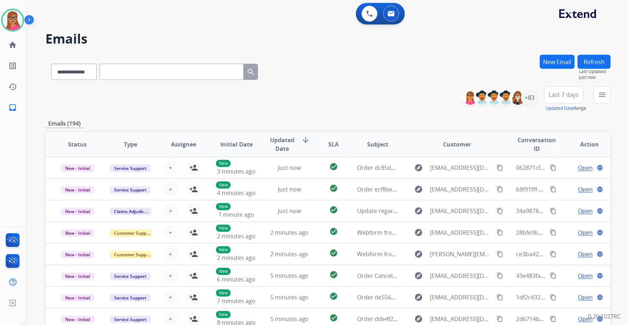
click at [563, 98] on button "Last 7 days" at bounding box center [563, 94] width 39 height 17
click at [554, 182] on div "Last 90 days" at bounding box center [561, 182] width 40 height 11
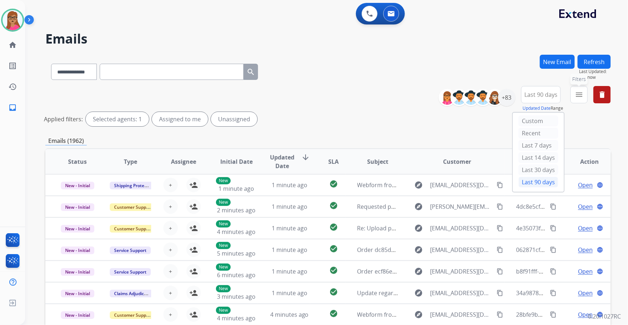
click at [583, 98] on button "menu Filters" at bounding box center [578, 94] width 17 height 17
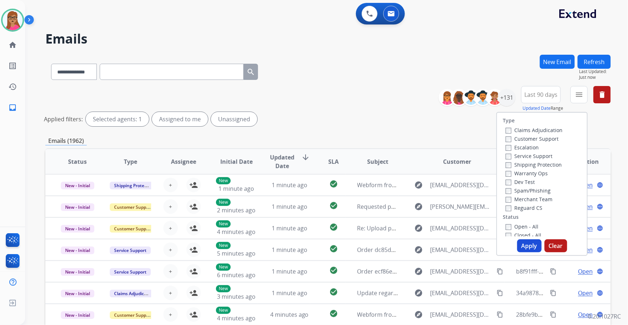
click at [534, 138] on label "Customer Support" at bounding box center [531, 138] width 53 height 7
click at [541, 165] on label "Shipping Protection" at bounding box center [533, 164] width 56 height 7
click at [520, 207] on label "Reguard CS" at bounding box center [523, 207] width 37 height 7
click at [524, 226] on label "Open - All" at bounding box center [521, 226] width 33 height 7
click at [525, 245] on button "Apply" at bounding box center [529, 245] width 24 height 13
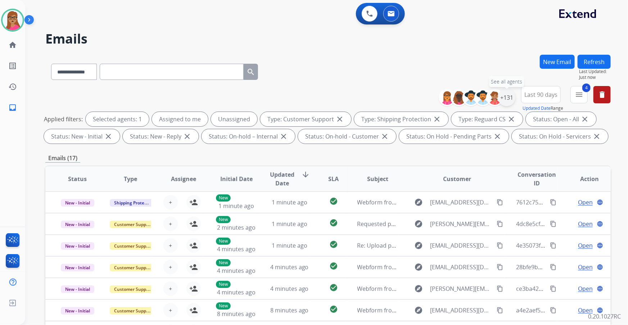
click at [511, 97] on div "+131" at bounding box center [506, 97] width 17 height 17
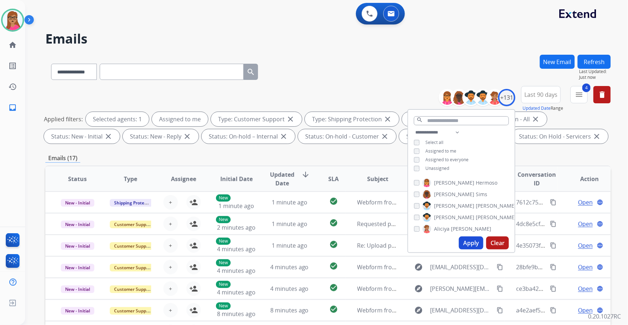
click at [469, 241] on button "Apply" at bounding box center [471, 242] width 24 height 13
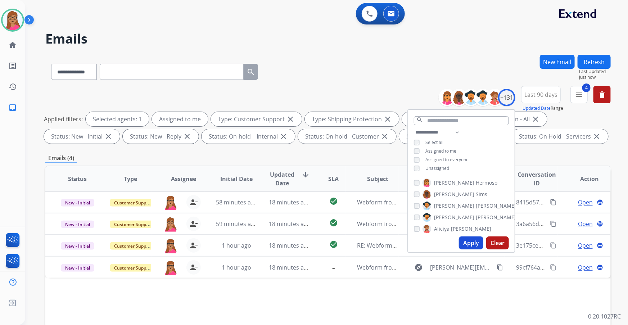
click at [466, 242] on button "Apply" at bounding box center [471, 242] width 24 height 13
click at [377, 159] on div "Emails (4)" at bounding box center [327, 158] width 565 height 9
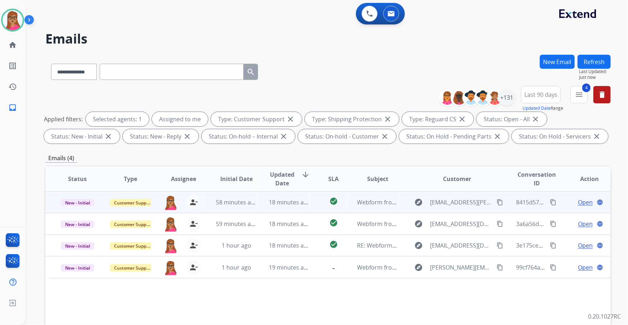
click at [578, 200] on span "Open" at bounding box center [585, 202] width 15 height 9
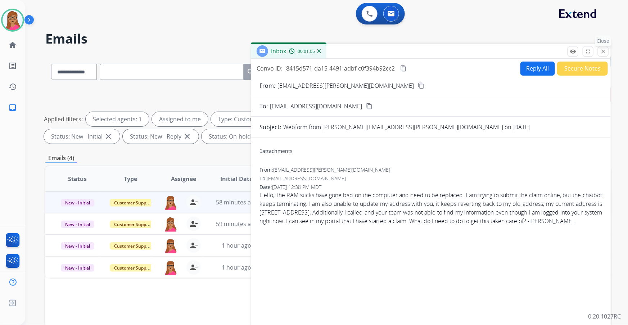
click at [602, 54] on mat-icon "close" at bounding box center [603, 51] width 6 height 6
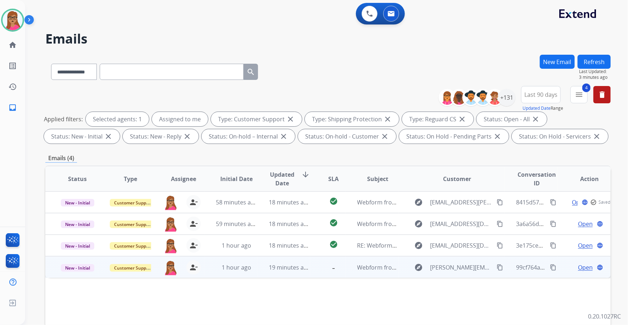
click at [580, 270] on span "Open" at bounding box center [585, 267] width 15 height 9
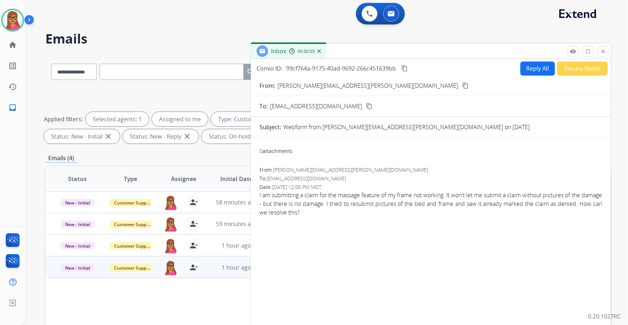
click at [462, 83] on mat-icon "content_copy" at bounding box center [465, 85] width 6 height 6
click at [533, 72] on button "Reply All" at bounding box center [537, 69] width 35 height 14
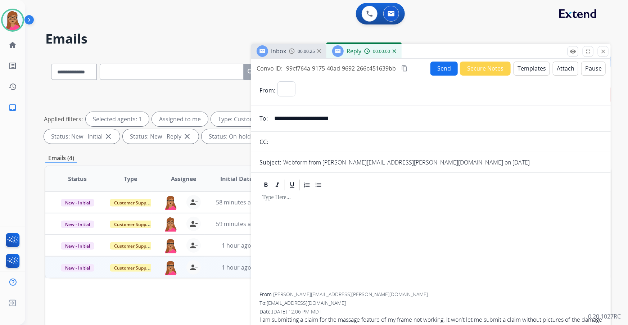
select select "**********"
click at [522, 71] on button "Templates" at bounding box center [531, 69] width 36 height 14
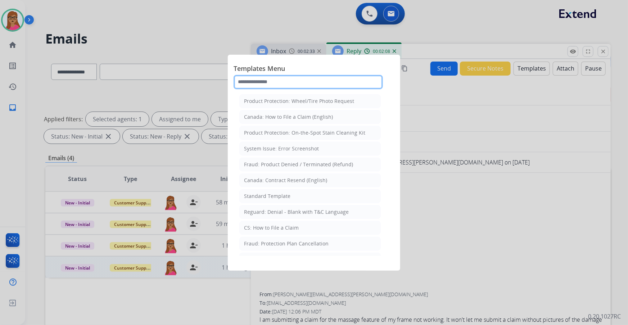
click at [282, 83] on input "text" at bounding box center [307, 82] width 149 height 14
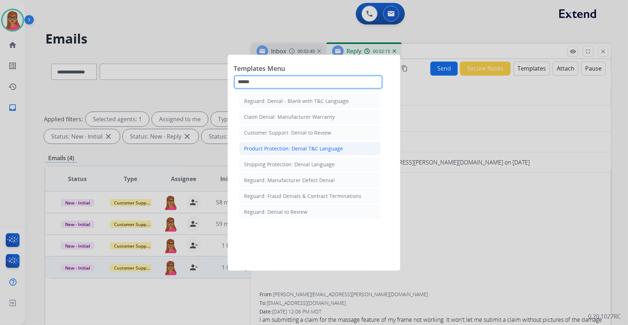
type input "******"
click at [275, 150] on div "Product Protection: Denial T&C Language" at bounding box center [293, 148] width 99 height 7
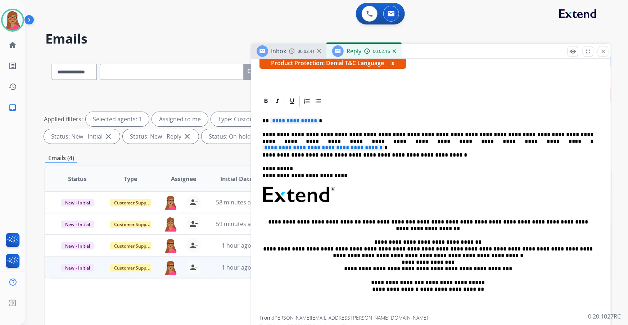
scroll to position [131, 0]
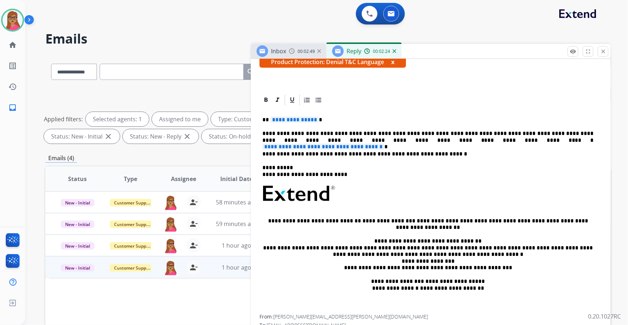
click at [288, 120] on span "**********" at bounding box center [294, 120] width 49 height 6
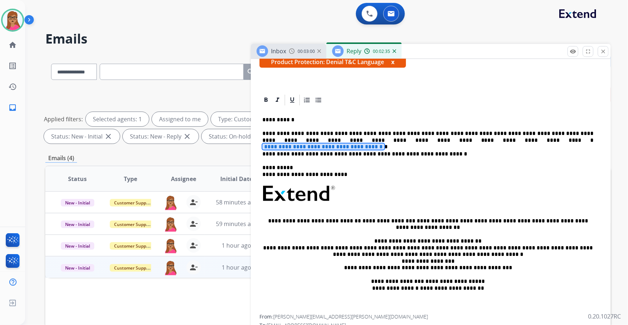
click at [384, 144] on span "**********" at bounding box center [323, 147] width 122 height 6
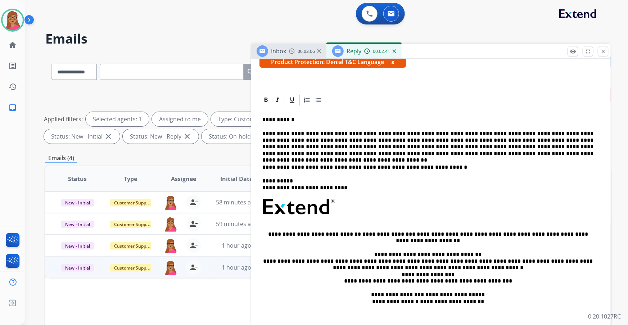
drag, startPoint x: 390, startPoint y: 140, endPoint x: 441, endPoint y: 140, distance: 51.1
click at [392, 140] on p "**********" at bounding box center [427, 143] width 331 height 27
drag, startPoint x: 521, startPoint y: 154, endPoint x: 504, endPoint y: 165, distance: 20.7
click at [519, 154] on p "**********" at bounding box center [427, 143] width 331 height 27
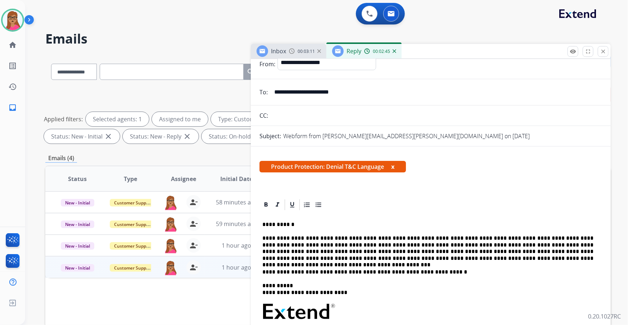
scroll to position [0, 0]
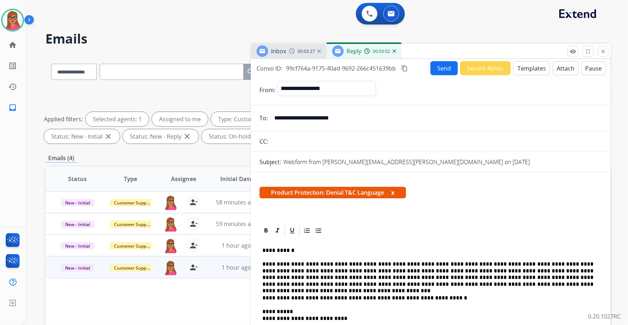
click at [408, 67] on mat-icon "content_copy" at bounding box center [404, 68] width 6 height 6
click at [436, 67] on button "Send" at bounding box center [443, 68] width 27 height 14
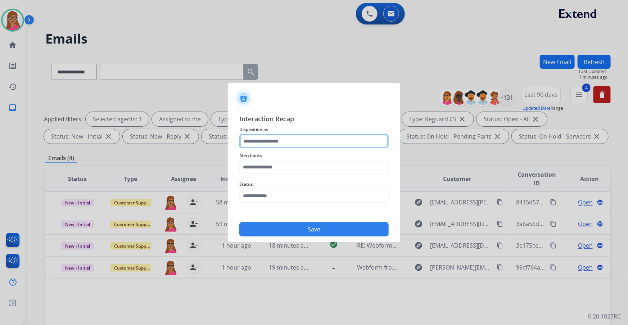
click at [267, 137] on input "text" at bounding box center [313, 141] width 149 height 14
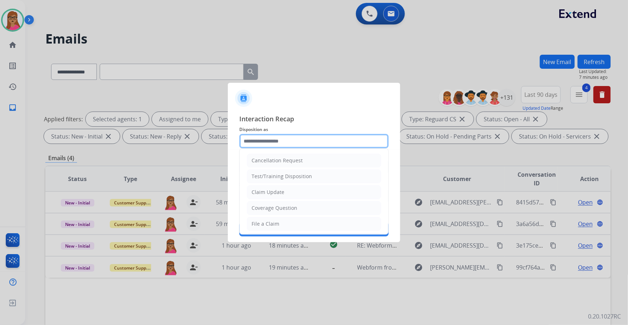
scroll to position [98, 0]
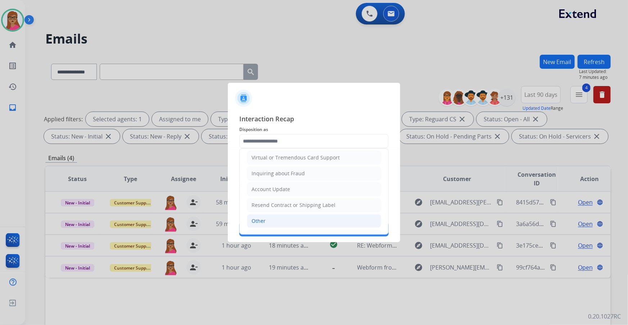
drag, startPoint x: 265, startPoint y: 215, endPoint x: 275, endPoint y: 191, distance: 26.1
click at [265, 215] on li "Other" at bounding box center [314, 221] width 134 height 14
type input "*****"
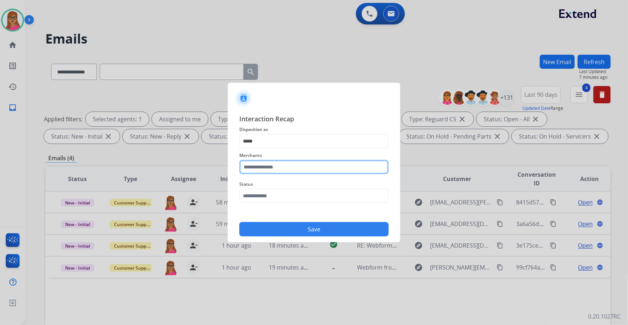
click at [285, 167] on input "text" at bounding box center [313, 167] width 149 height 14
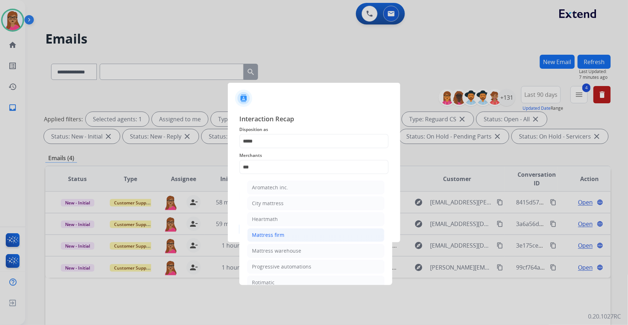
click at [260, 231] on div "Mattress firm" at bounding box center [268, 234] width 32 height 7
type input "**********"
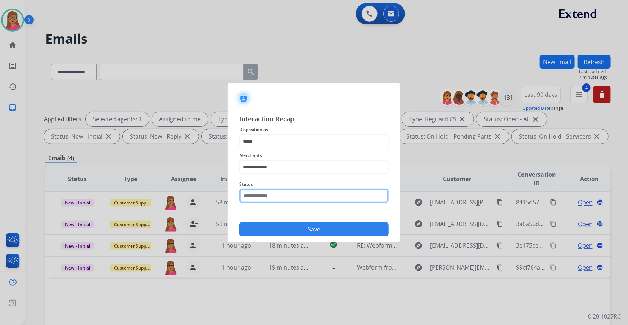
click at [268, 194] on input "text" at bounding box center [313, 195] width 149 height 14
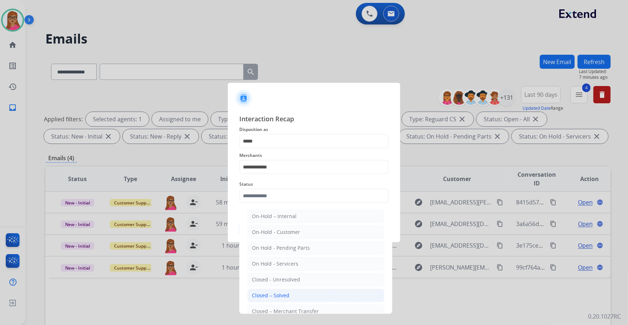
click at [274, 295] on div "Closed – Solved" at bounding box center [270, 295] width 37 height 7
type input "**********"
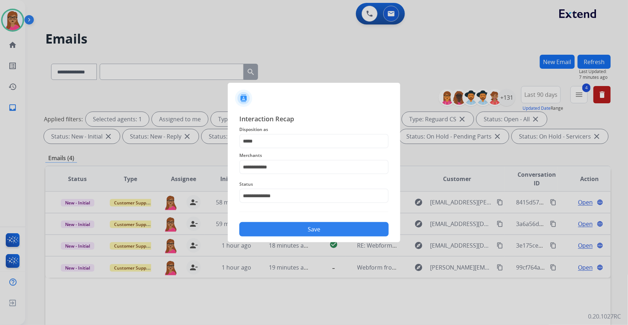
click at [331, 228] on button "Save" at bounding box center [313, 229] width 149 height 14
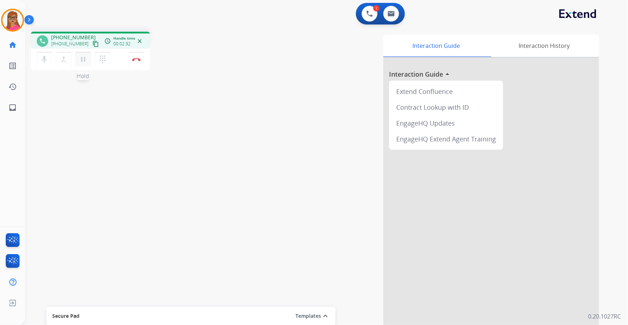
click at [82, 60] on mat-icon "pause" at bounding box center [83, 59] width 9 height 9
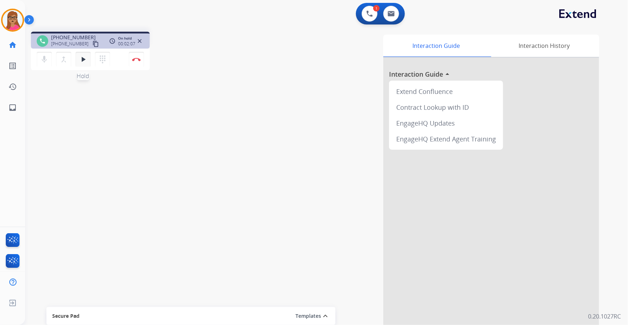
click at [83, 55] on mat-icon "play_arrow" at bounding box center [83, 59] width 9 height 9
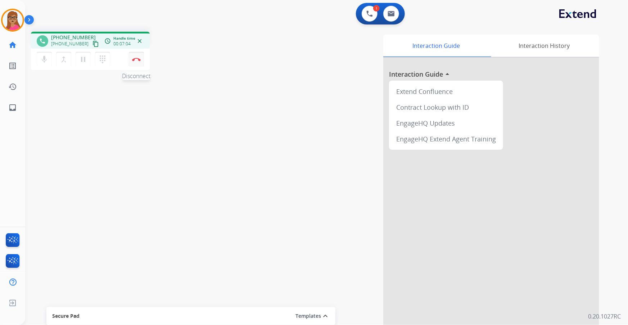
click at [137, 60] on img at bounding box center [136, 60] width 9 height 4
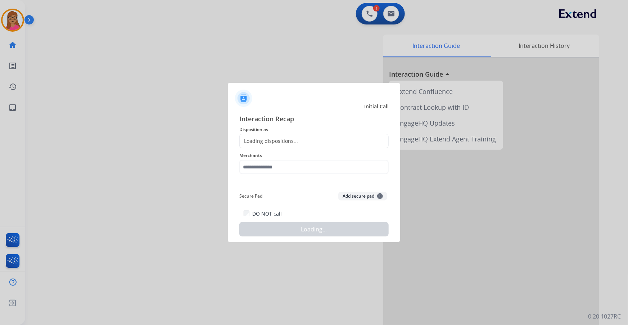
click at [280, 140] on div "Loading dispositions..." at bounding box center [269, 140] width 58 height 7
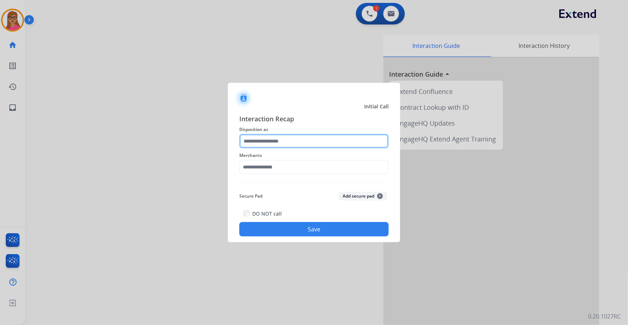
click at [280, 140] on input "text" at bounding box center [313, 141] width 149 height 14
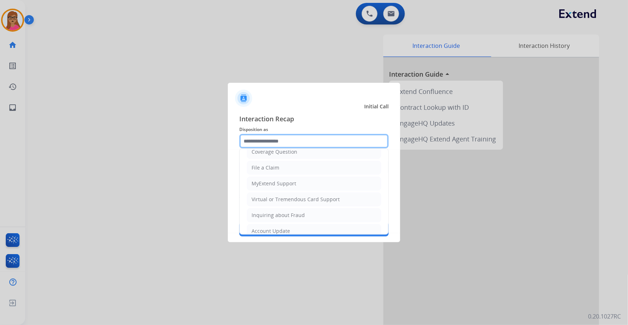
scroll to position [111, 0]
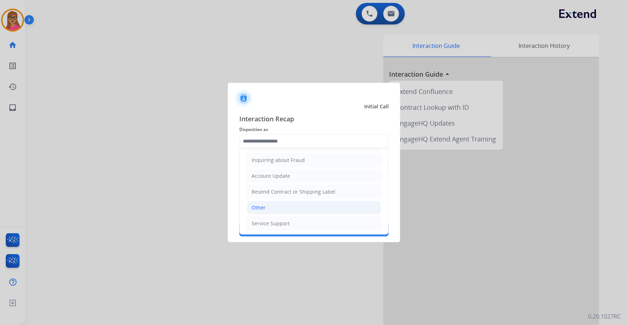
click at [263, 206] on div "Other" at bounding box center [258, 207] width 14 height 7
type input "*****"
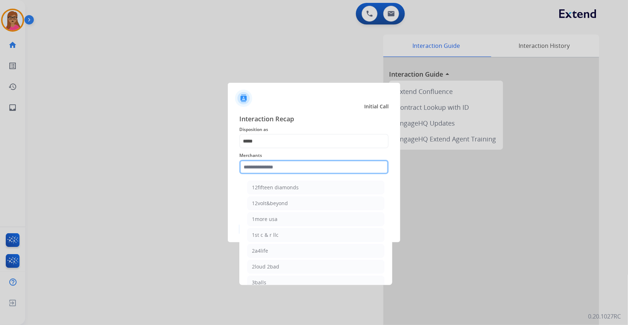
click at [269, 161] on input "text" at bounding box center [313, 167] width 149 height 14
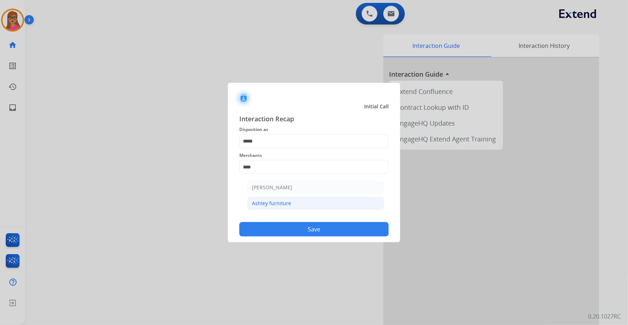
click at [278, 203] on div "Ashley furniture" at bounding box center [271, 203] width 39 height 7
type input "**********"
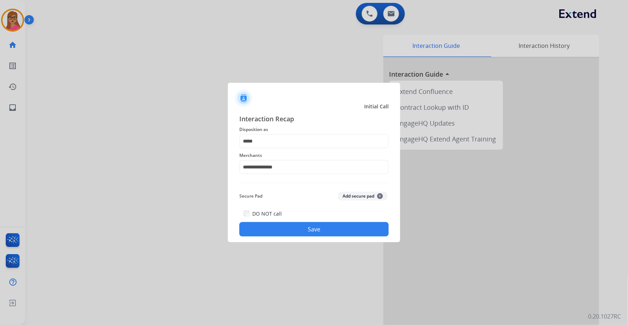
click at [311, 228] on button "Save" at bounding box center [313, 229] width 149 height 14
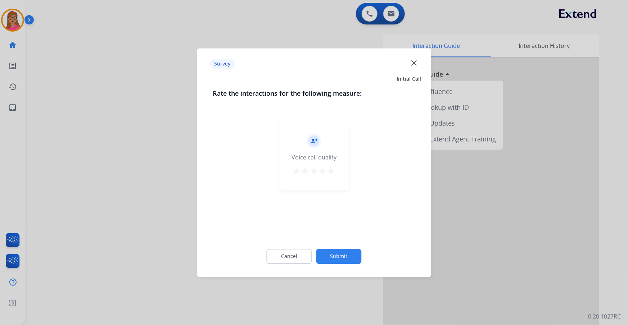
click at [150, 173] on div at bounding box center [314, 162] width 628 height 325
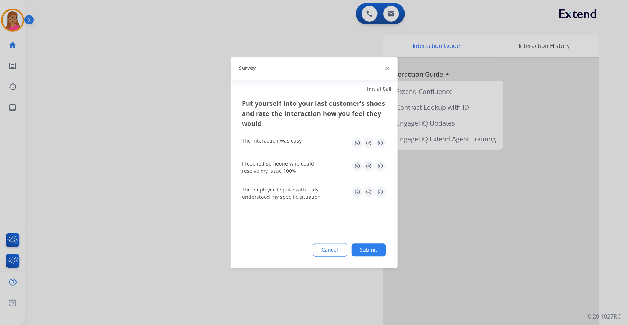
drag, startPoint x: 149, startPoint y: 172, endPoint x: 142, endPoint y: 149, distance: 23.9
click at [149, 170] on div at bounding box center [314, 162] width 628 height 325
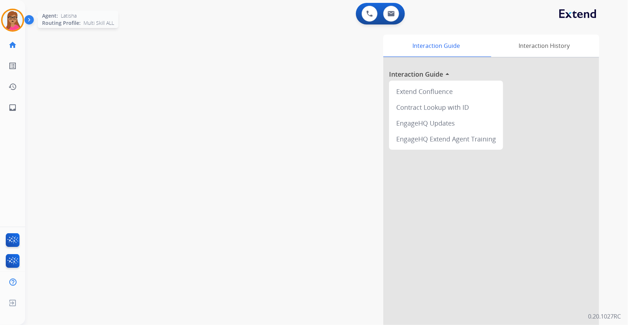
click at [14, 14] on img at bounding box center [13, 20] width 20 height 20
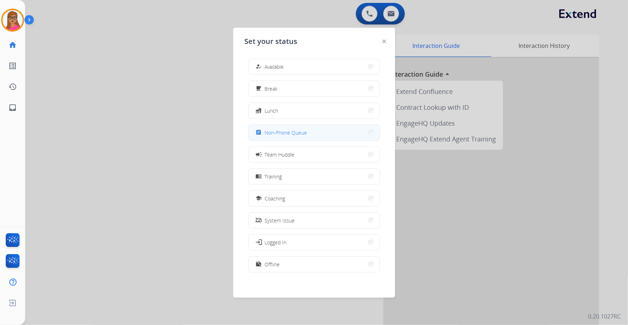
click at [283, 134] on span "Non-Phone Queue" at bounding box center [286, 133] width 42 height 8
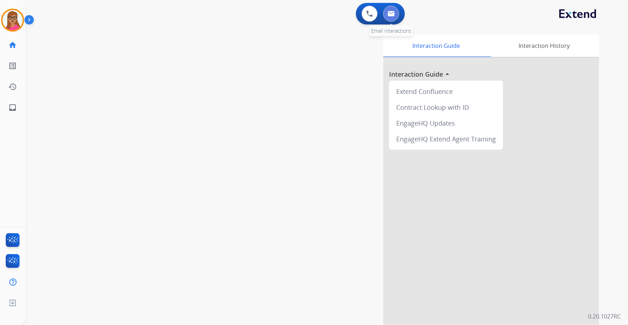
click at [393, 10] on button at bounding box center [391, 14] width 16 height 16
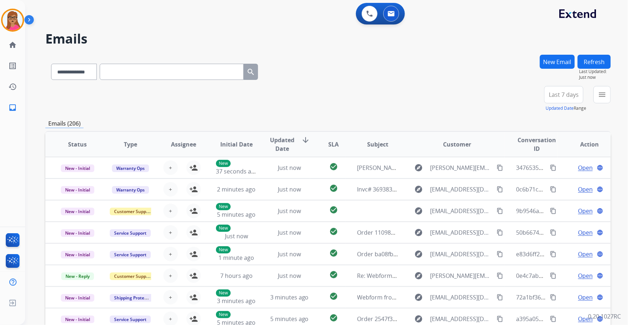
paste input "**********"
type input "**********"
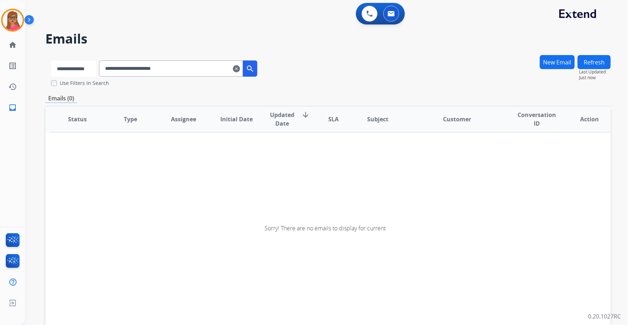
click at [67, 67] on select "**********" at bounding box center [73, 68] width 45 height 16
select select "**********"
click at [51, 60] on select "**********" at bounding box center [73, 68] width 45 height 16
click at [255, 67] on mat-icon "search" at bounding box center [250, 68] width 9 height 9
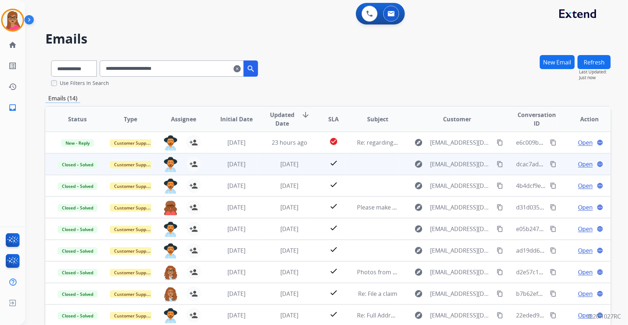
click at [582, 164] on span "Open" at bounding box center [585, 164] width 15 height 9
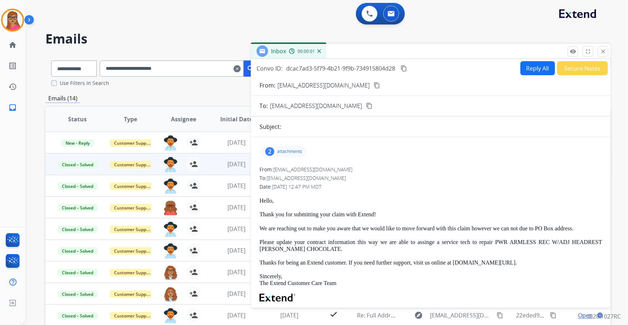
click at [290, 150] on p "attachments" at bounding box center [289, 152] width 25 height 6
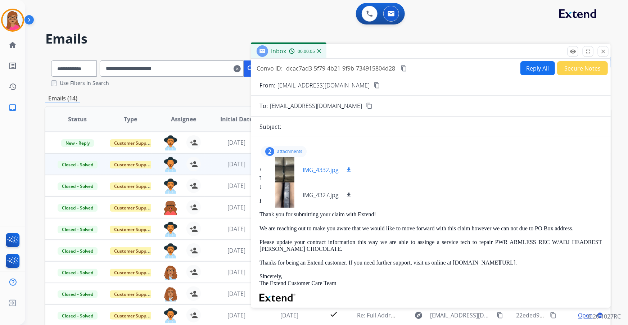
click at [286, 168] on div at bounding box center [285, 169] width 36 height 25
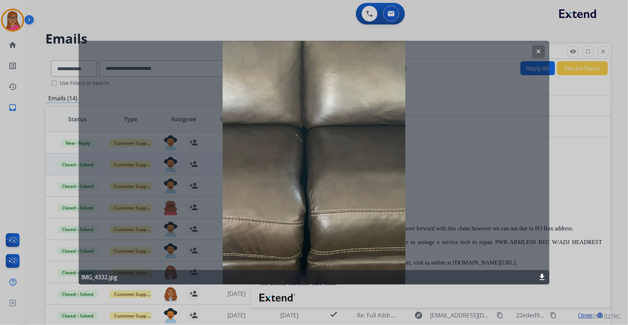
click at [540, 54] on mat-icon "clear" at bounding box center [538, 51] width 6 height 6
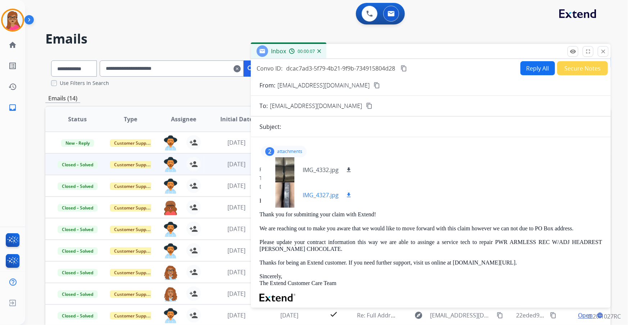
click at [287, 194] on div at bounding box center [285, 194] width 36 height 25
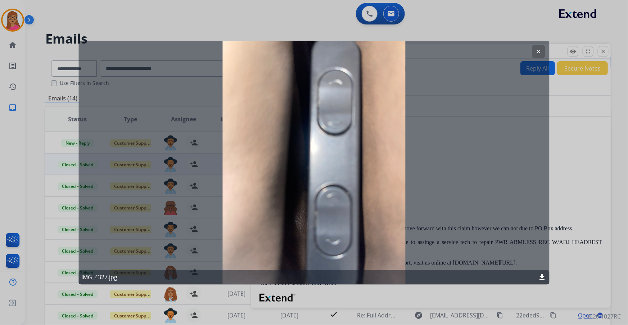
click at [544, 54] on button "clear" at bounding box center [538, 51] width 13 height 13
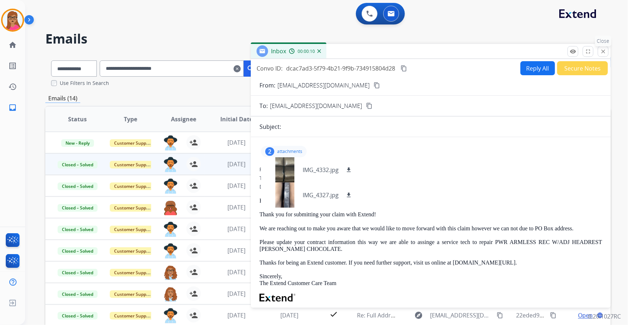
click at [604, 52] on mat-icon "close" at bounding box center [603, 51] width 6 height 6
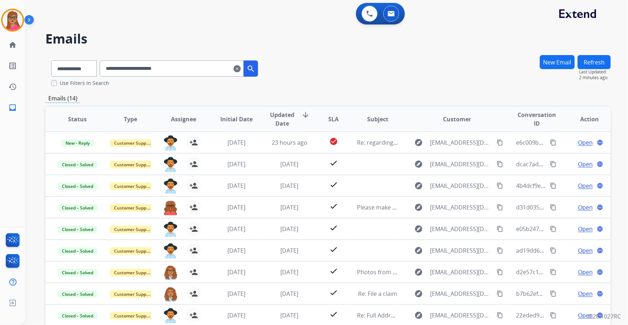
click at [565, 67] on button "New Email" at bounding box center [557, 62] width 35 height 14
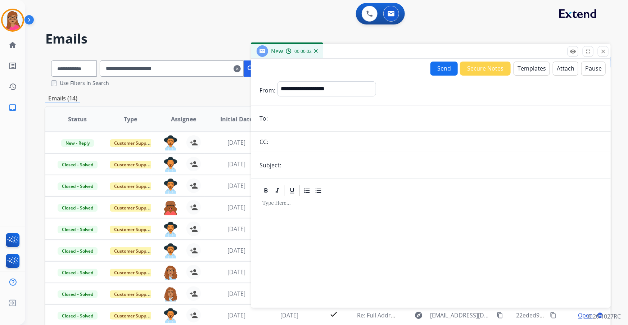
drag, startPoint x: 302, startPoint y: 85, endPoint x: 423, endPoint y: 96, distance: 121.3
click at [427, 95] on div "**********" at bounding box center [439, 90] width 324 height 18
paste input "**********"
type input "**********"
click at [321, 90] on select "**********" at bounding box center [326, 88] width 98 height 14
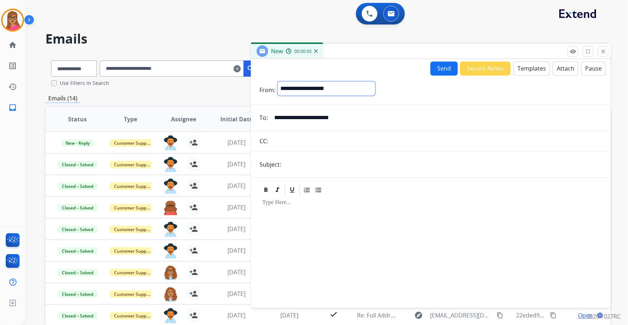
select select "**********"
click at [277, 81] on select "**********" at bounding box center [326, 88] width 98 height 14
click at [321, 208] on div at bounding box center [430, 248] width 342 height 103
click at [541, 72] on button "Templates" at bounding box center [531, 69] width 36 height 14
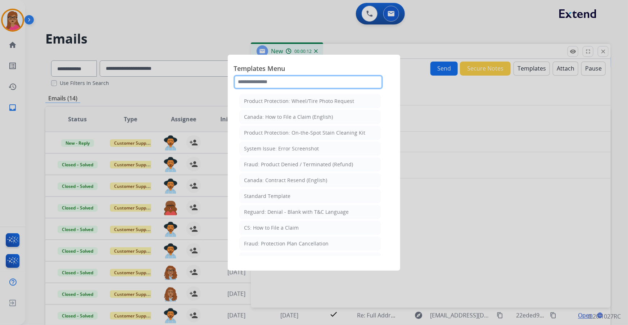
click at [290, 80] on input "text" at bounding box center [307, 82] width 149 height 14
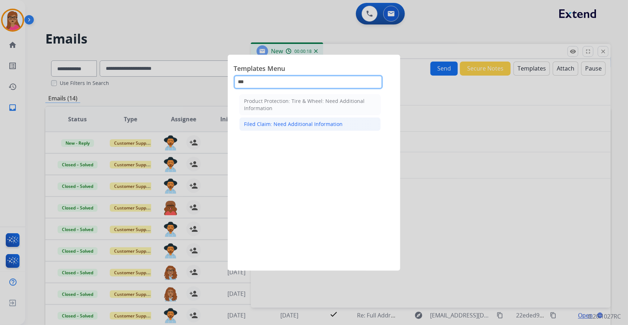
type input "***"
click at [288, 126] on div "Filed Claim: Need Additional Information" at bounding box center [293, 123] width 99 height 7
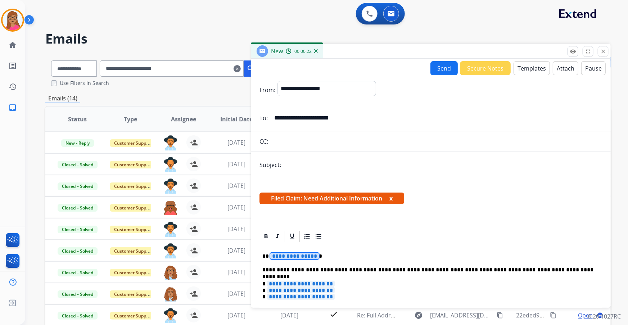
click at [302, 254] on span "**********" at bounding box center [294, 256] width 49 height 6
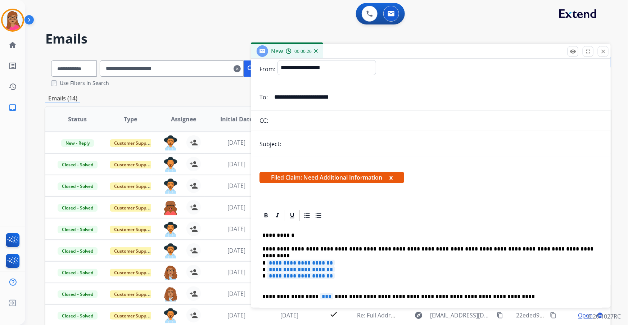
scroll to position [32, 0]
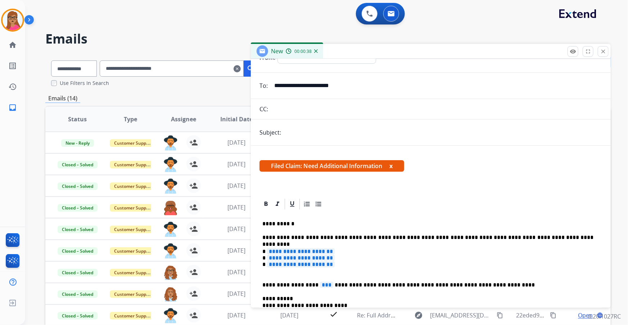
click at [299, 251] on span "**********" at bounding box center [301, 251] width 68 height 6
click at [297, 255] on span "**********" at bounding box center [301, 258] width 68 height 6
click at [327, 265] on span "**********" at bounding box center [301, 264] width 68 height 6
click at [262, 282] on p "**********" at bounding box center [427, 285] width 331 height 6
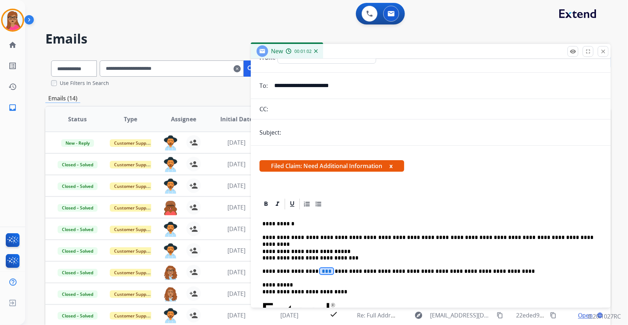
click at [320, 270] on span "***" at bounding box center [326, 271] width 13 height 6
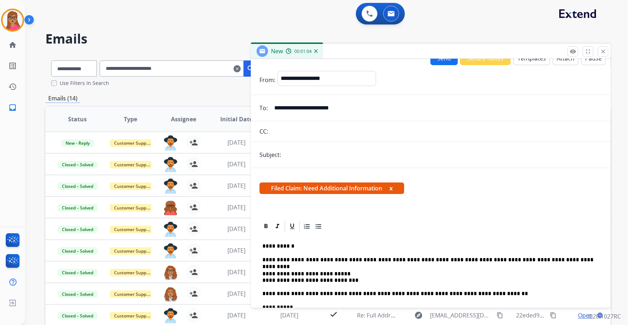
scroll to position [0, 0]
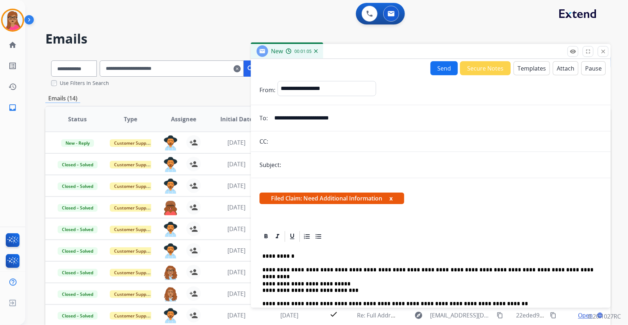
click at [447, 67] on button "Send" at bounding box center [443, 68] width 27 height 14
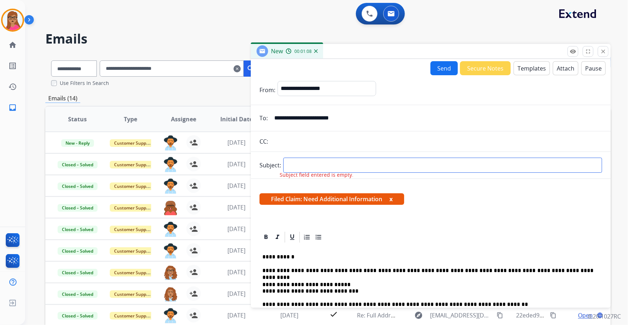
click at [300, 160] on input "text" at bounding box center [442, 165] width 319 height 15
type input "**********"
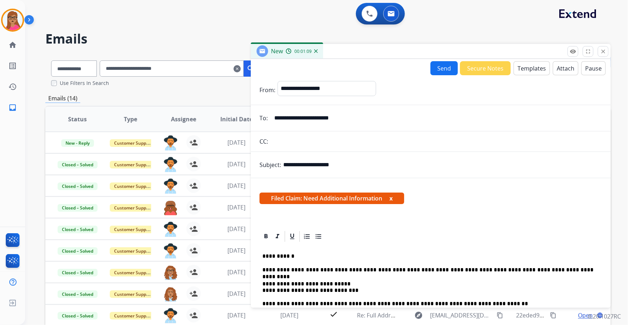
click at [438, 67] on button "Send" at bounding box center [443, 68] width 27 height 14
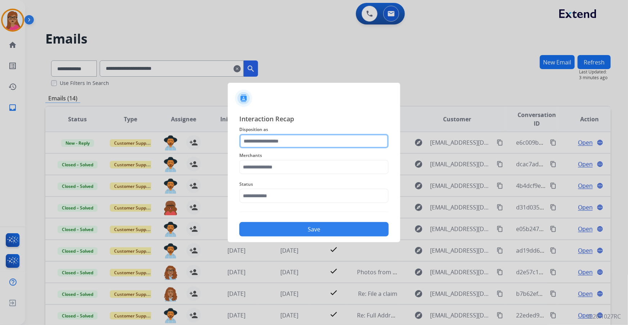
click at [279, 144] on input "text" at bounding box center [313, 141] width 149 height 14
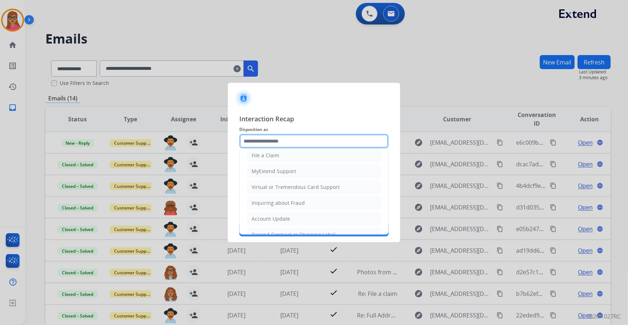
scroll to position [111, 0]
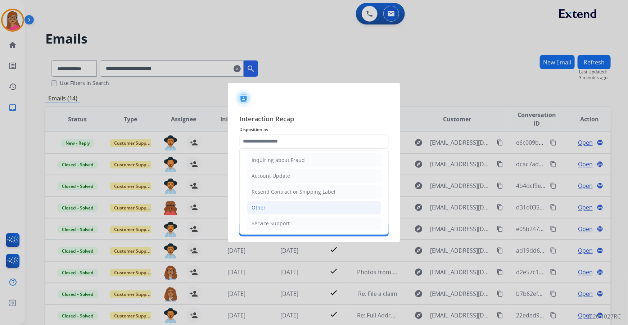
drag, startPoint x: 264, startPoint y: 209, endPoint x: 273, endPoint y: 173, distance: 36.7
click at [264, 208] on div "Other" at bounding box center [258, 207] width 14 height 7
type input "*****"
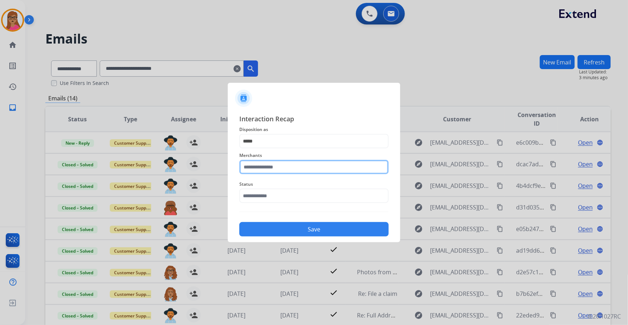
click at [277, 164] on input "text" at bounding box center [313, 167] width 149 height 14
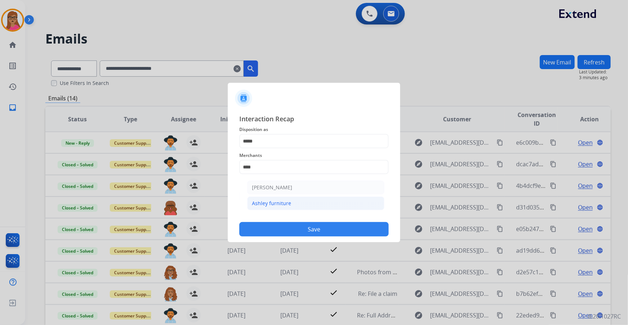
click at [278, 205] on div "Ashley furniture" at bounding box center [271, 203] width 39 height 7
type input "**********"
drag, startPoint x: 279, startPoint y: 189, endPoint x: 279, endPoint y: 193, distance: 4.0
click at [279, 189] on input "text" at bounding box center [313, 195] width 149 height 14
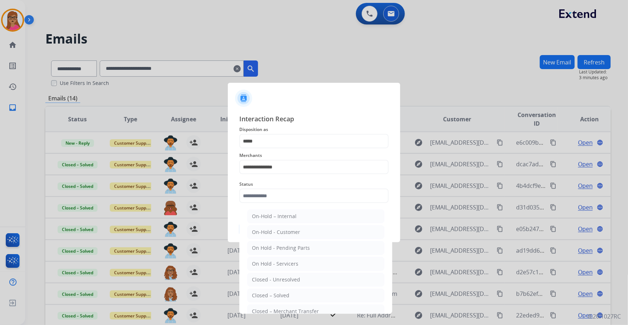
click at [279, 295] on div "Closed – Solved" at bounding box center [270, 295] width 37 height 7
type input "**********"
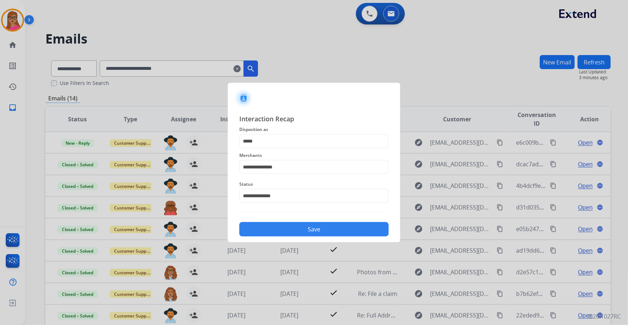
click at [310, 232] on button "Save" at bounding box center [313, 229] width 149 height 14
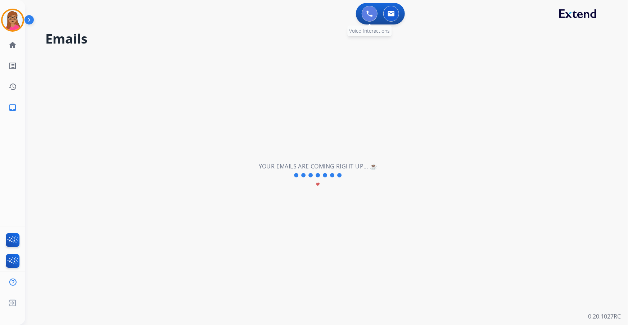
click at [369, 13] on img at bounding box center [369, 13] width 6 height 6
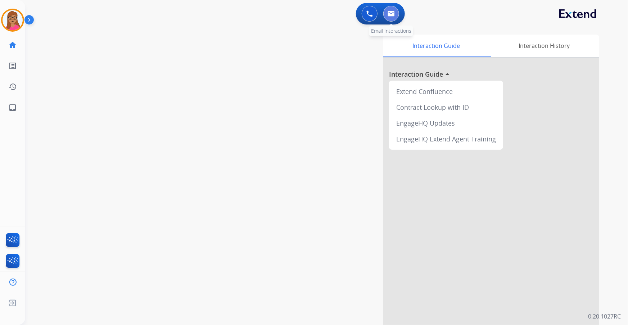
click at [393, 13] on img at bounding box center [390, 14] width 7 height 6
select select "**********"
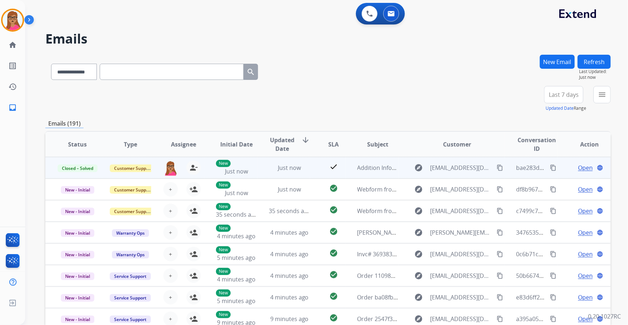
click at [550, 168] on mat-icon "content_copy" at bounding box center [553, 167] width 6 height 6
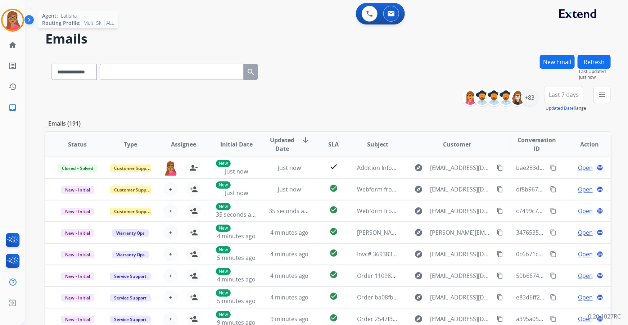
click at [10, 19] on img at bounding box center [13, 20] width 20 height 20
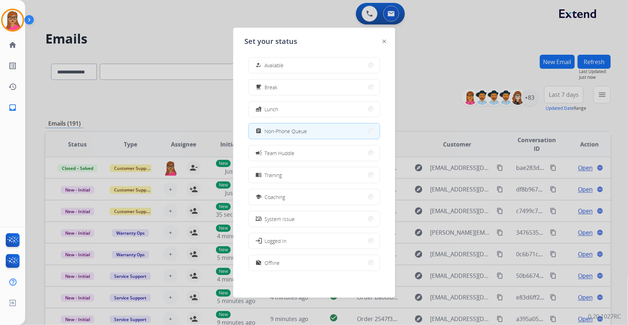
scroll to position [2, 0]
drag, startPoint x: 282, startPoint y: 264, endPoint x: 282, endPoint y: 260, distance: 4.0
click at [282, 264] on button "work_off Offline" at bounding box center [314, 262] width 131 height 15
